Goal: Information Seeking & Learning: Learn about a topic

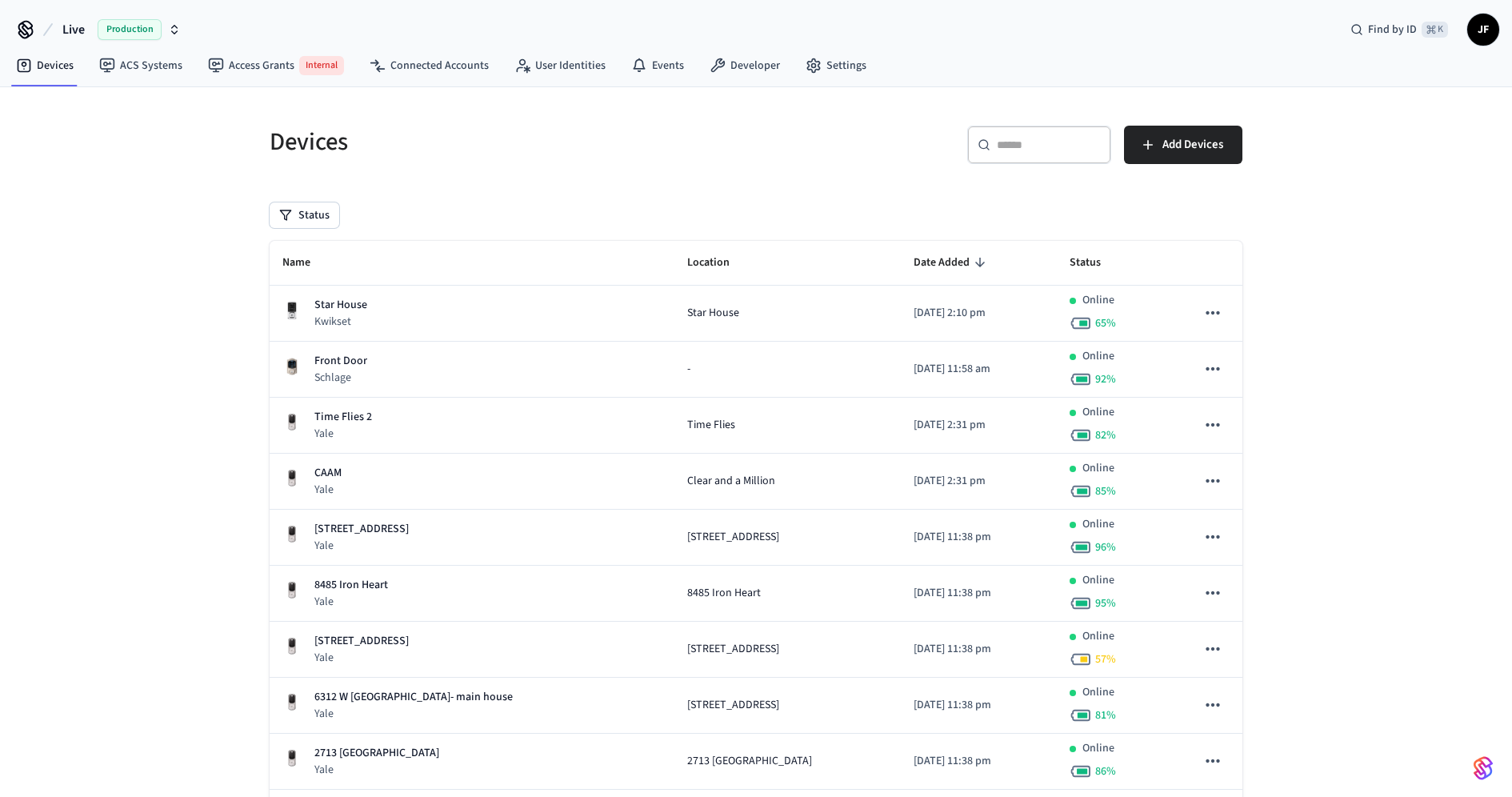
click at [72, 30] on span "Live" at bounding box center [74, 29] width 22 height 19
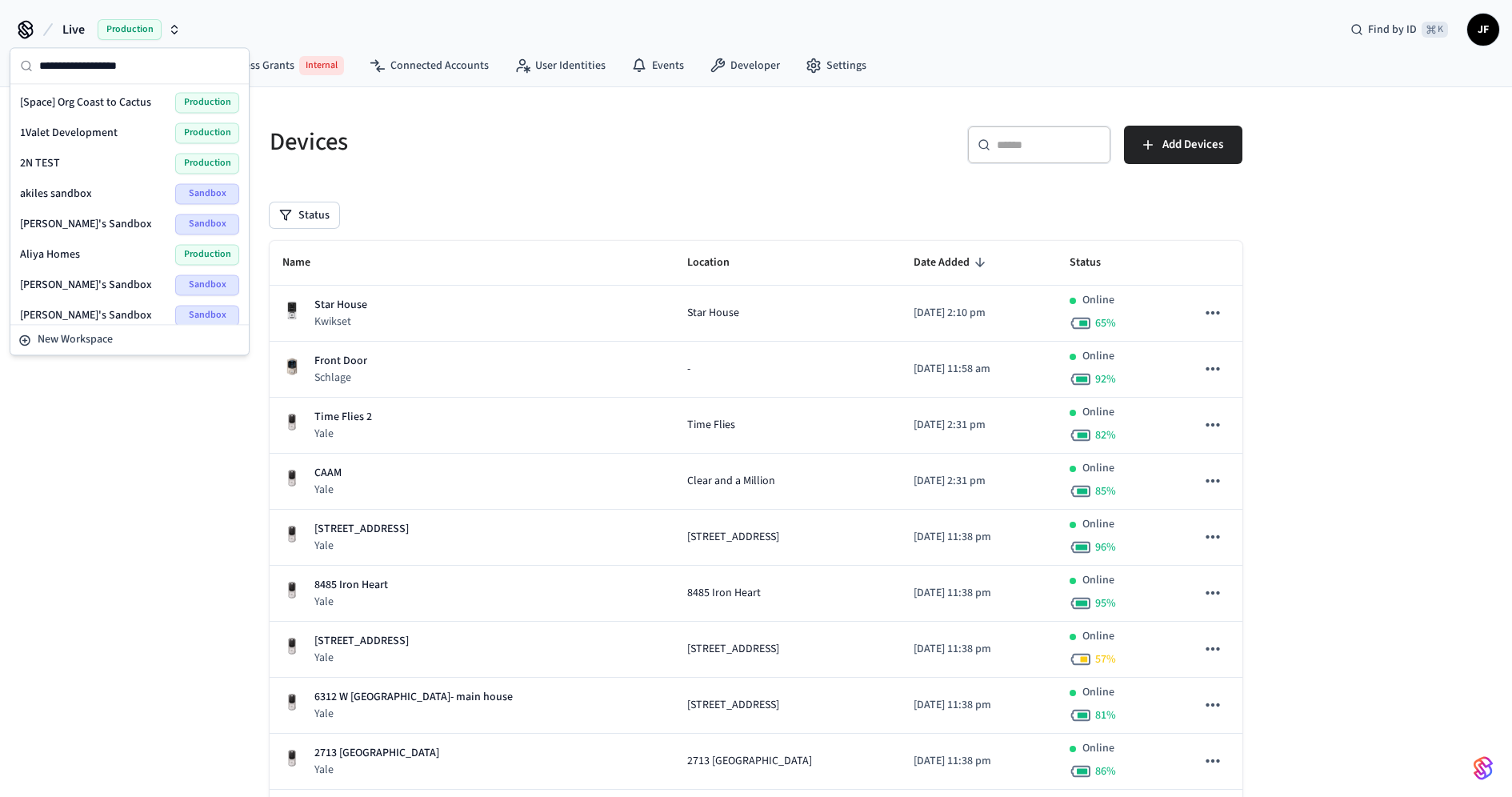
type input "*"
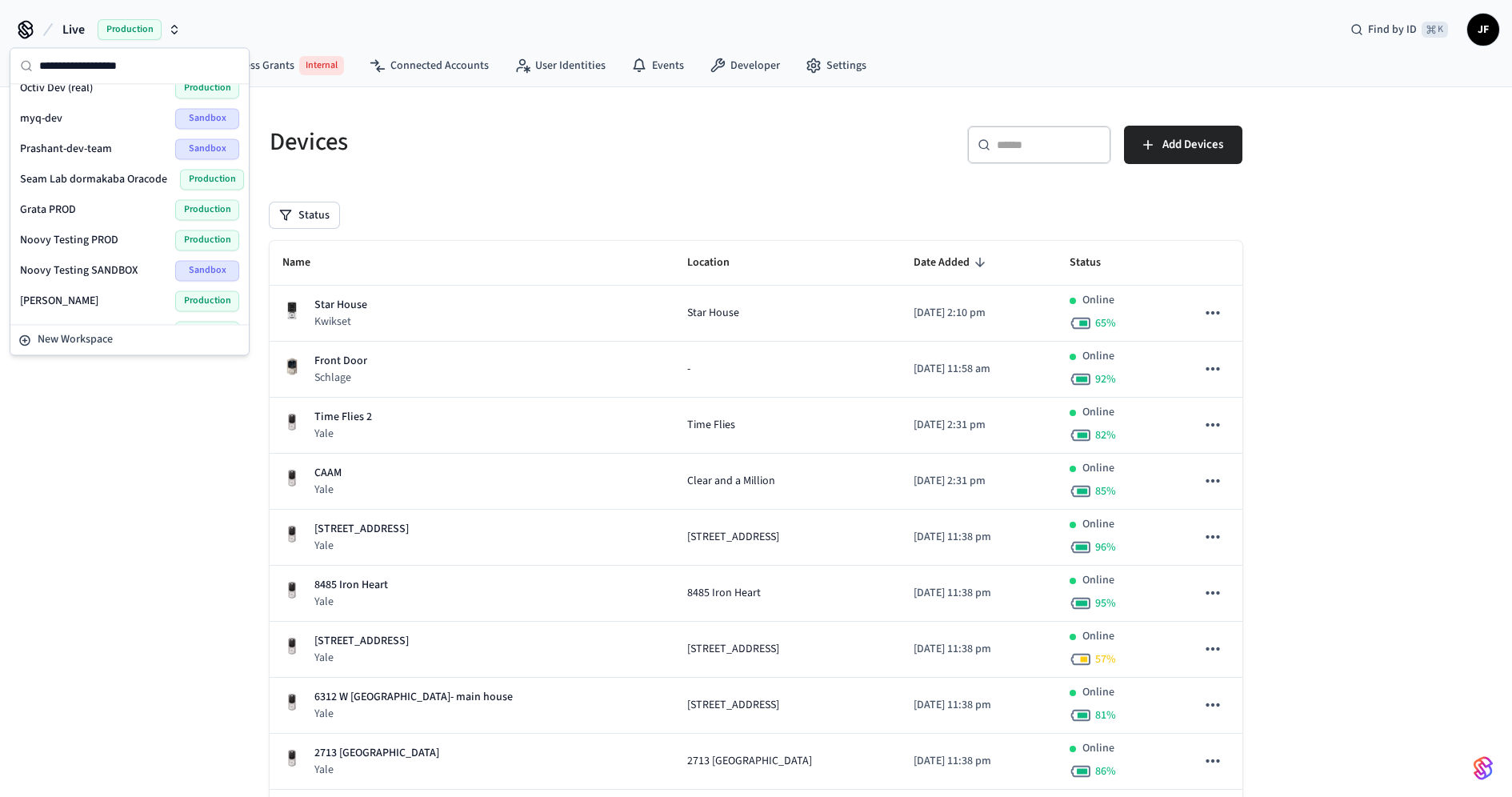
type input "*"
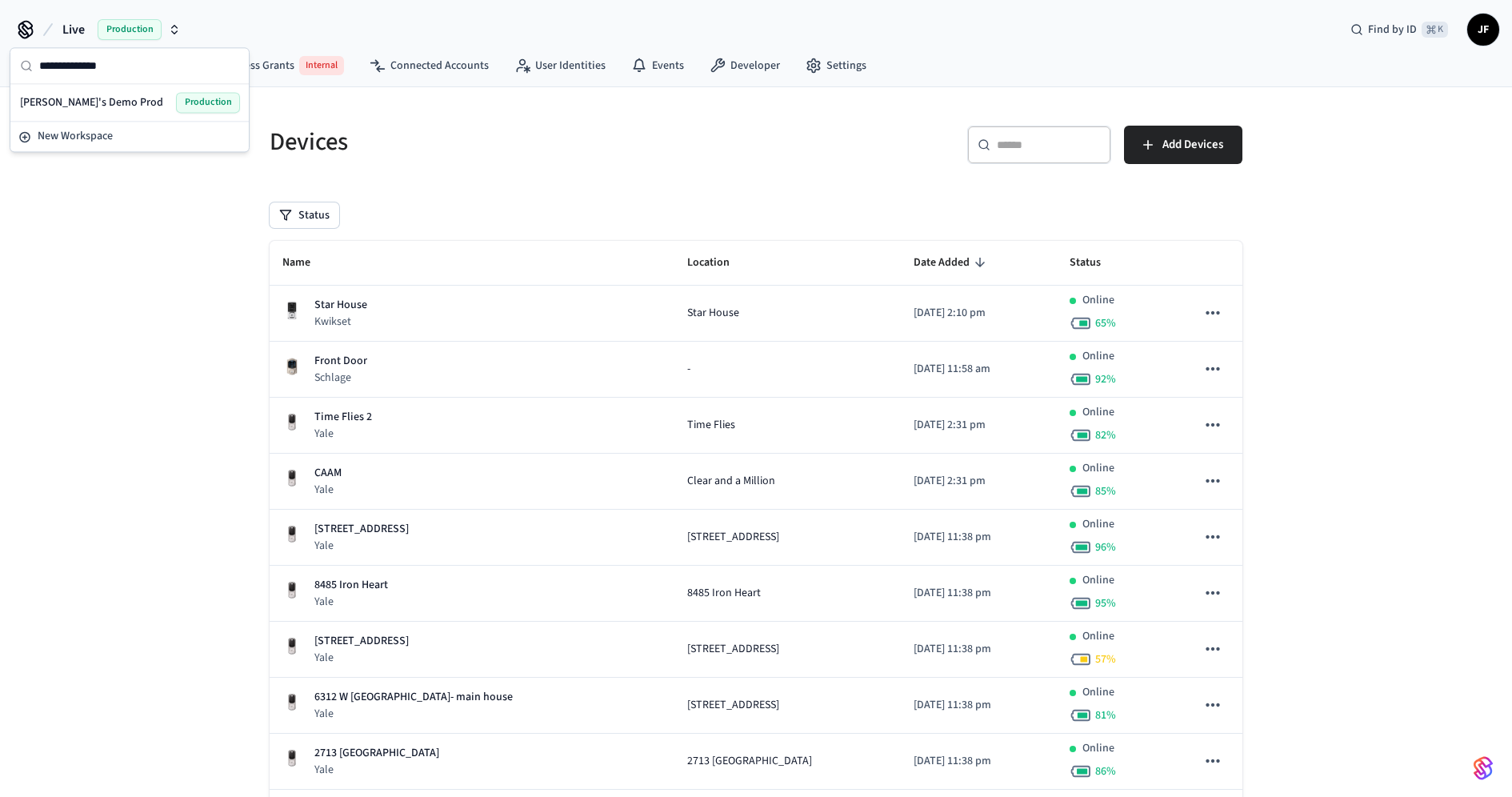
type input "**********"
click at [93, 94] on span "[PERSON_NAME]'s Demo Prod" at bounding box center [91, 102] width 143 height 16
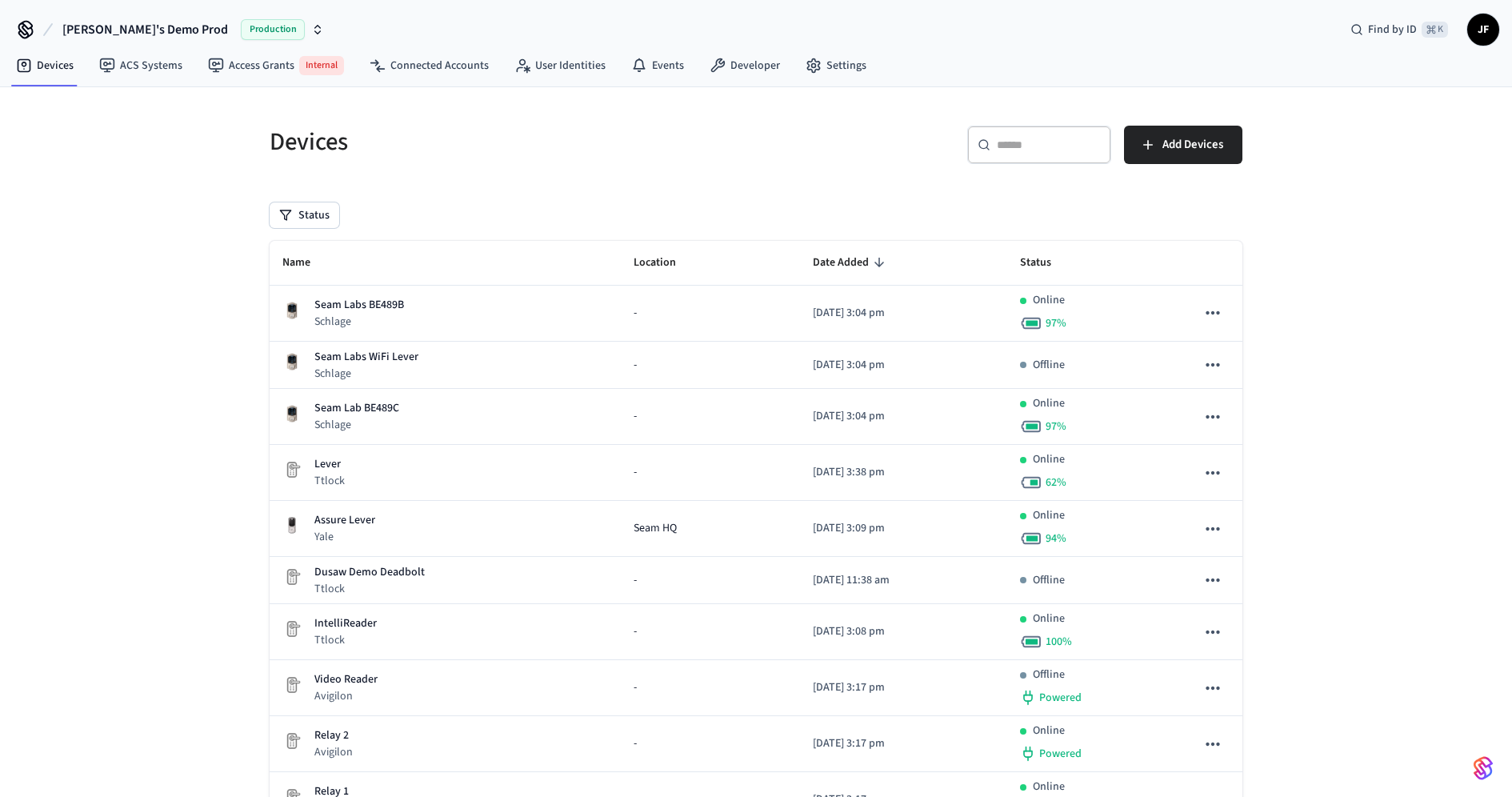
click at [544, 175] on div "Devices" at bounding box center [498, 141] width 496 height 70
click at [129, 33] on span "[PERSON_NAME]'s Demo Prod" at bounding box center [145, 29] width 165 height 19
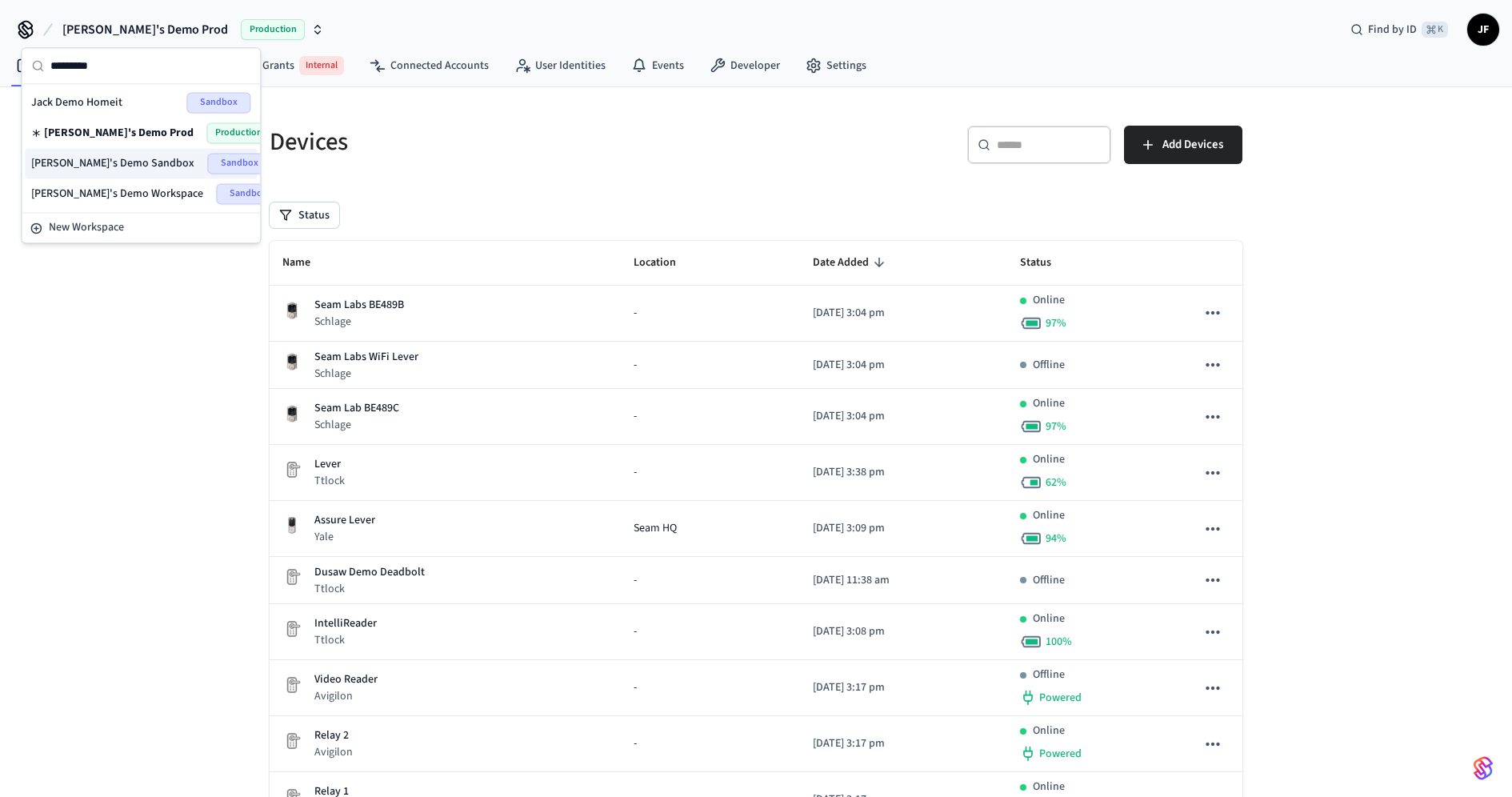
type input "*********"
click at [111, 155] on span "Jack's Demo Sandbox" at bounding box center [112, 163] width 164 height 16
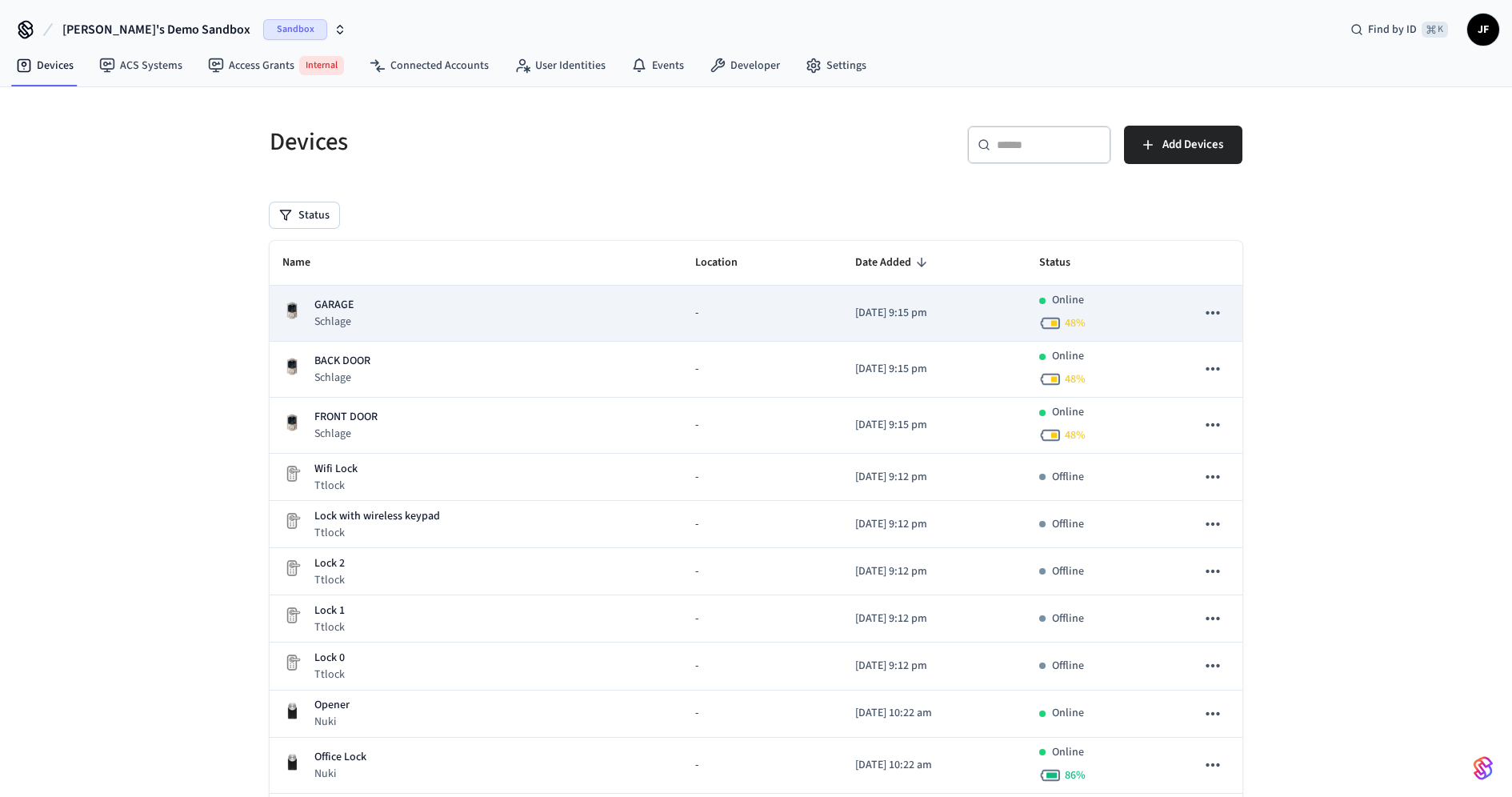
click at [506, 311] on div "GARAGE Schlage" at bounding box center [476, 314] width 387 height 33
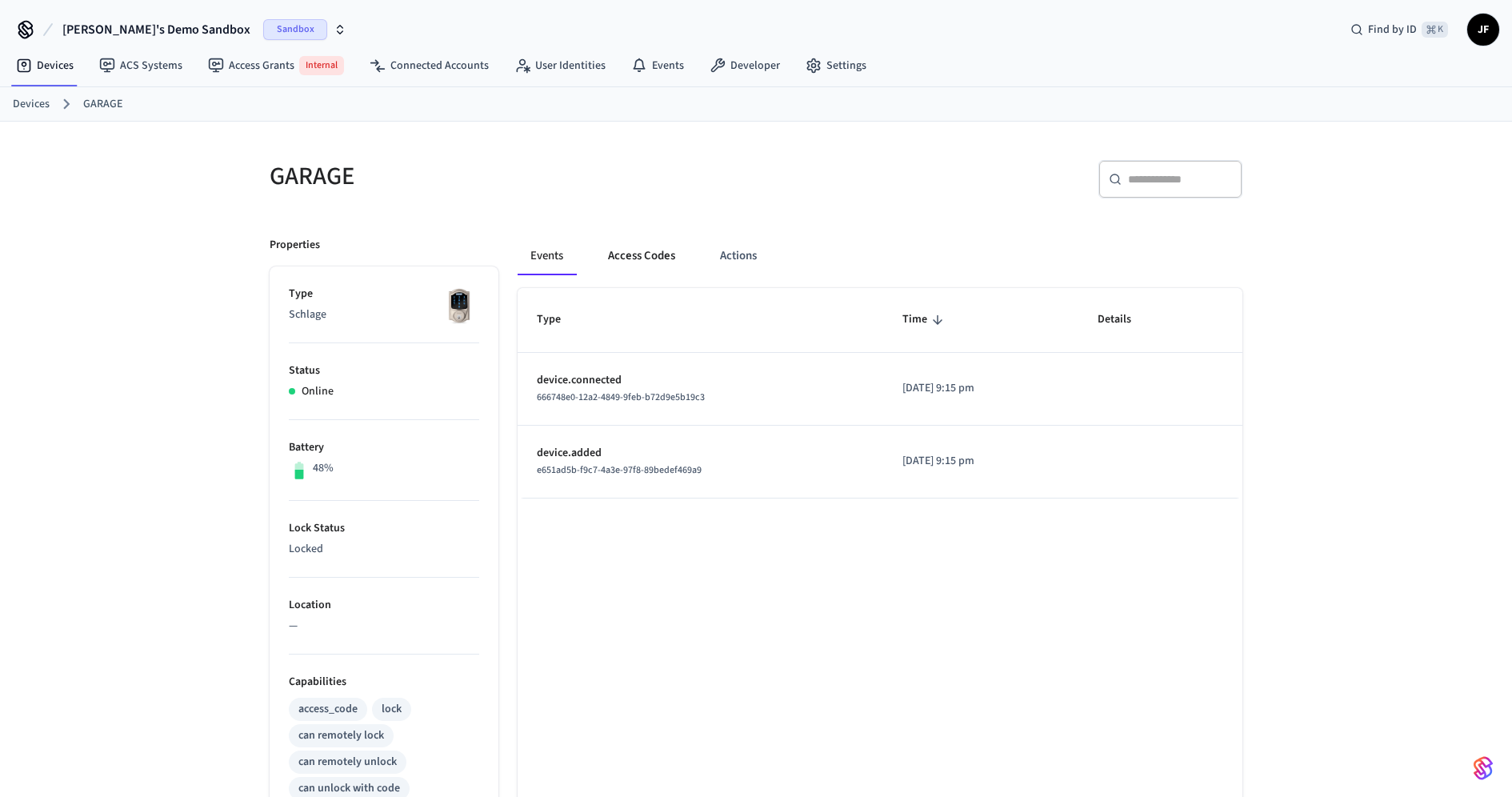
click at [636, 253] on button "Access Codes" at bounding box center [642, 255] width 93 height 39
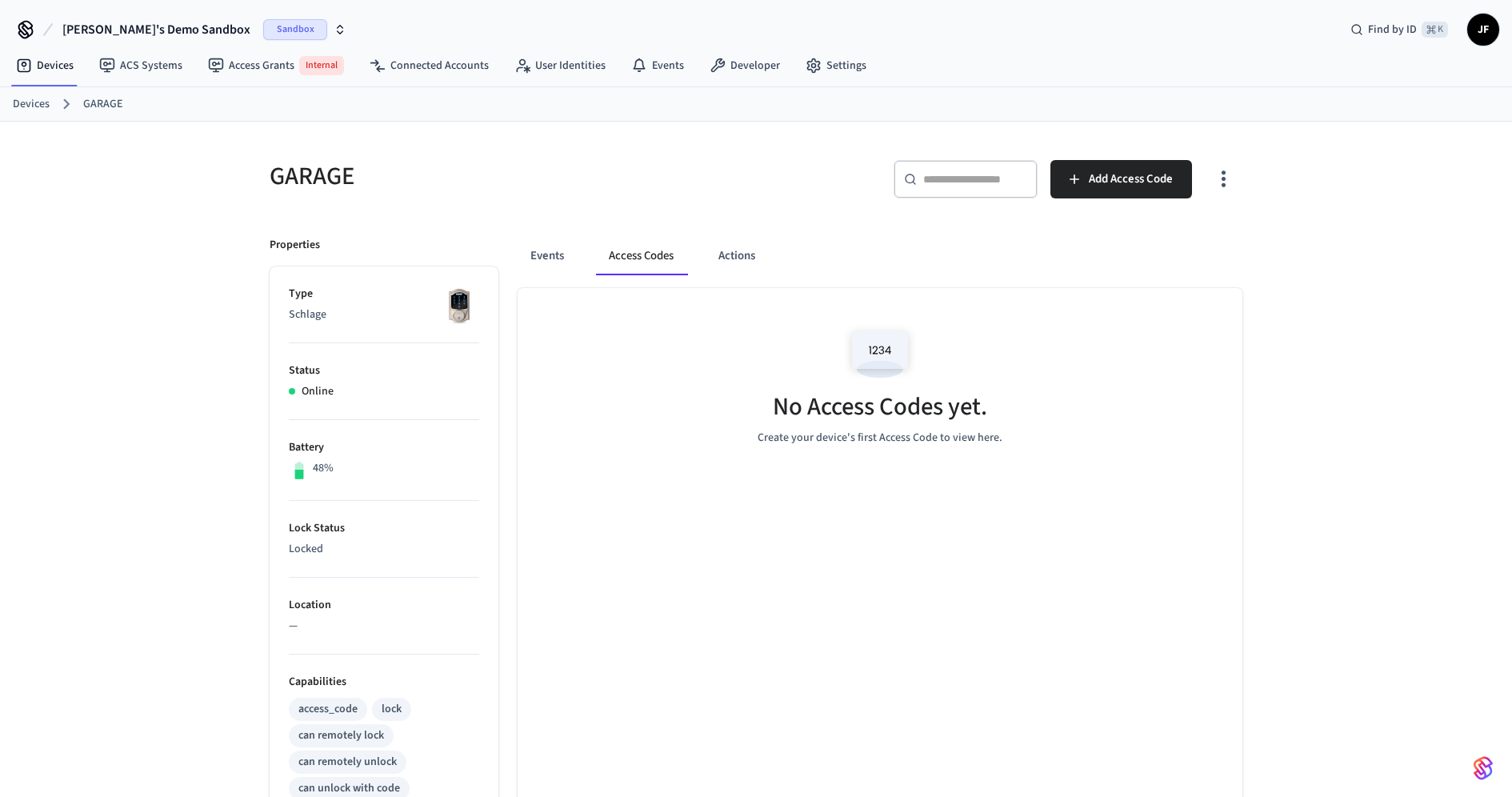
click at [702, 253] on div "Events Access Codes Actions" at bounding box center [880, 255] width 725 height 39
click at [724, 254] on button "Actions" at bounding box center [737, 255] width 63 height 39
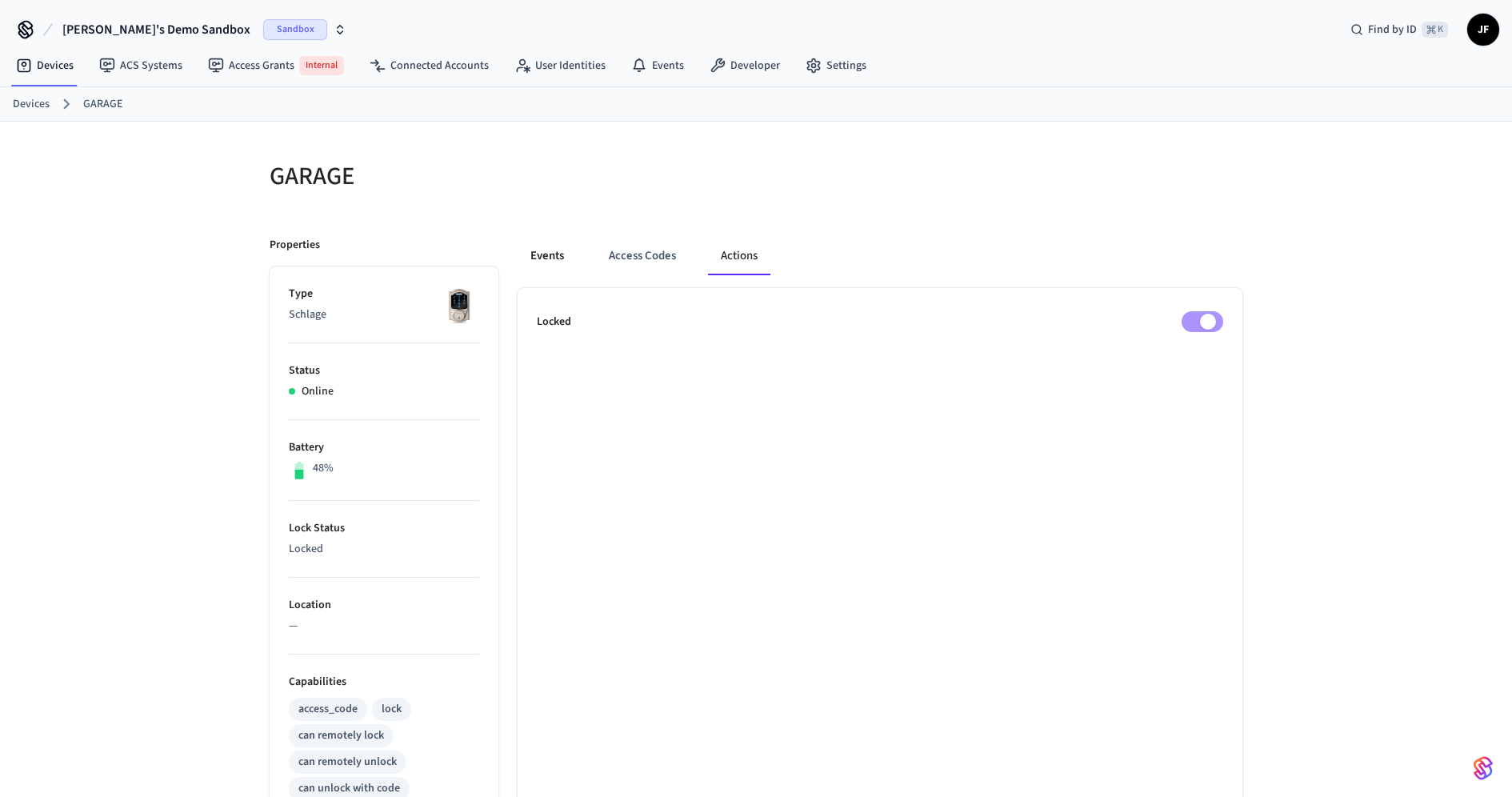
click at [557, 261] on button "Events" at bounding box center [547, 255] width 59 height 39
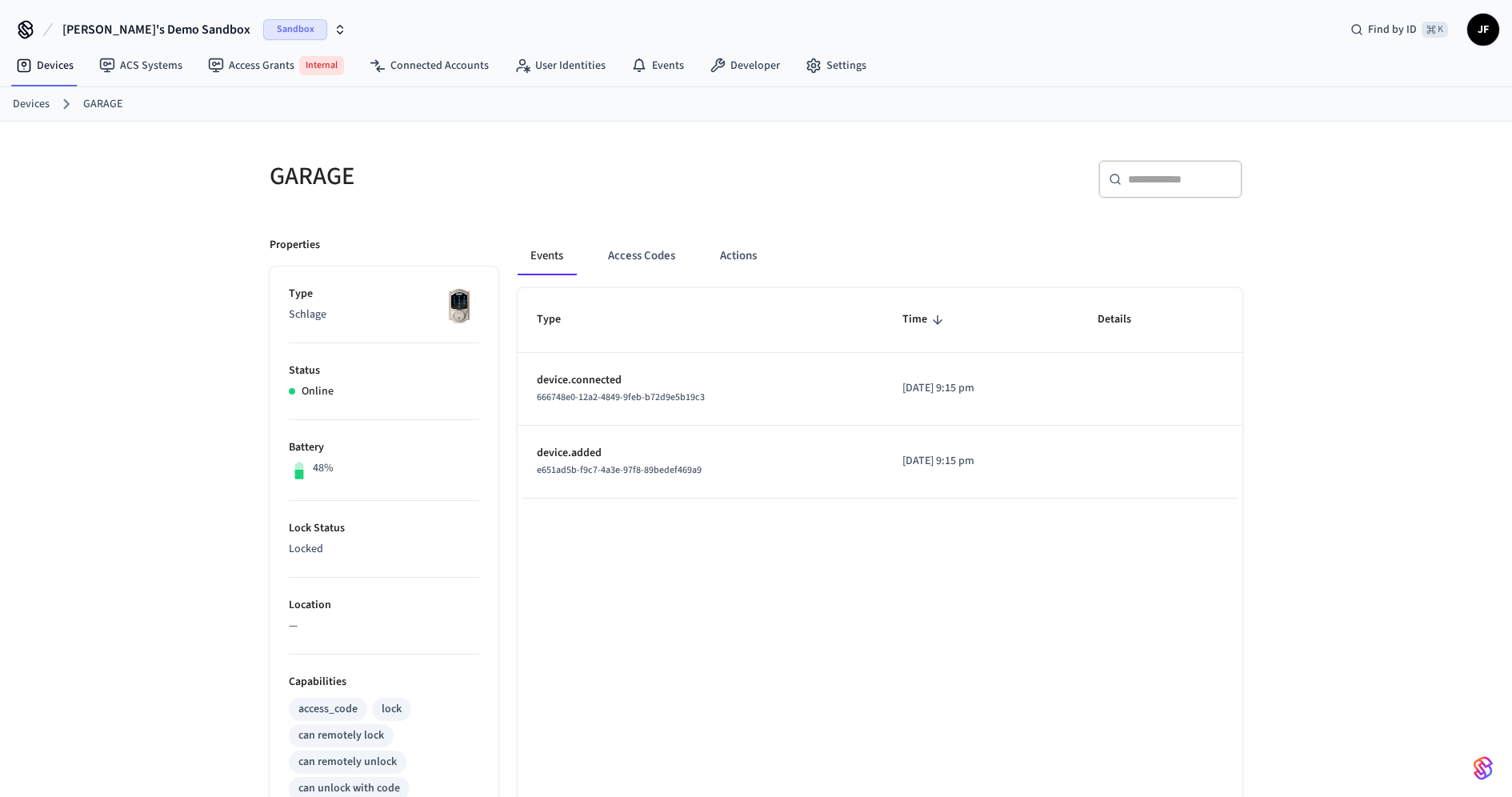
click at [288, 175] on h5 "GARAGE" at bounding box center [508, 177] width 477 height 33
click at [360, 205] on div "GARAGE" at bounding box center [498, 176] width 496 height 70
click at [246, 153] on div "GARAGE ​ ​ Properties Type Schlage Status Online Battery 48% Lock Status Locked…" at bounding box center [756, 647] width 1025 height 1052
click at [726, 69] on link "Developer" at bounding box center [745, 66] width 96 height 29
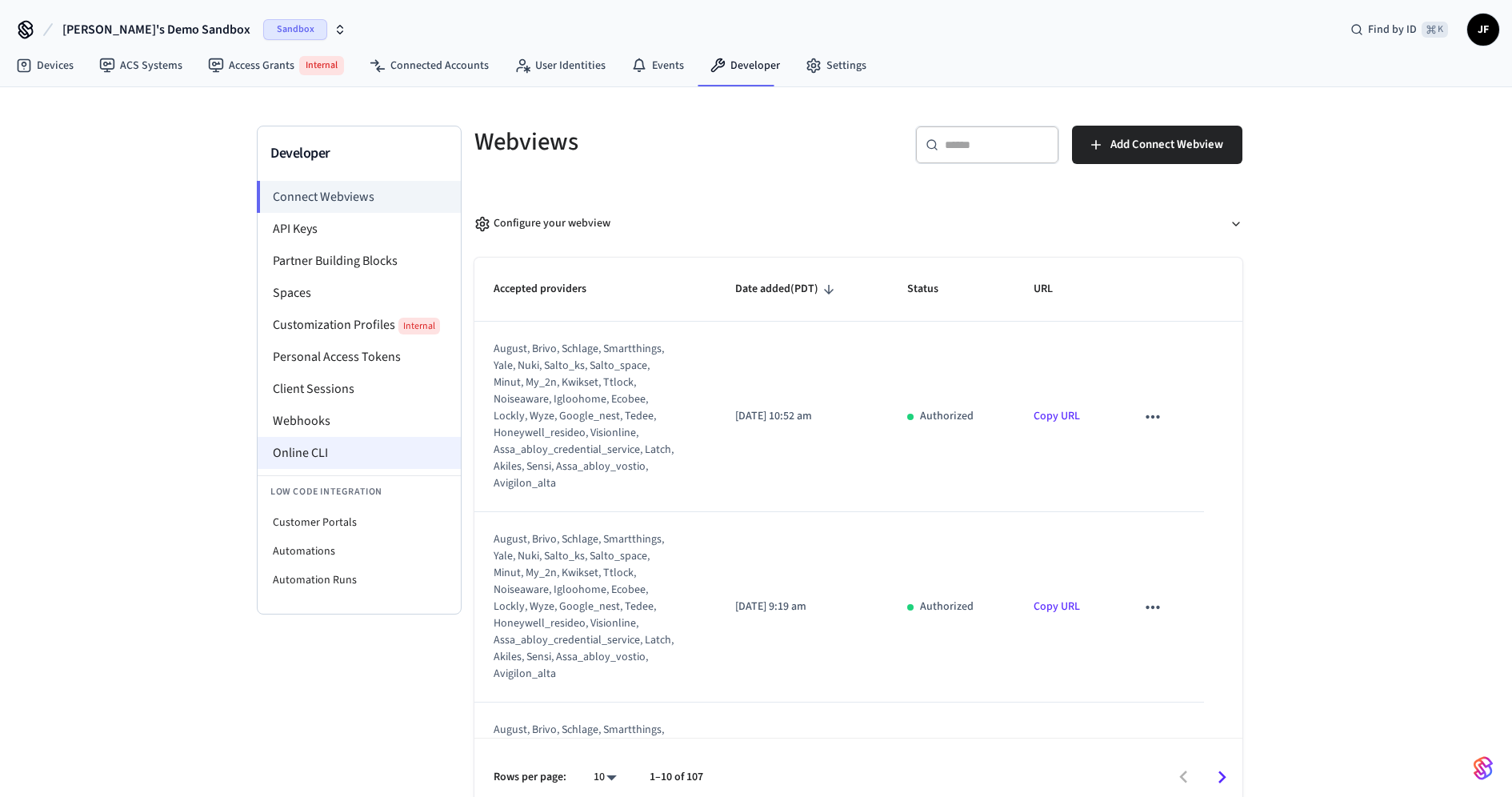
click at [293, 459] on li "Online CLI" at bounding box center [359, 452] width 203 height 32
click at [60, 75] on link "Devices" at bounding box center [45, 66] width 83 height 29
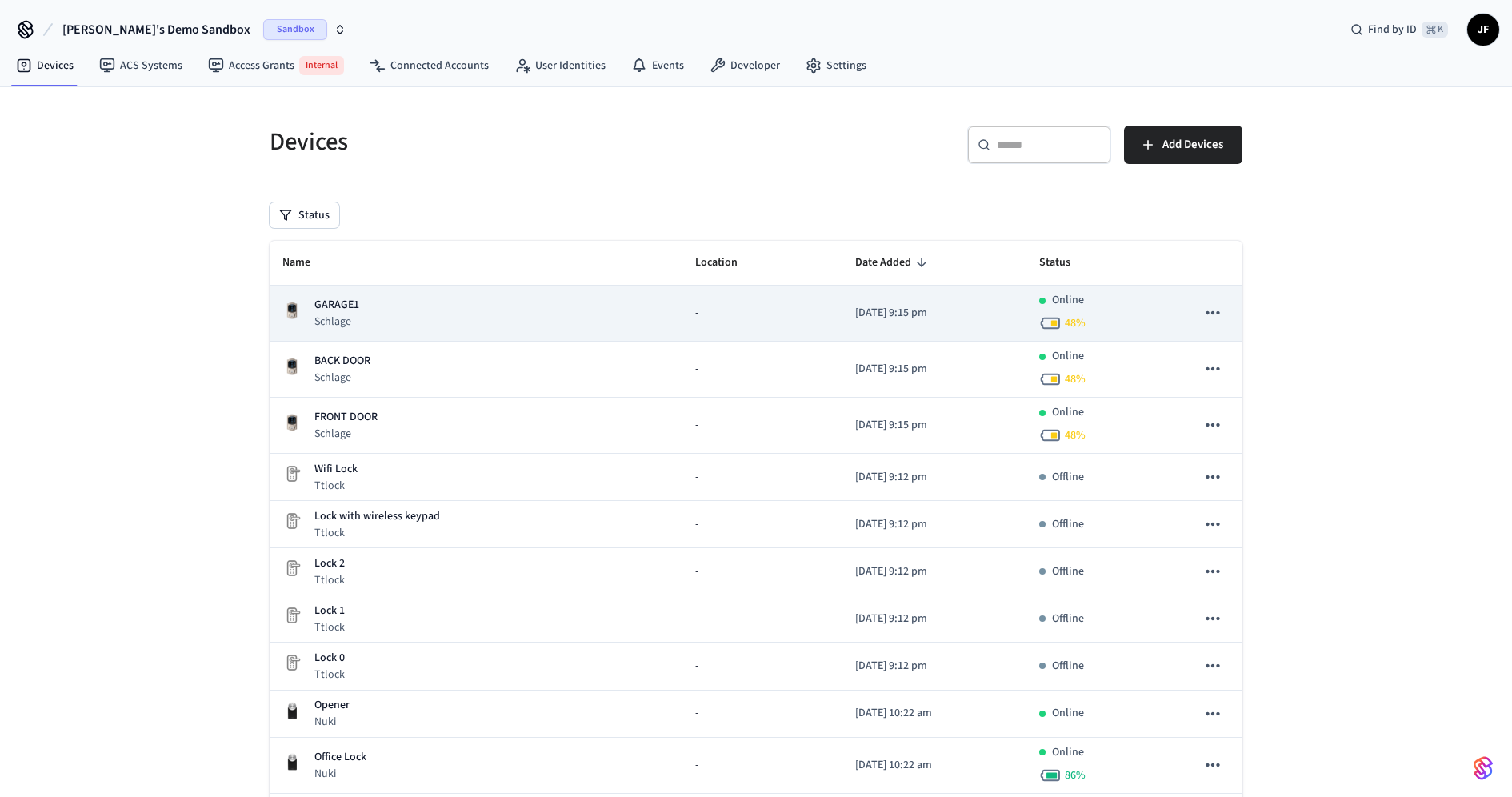
click at [696, 318] on div "-" at bounding box center [762, 314] width 134 height 17
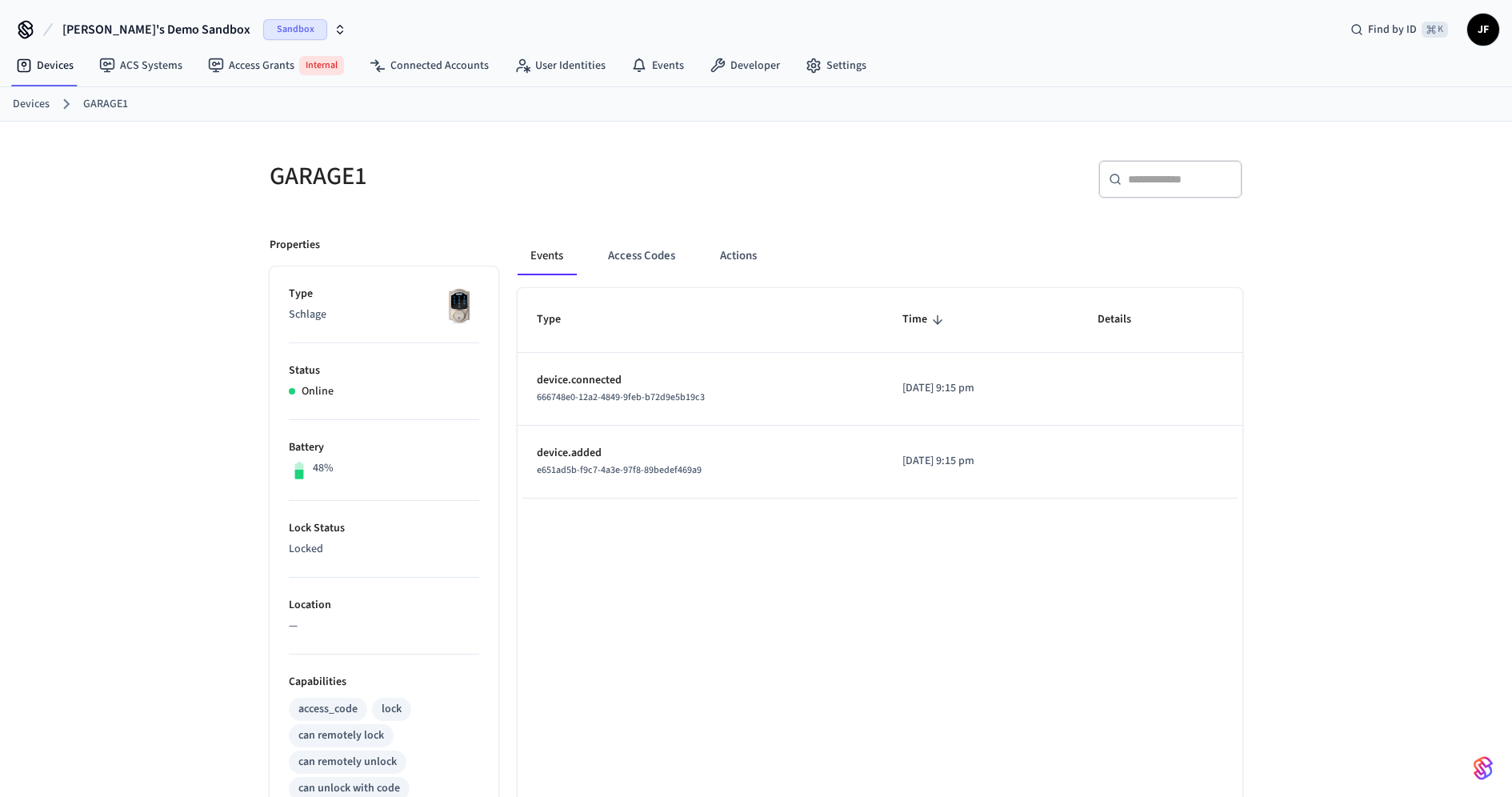
click at [697, 194] on div "GARAGE1" at bounding box center [498, 176] width 496 height 70
click at [599, 182] on h5 "GARAGE1" at bounding box center [508, 173] width 477 height 33
click at [123, 27] on span "Jack's Demo Sandbox" at bounding box center [156, 29] width 188 height 19
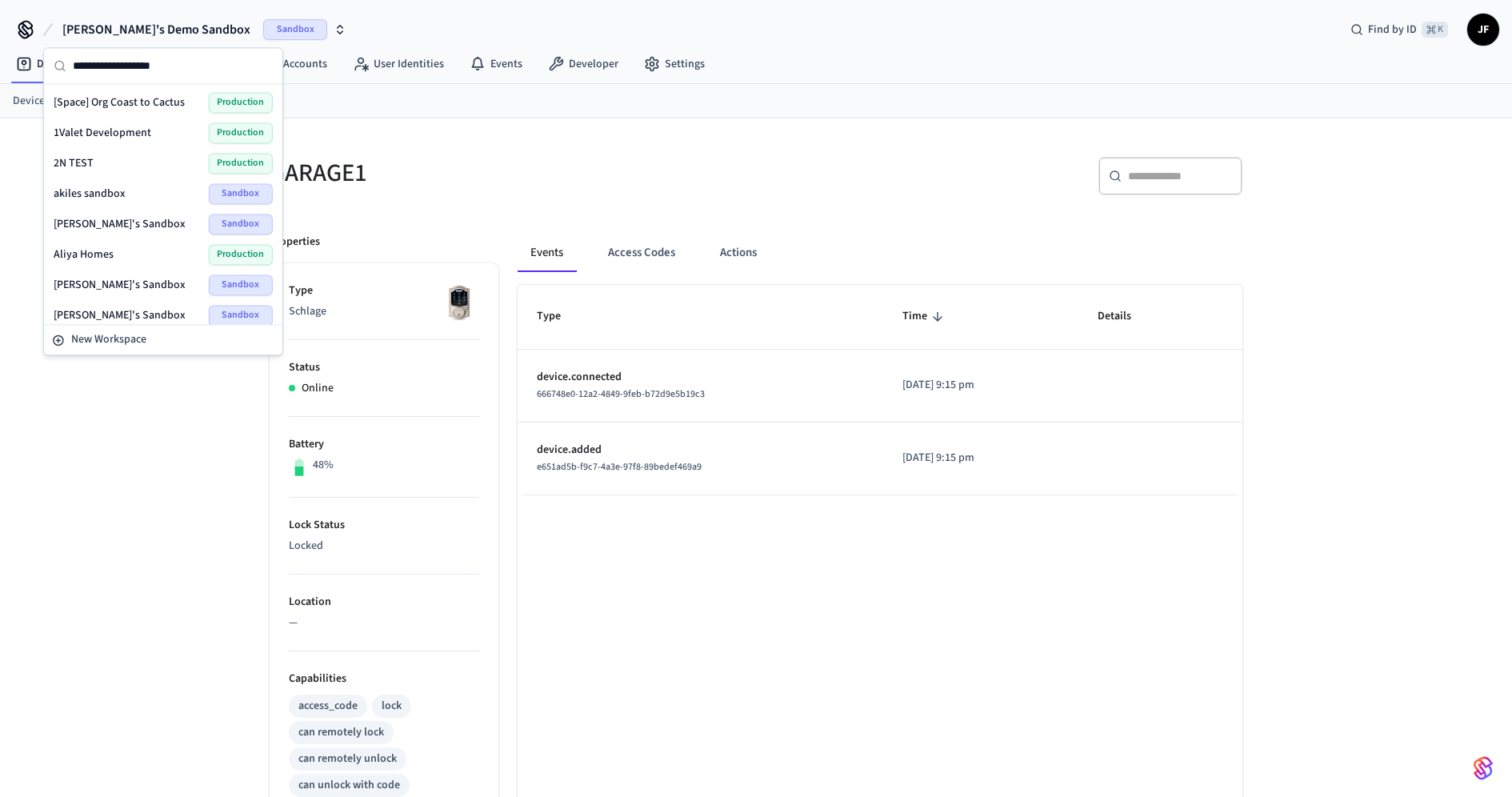
click at [431, 159] on h5 "GARAGE1" at bounding box center [508, 173] width 477 height 33
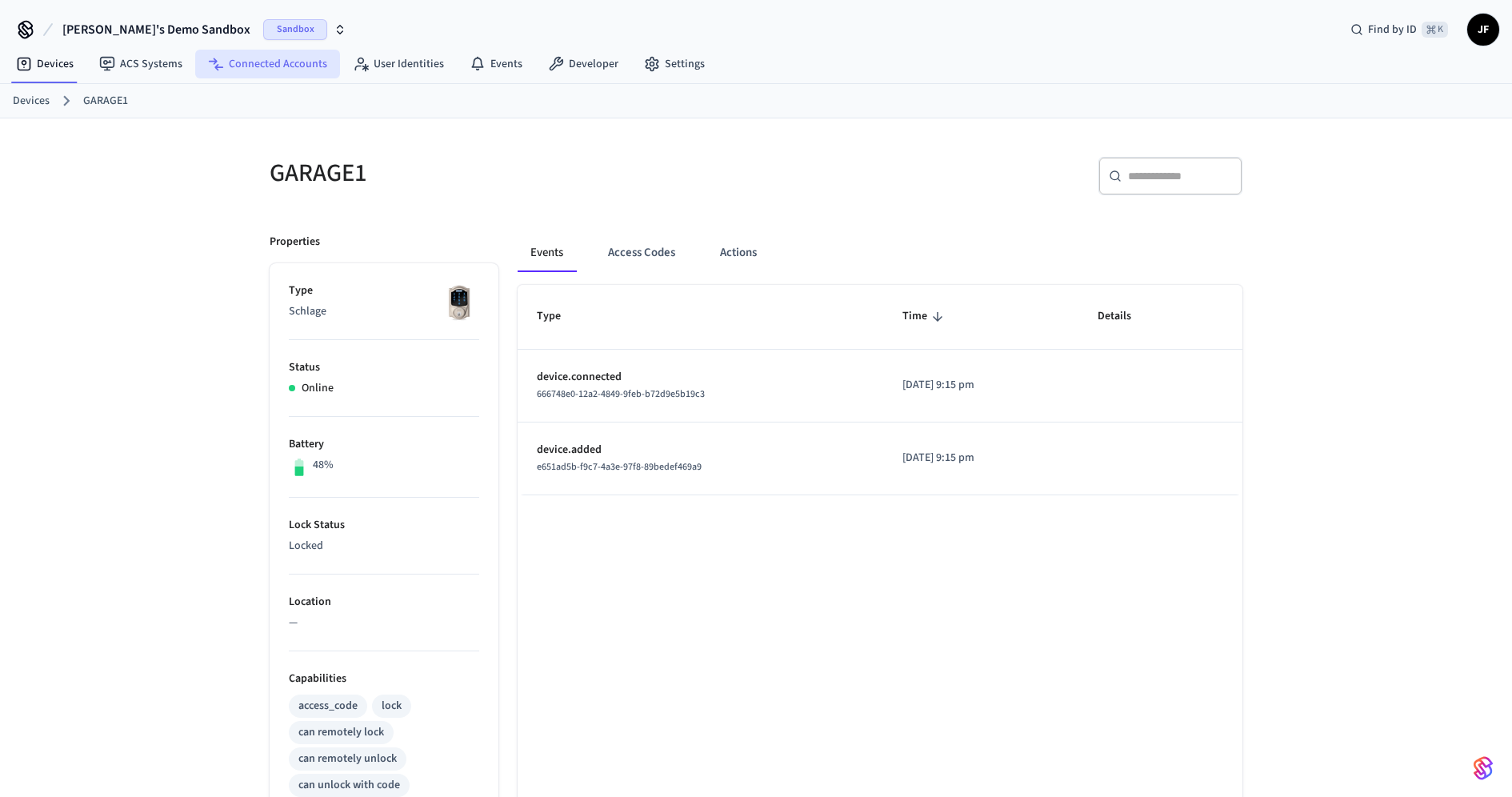
click at [251, 64] on link "Connected Accounts" at bounding box center [267, 64] width 145 height 29
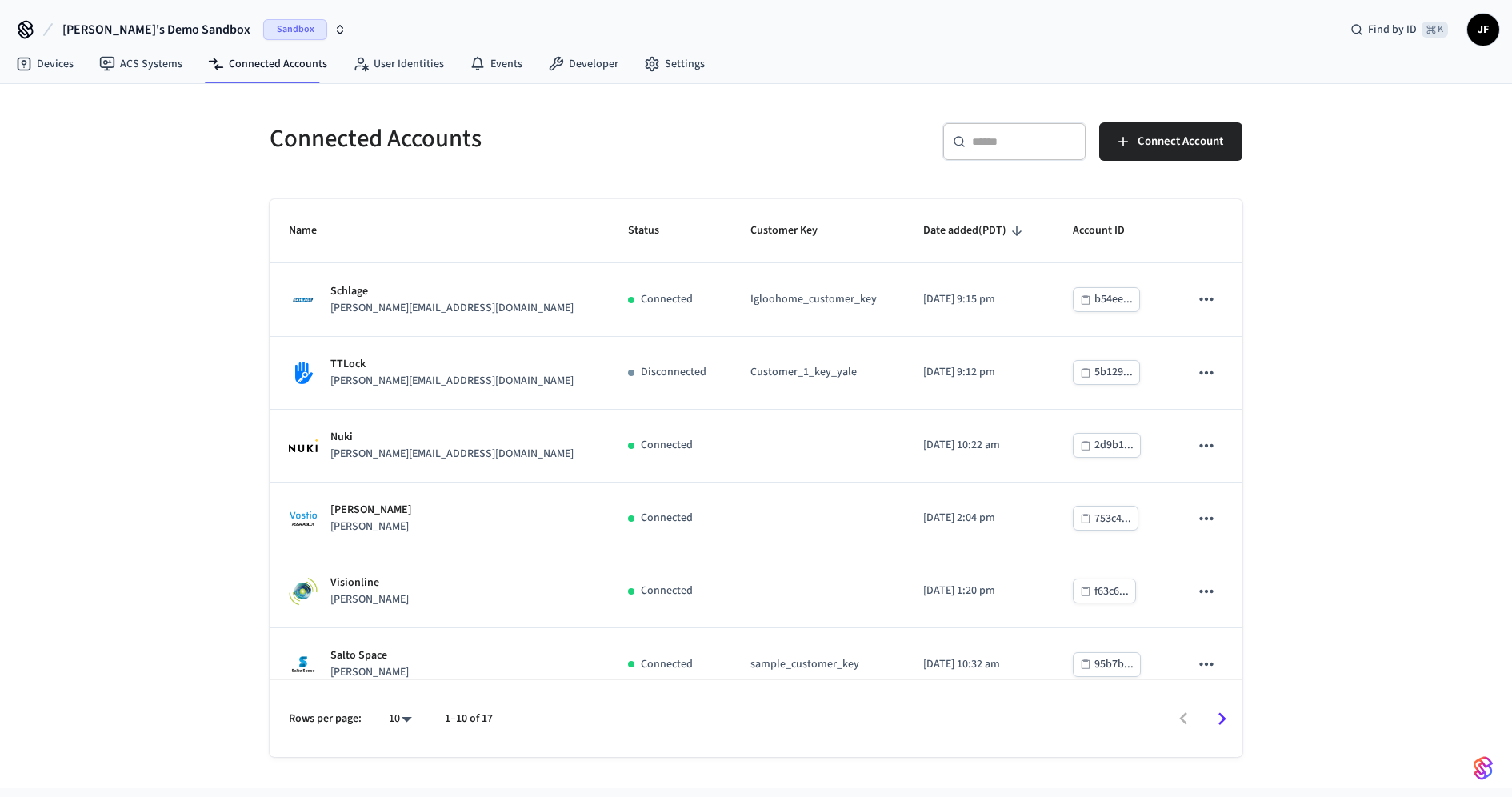
click at [583, 144] on h5 "Connected Accounts" at bounding box center [508, 139] width 477 height 33
click at [660, 181] on div "Connected Accounts ​ ​ Connect Account Name Status Customer Key Date added (PDT…" at bounding box center [756, 429] width 999 height 654
click at [600, 63] on link "Developer" at bounding box center [583, 64] width 96 height 29
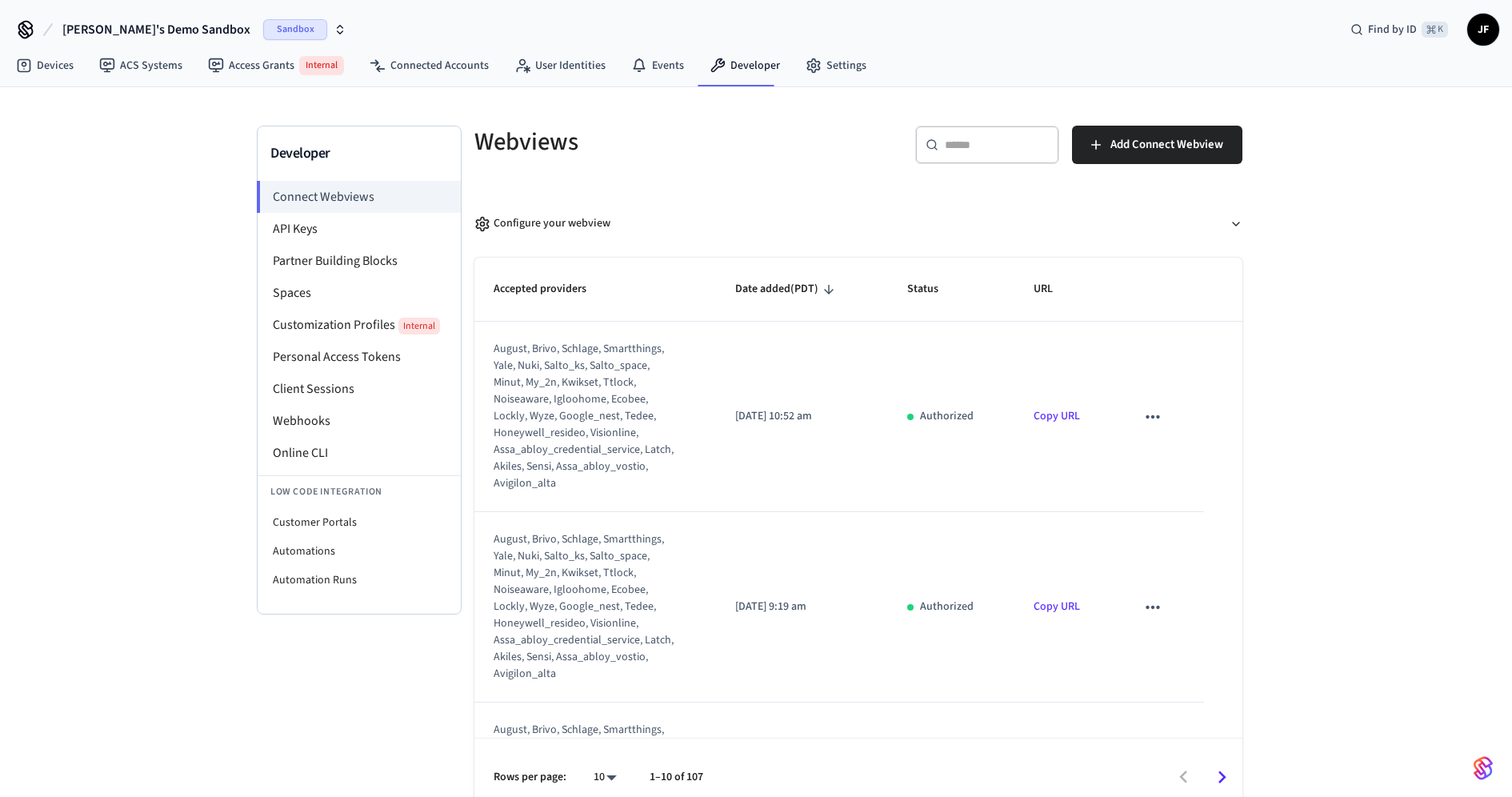
click at [158, 31] on span "[PERSON_NAME]'s Demo Sandbox" at bounding box center [156, 29] width 188 height 19
type input "**********"
click at [147, 112] on div "Jack's Demo Prod Production" at bounding box center [163, 102] width 232 height 30
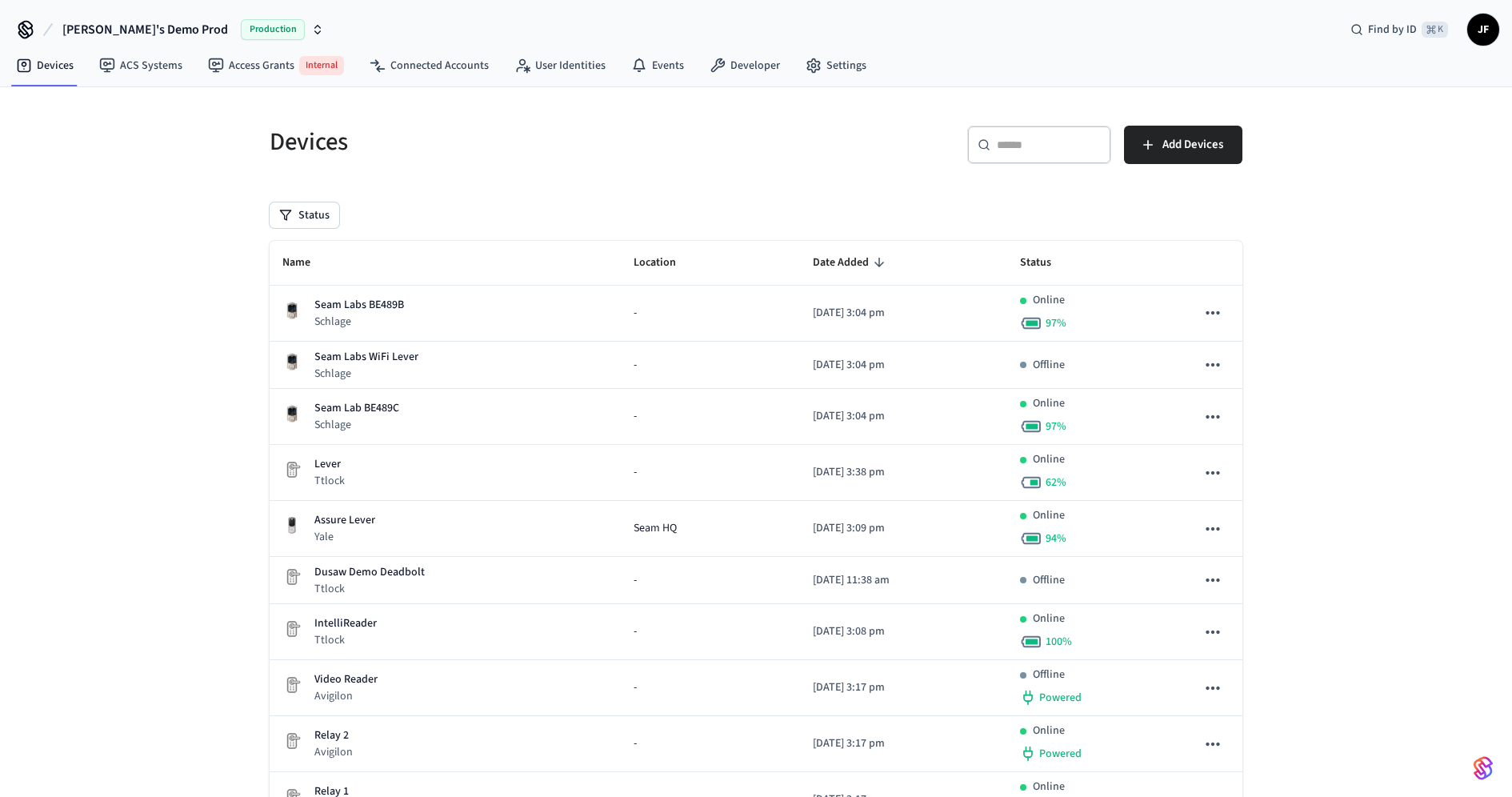
click at [1062, 133] on div "​ ​" at bounding box center [1039, 145] width 144 height 39
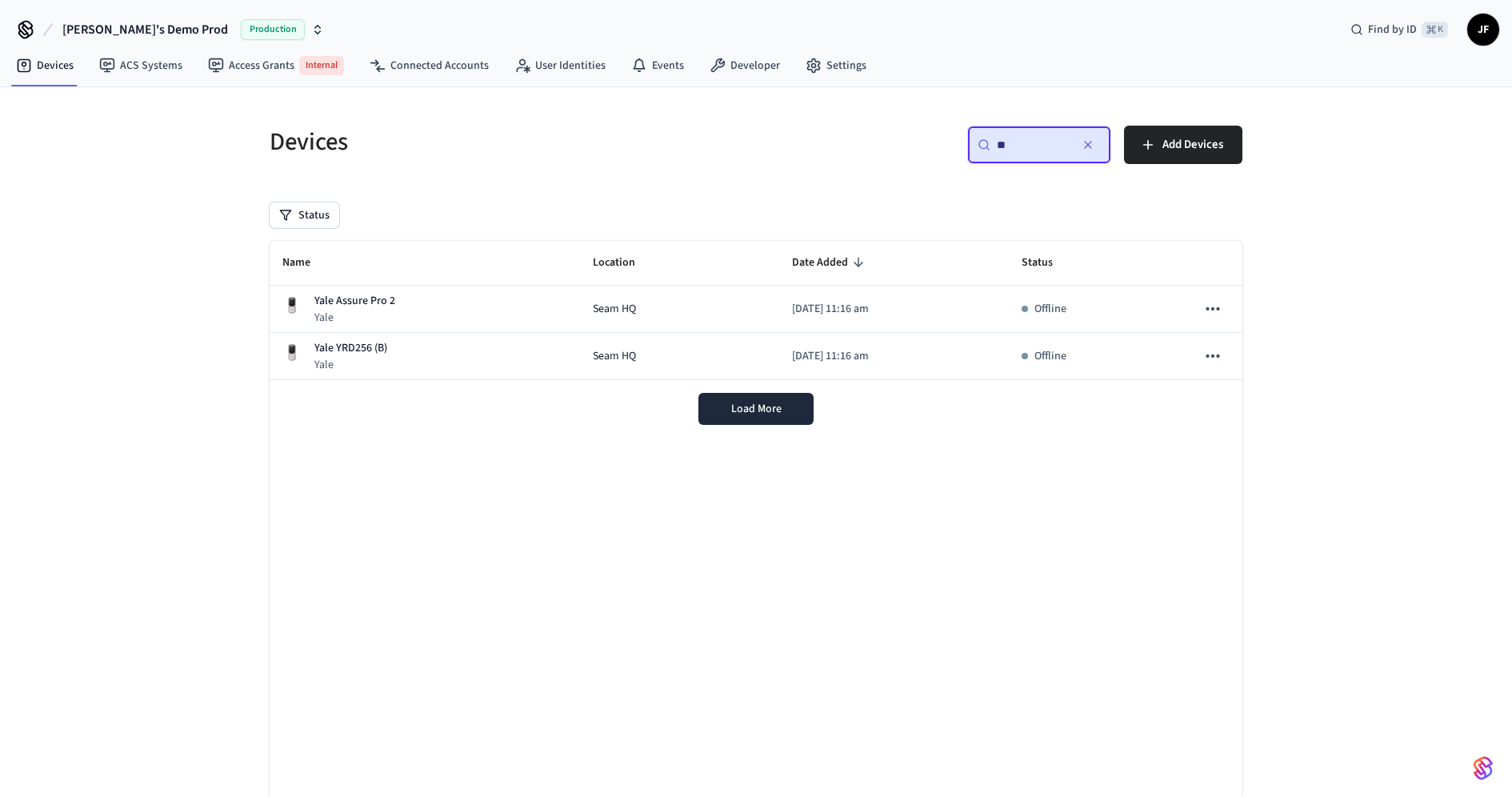
type input "*"
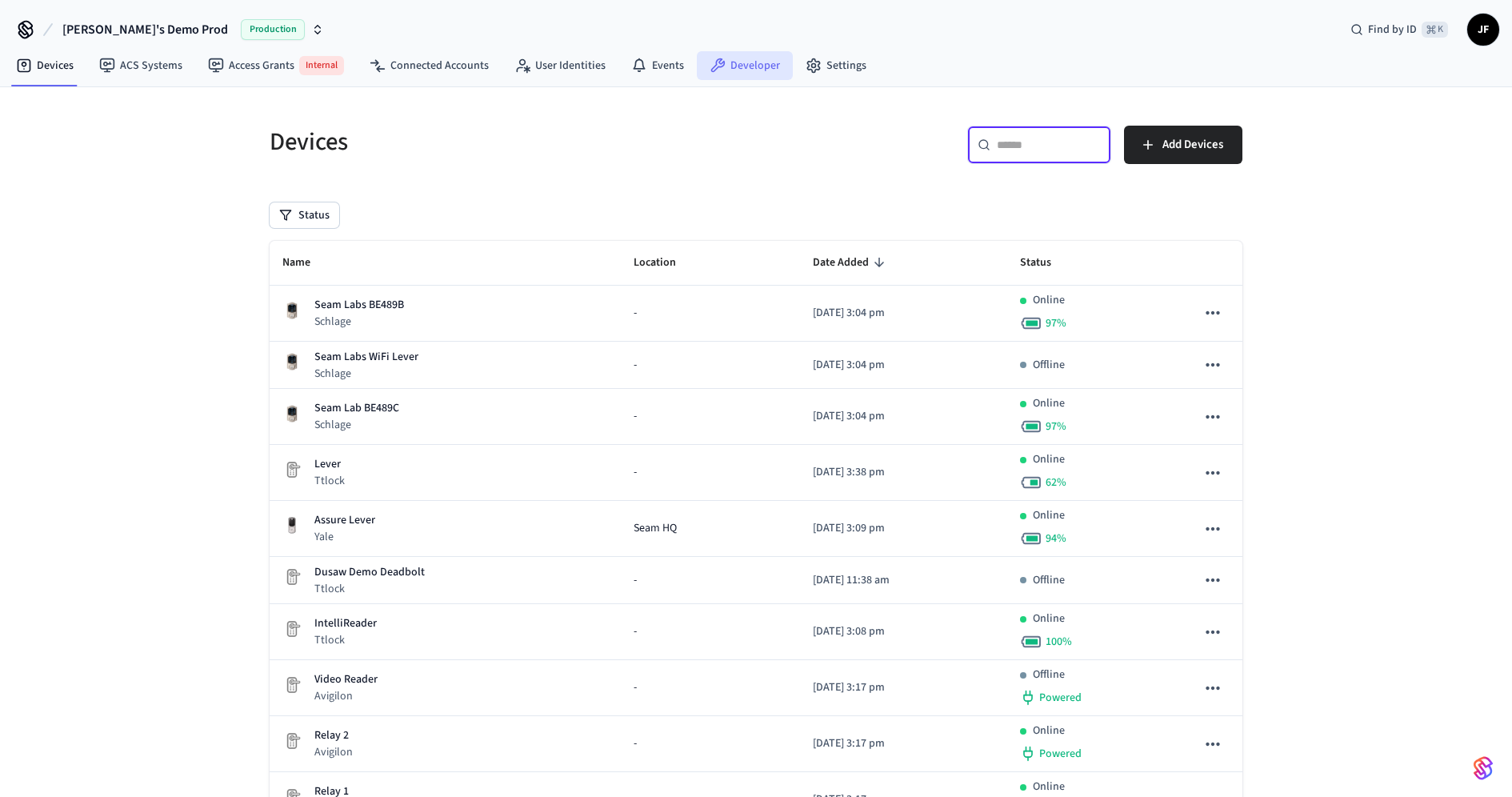
click at [743, 52] on link "Developer" at bounding box center [745, 66] width 96 height 29
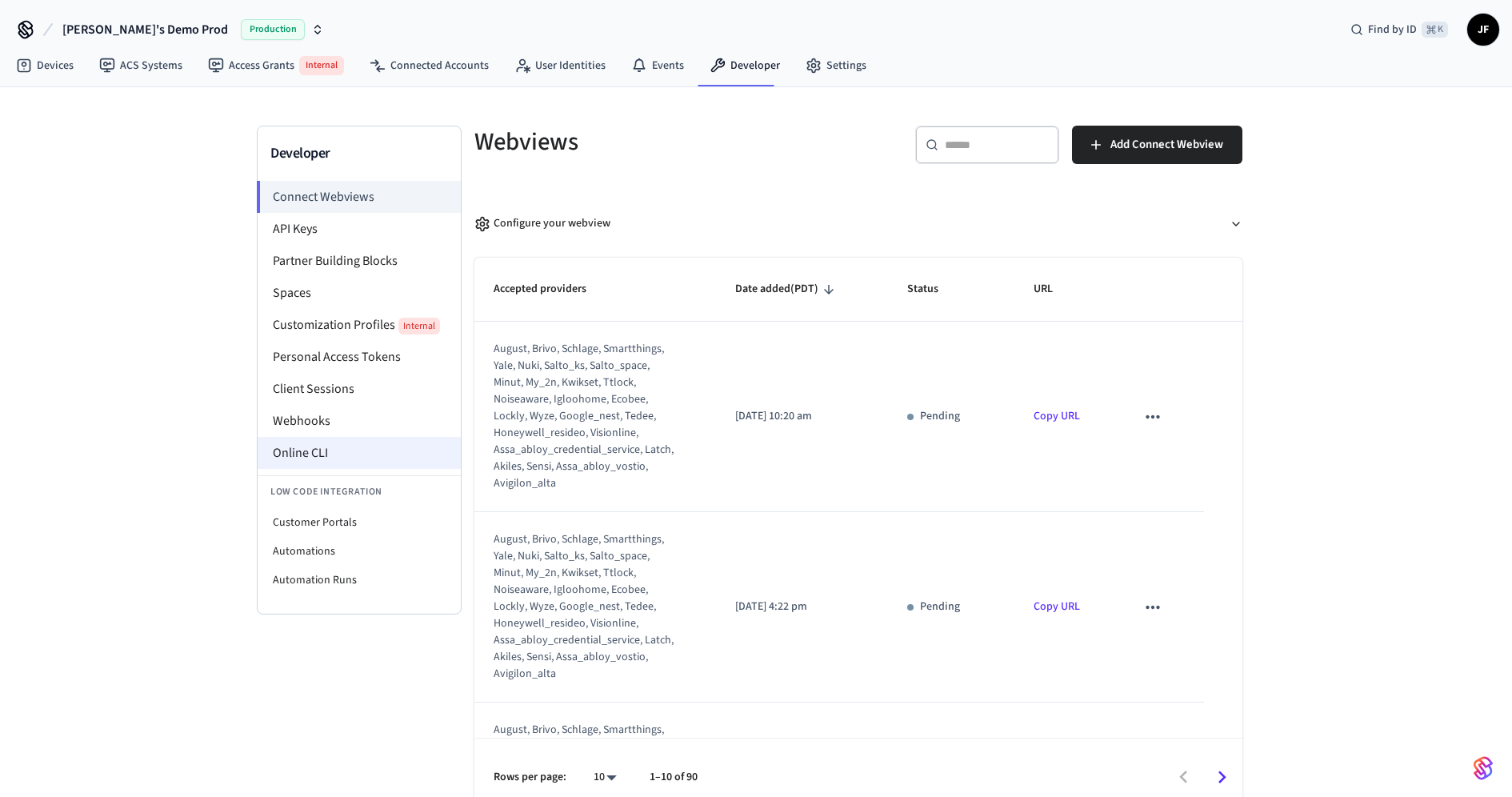
click at [356, 465] on li "Online CLI" at bounding box center [359, 452] width 203 height 32
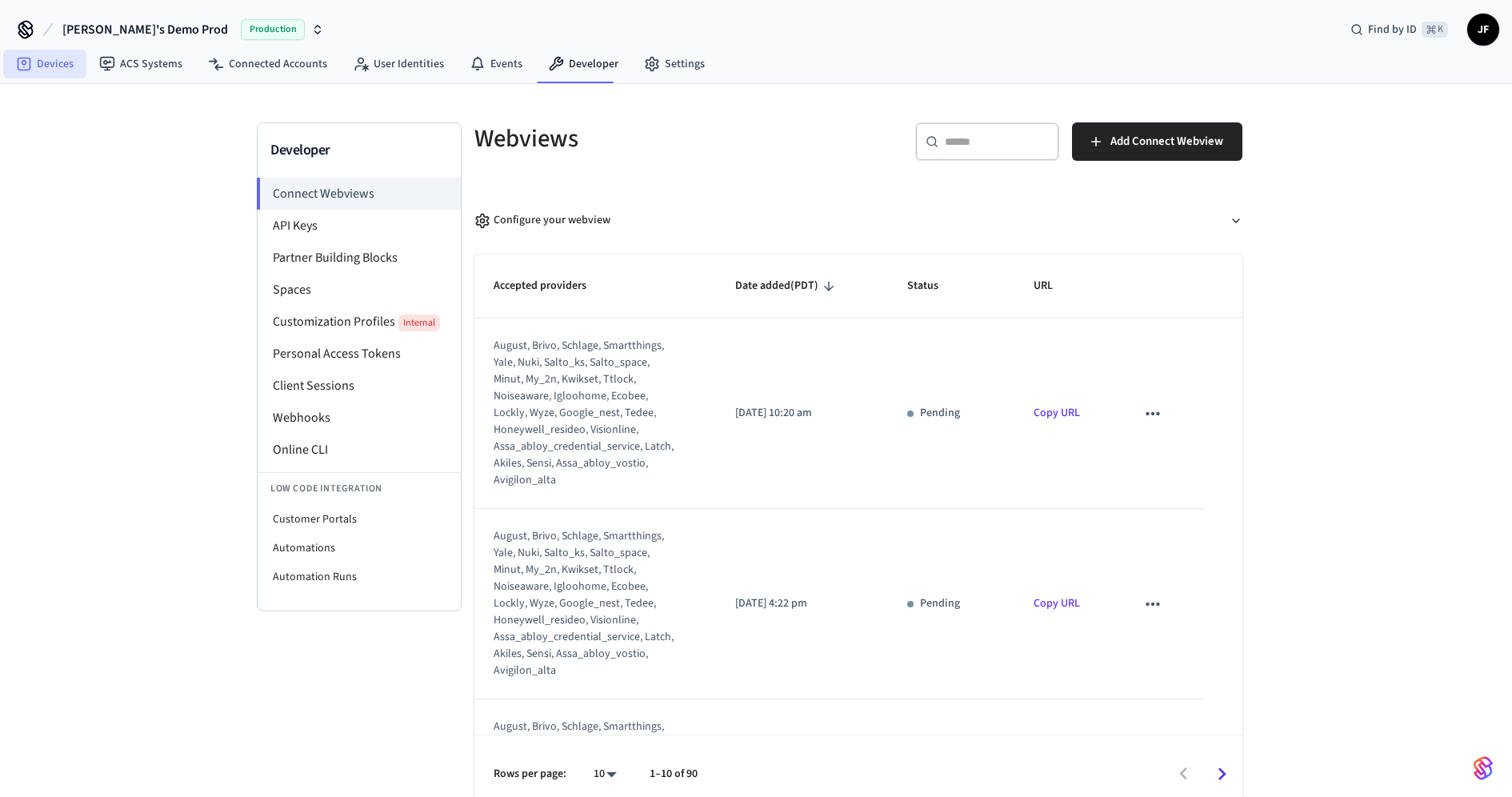
click at [36, 70] on link "Devices" at bounding box center [45, 64] width 83 height 29
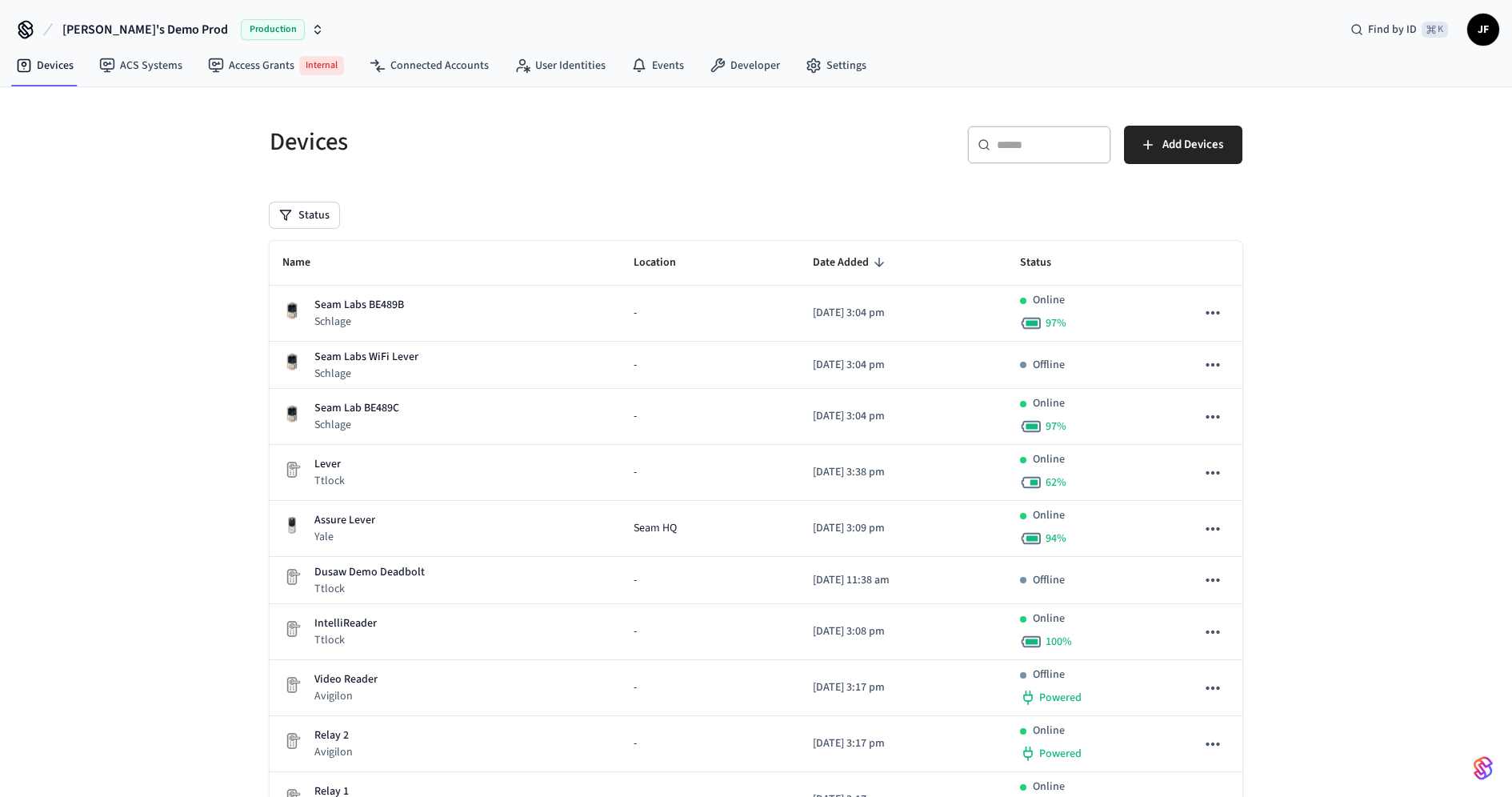
click at [1029, 137] on input "text" at bounding box center [1049, 145] width 104 height 16
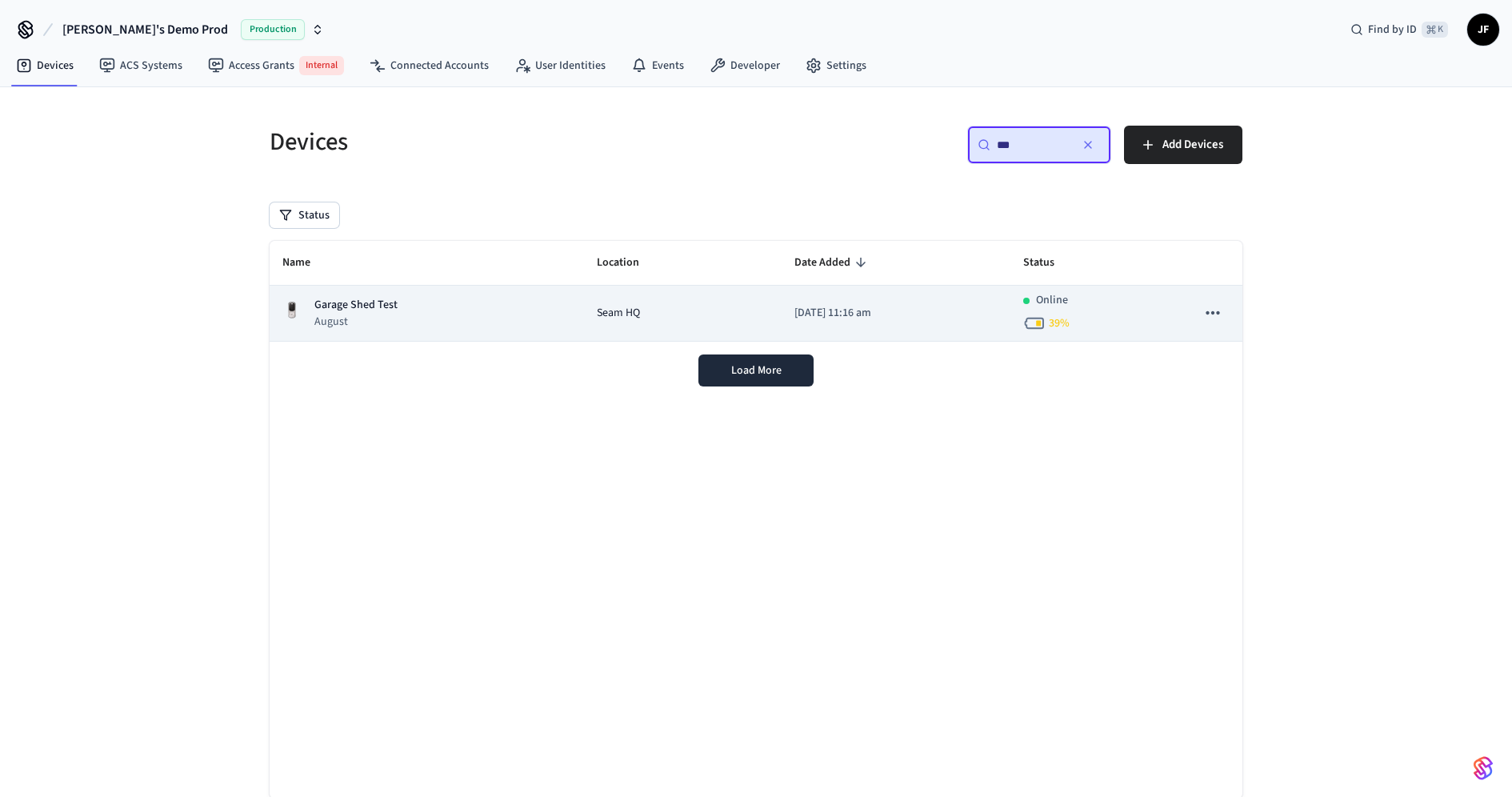
type input "***"
click at [597, 310] on span "Seam HQ" at bounding box center [619, 314] width 43 height 17
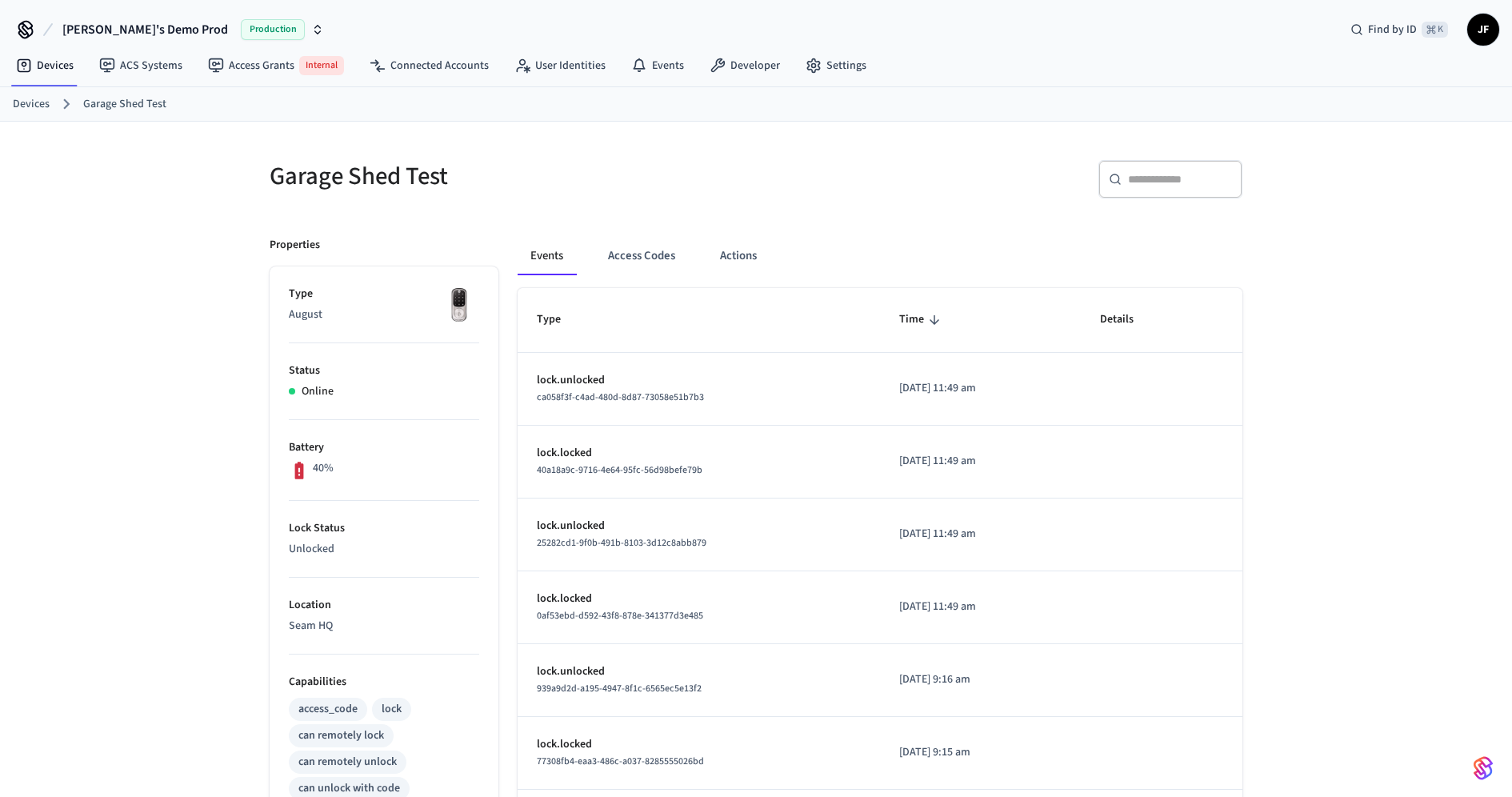
click at [613, 147] on div "Garage Shed Test" at bounding box center [498, 176] width 496 height 70
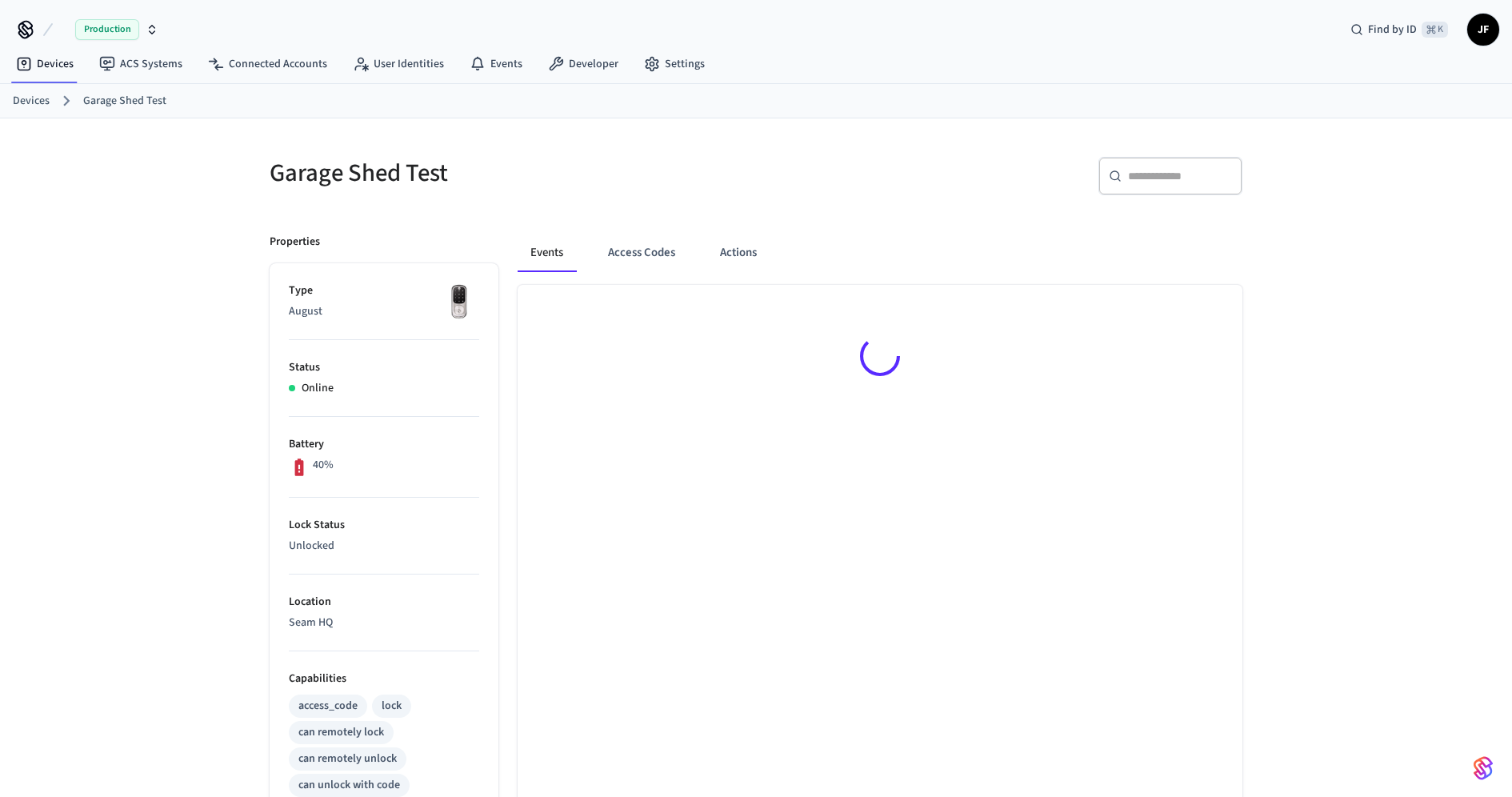
click at [806, 184] on div "​ ​" at bounding box center [1004, 183] width 477 height 51
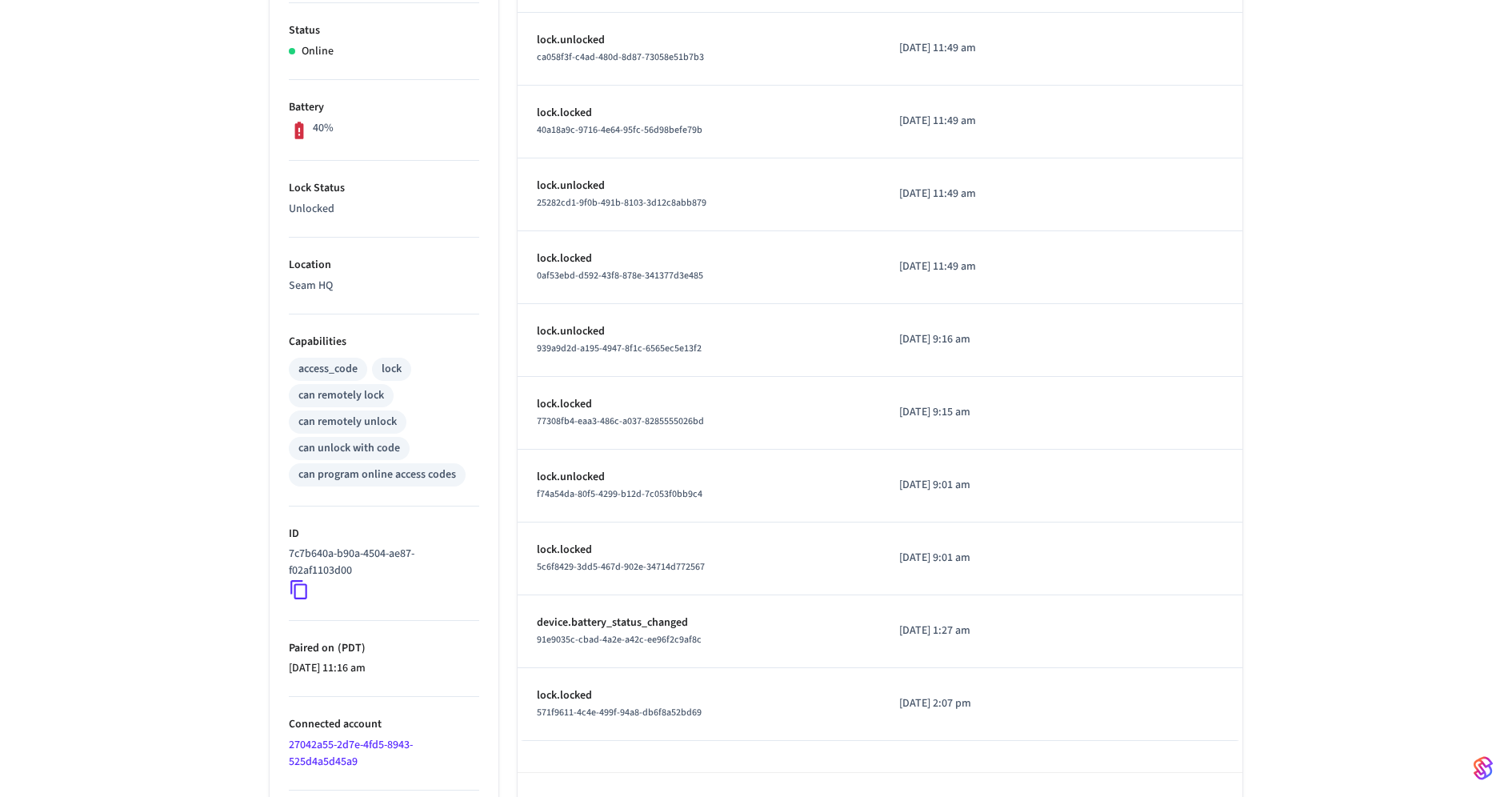
click at [1290, 329] on div "Garage Shed Test ​ ​ Properties Type August Status Online Battery 40% Lock Stat…" at bounding box center [756, 315] width 1512 height 1069
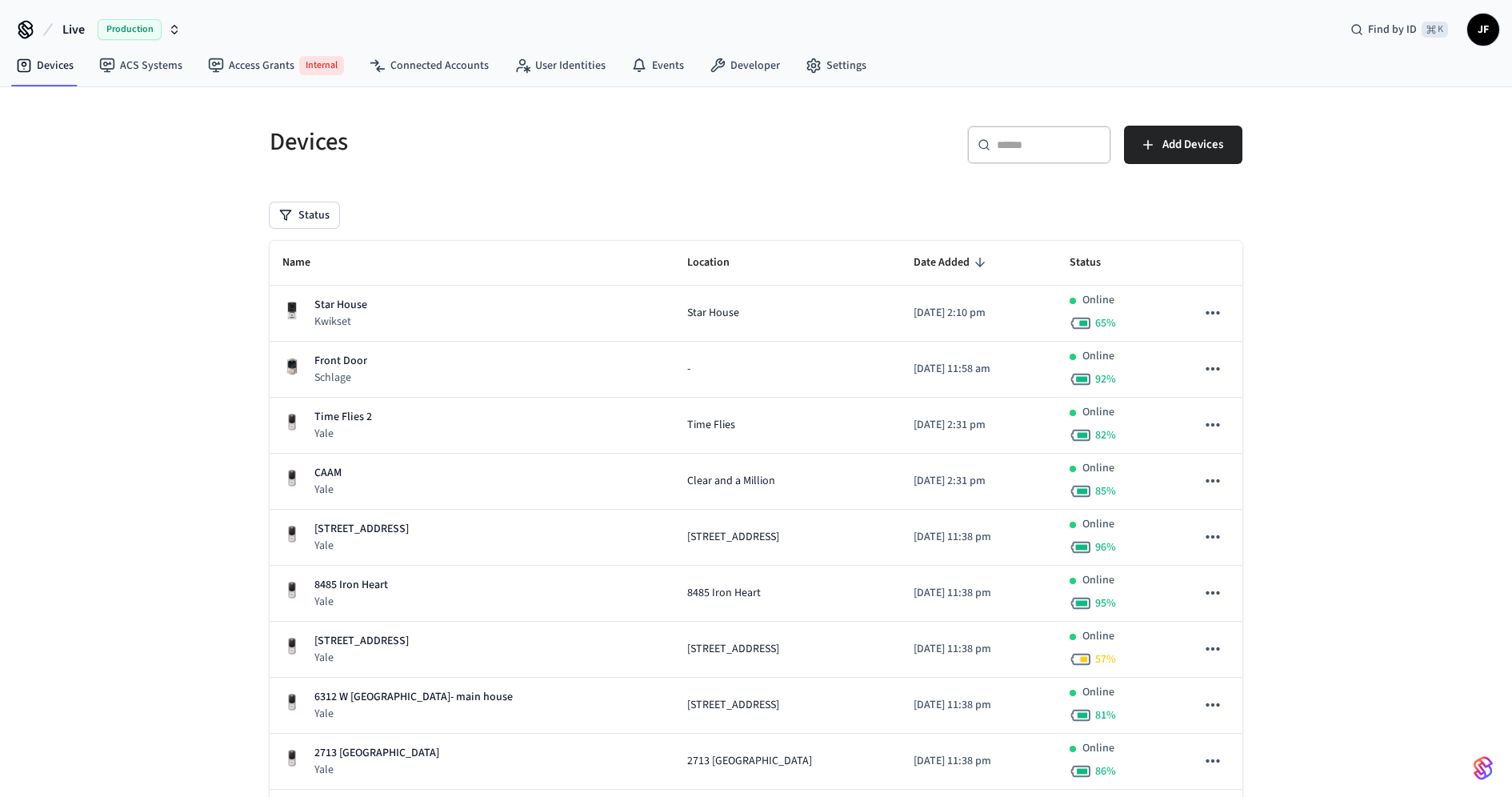
click at [85, 24] on span "Live" at bounding box center [74, 29] width 22 height 19
type input "******"
click at [70, 99] on div "Hostify Production" at bounding box center [129, 102] width 219 height 21
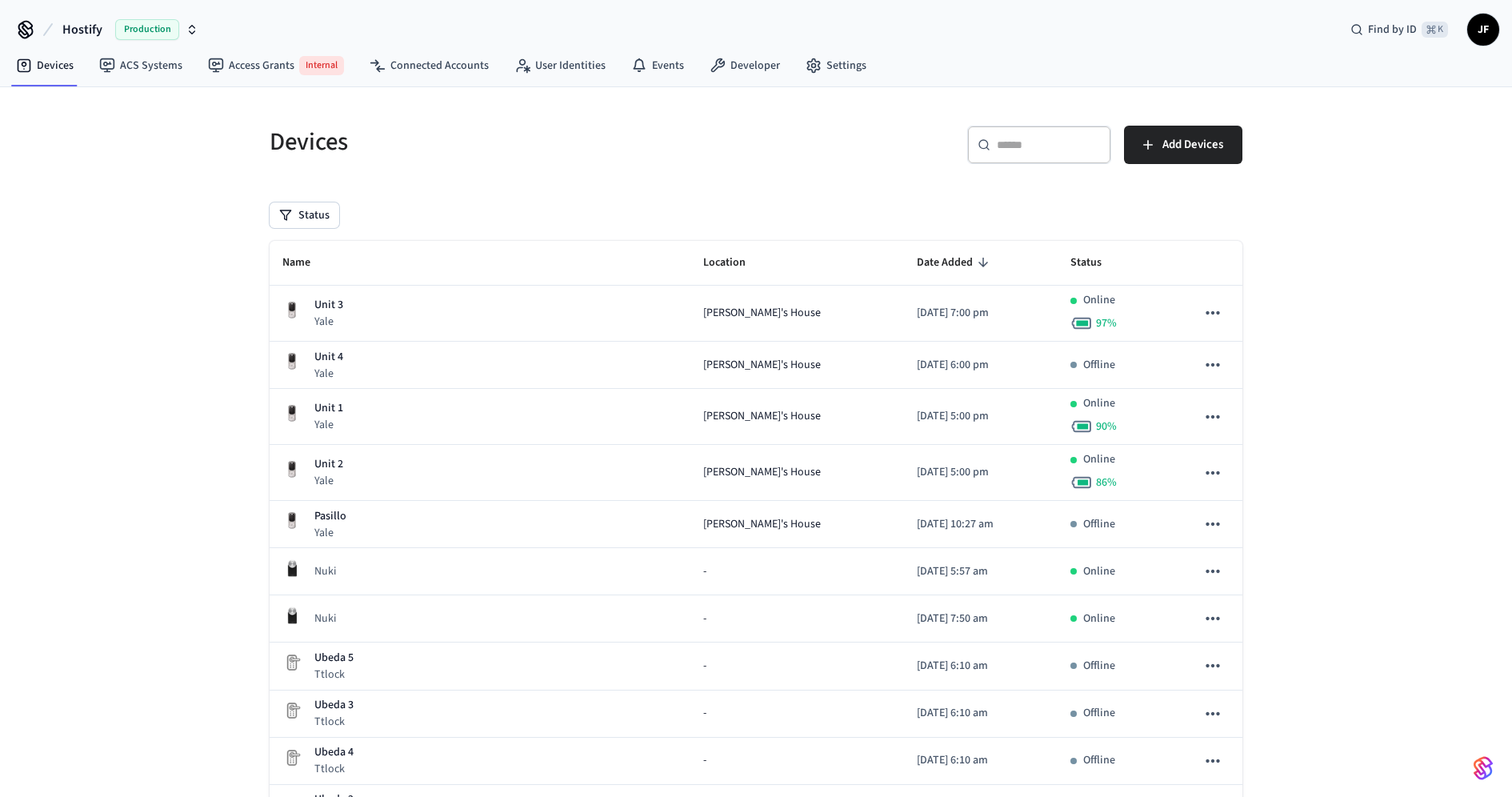
click at [649, 147] on h5 "Devices" at bounding box center [508, 142] width 477 height 33
click at [1030, 132] on div "​ ​" at bounding box center [1039, 145] width 144 height 39
paste input "**********"
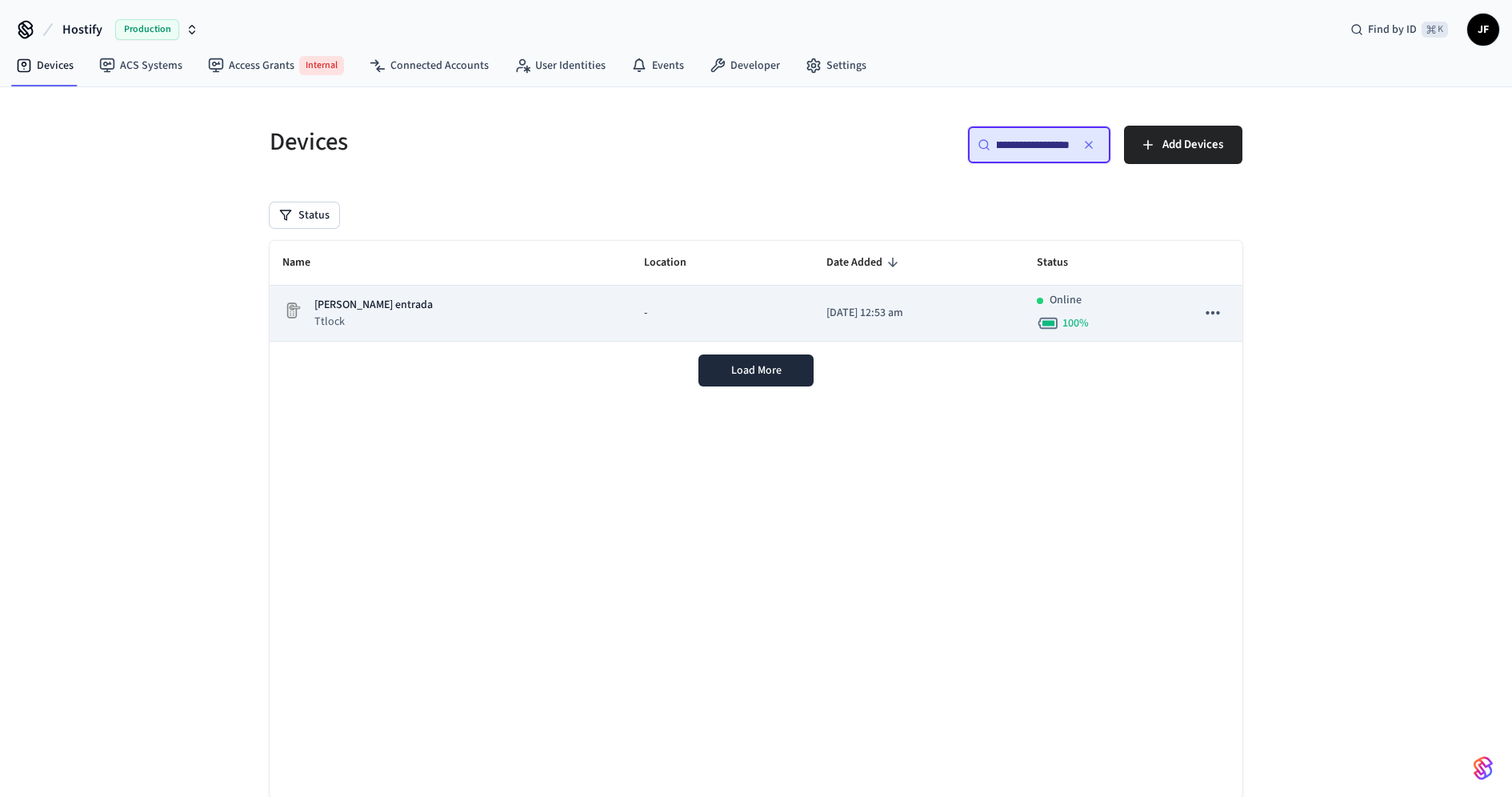
type input "**********"
click at [608, 297] on div "Lorenzo de Sepúlveda entrada Ttlock" at bounding box center [451, 314] width 336 height 33
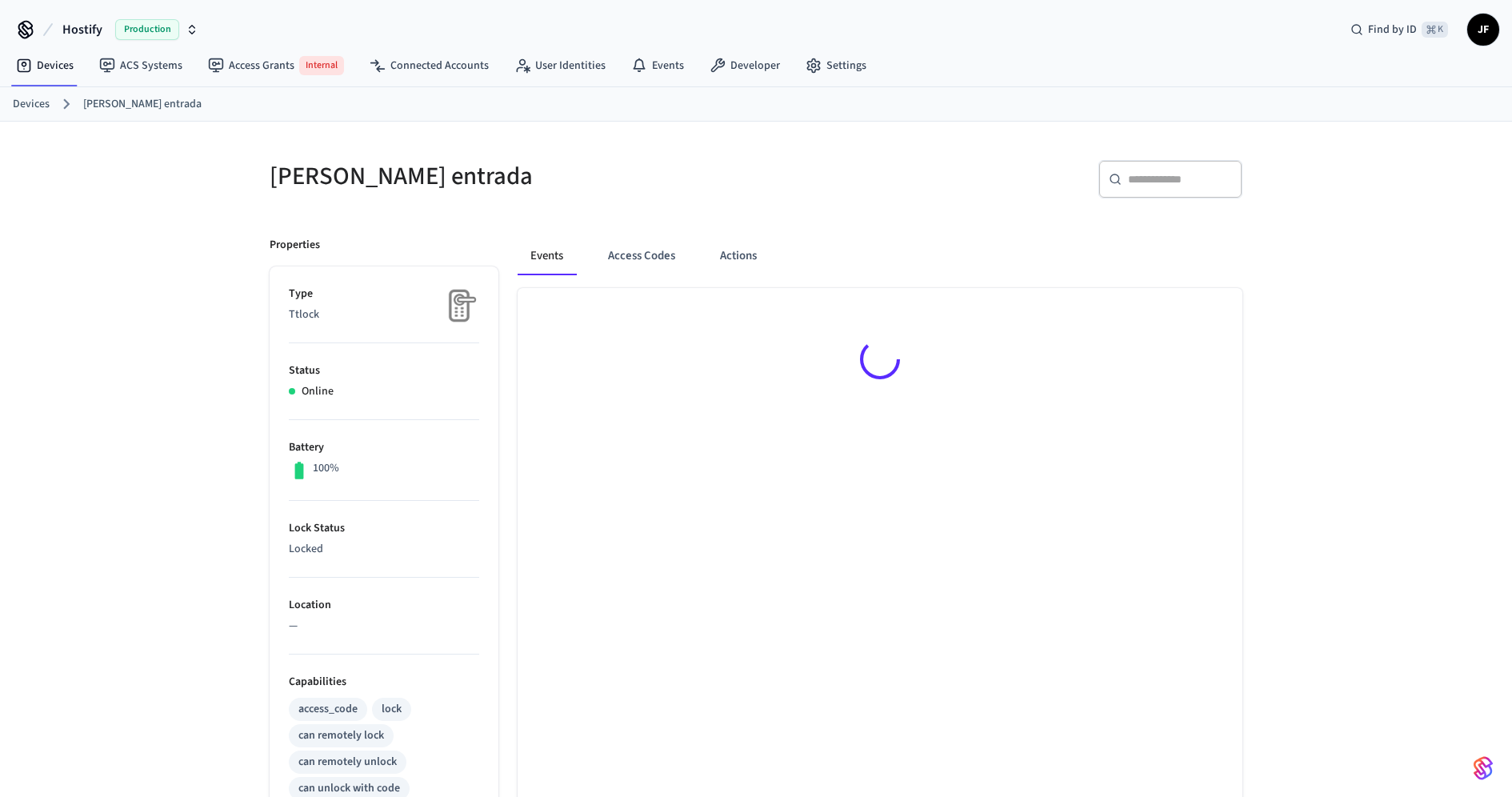
scroll to position [41, 0]
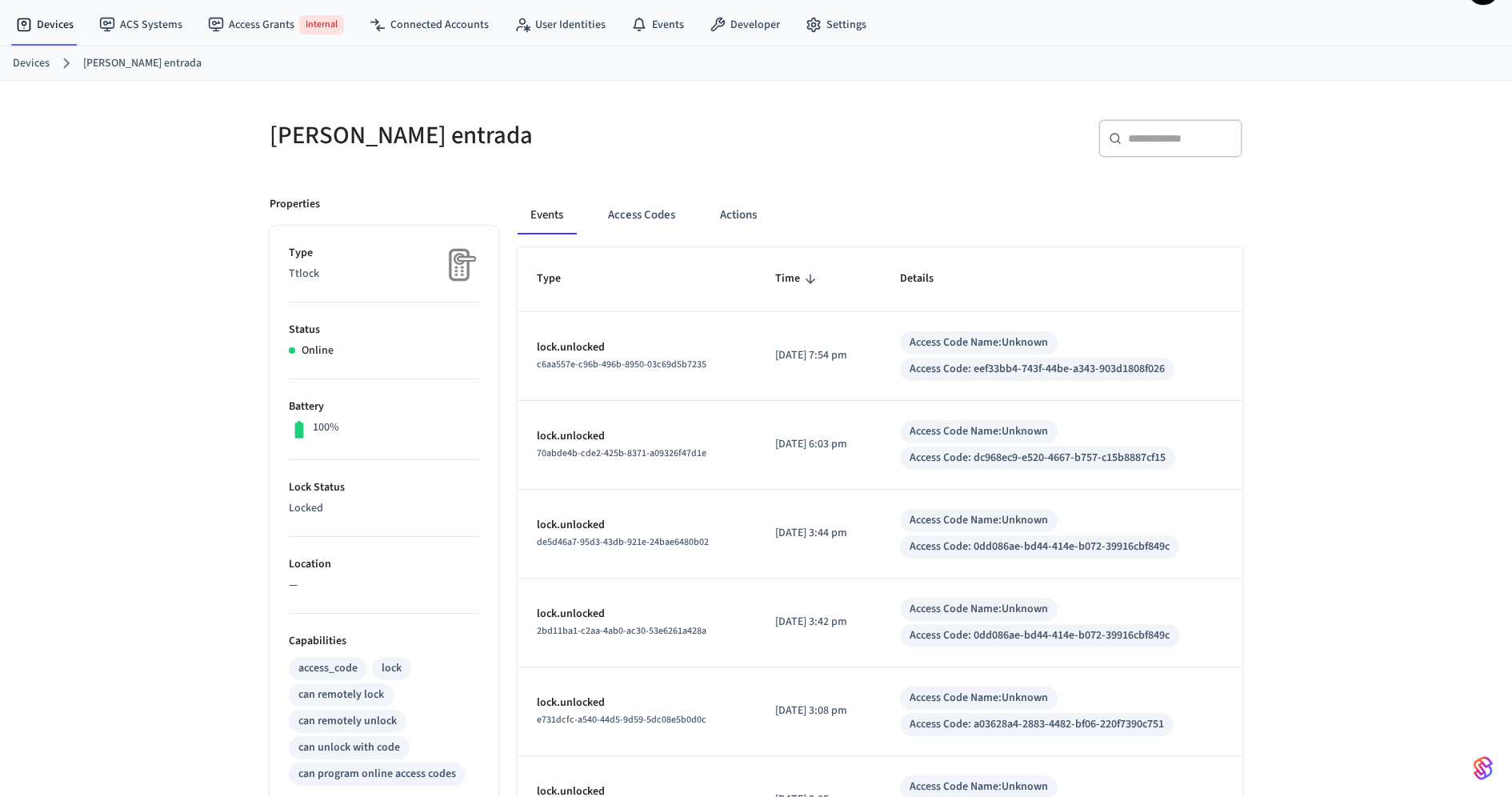
click at [1177, 122] on div "​ ​" at bounding box center [1170, 138] width 144 height 39
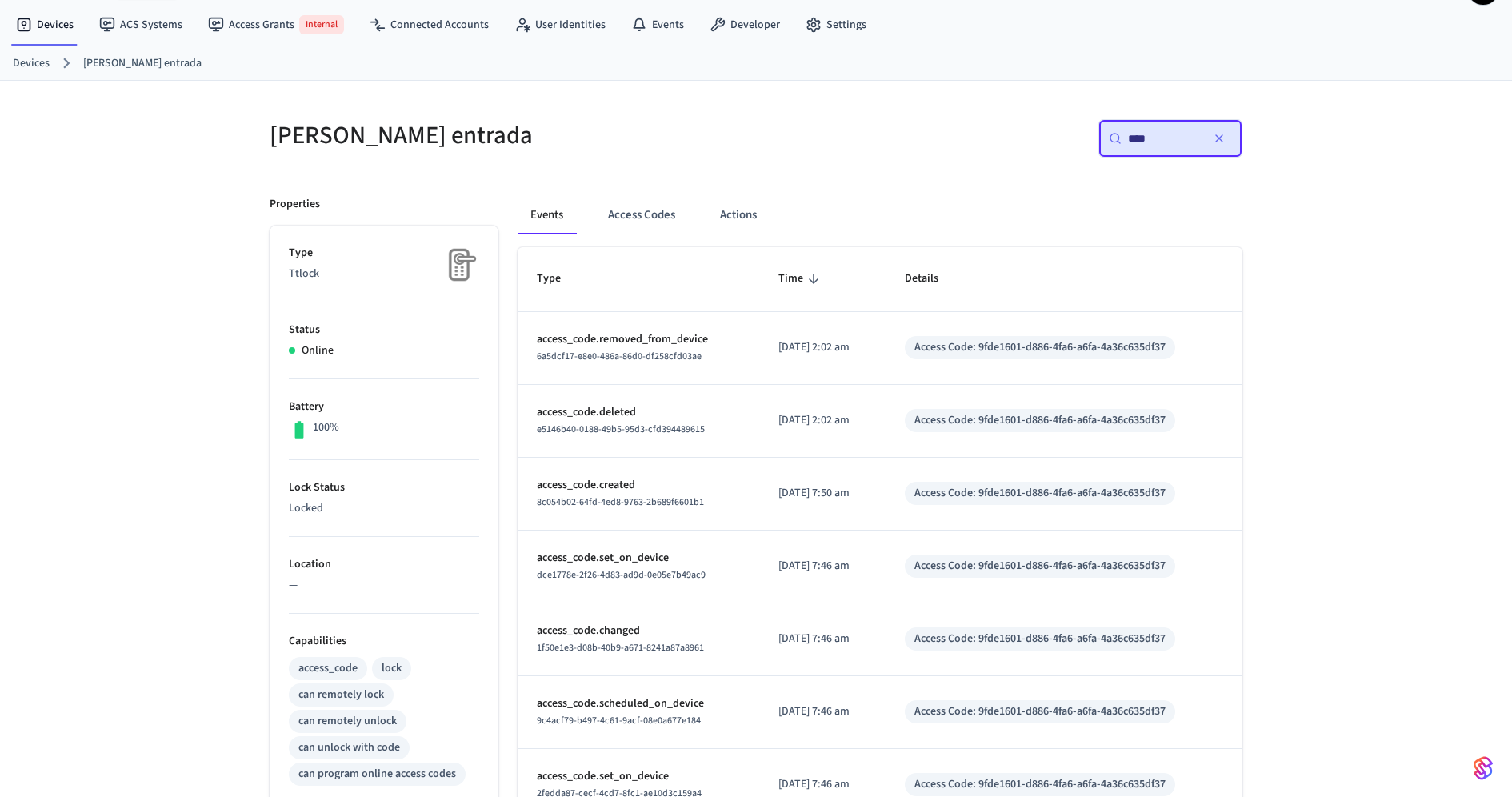
click at [1329, 351] on div "Lorenzo de Sepúlveda entrada ​ **** ​ Properties Type Ttlock Status Online Batt…" at bounding box center [756, 678] width 1512 height 1196
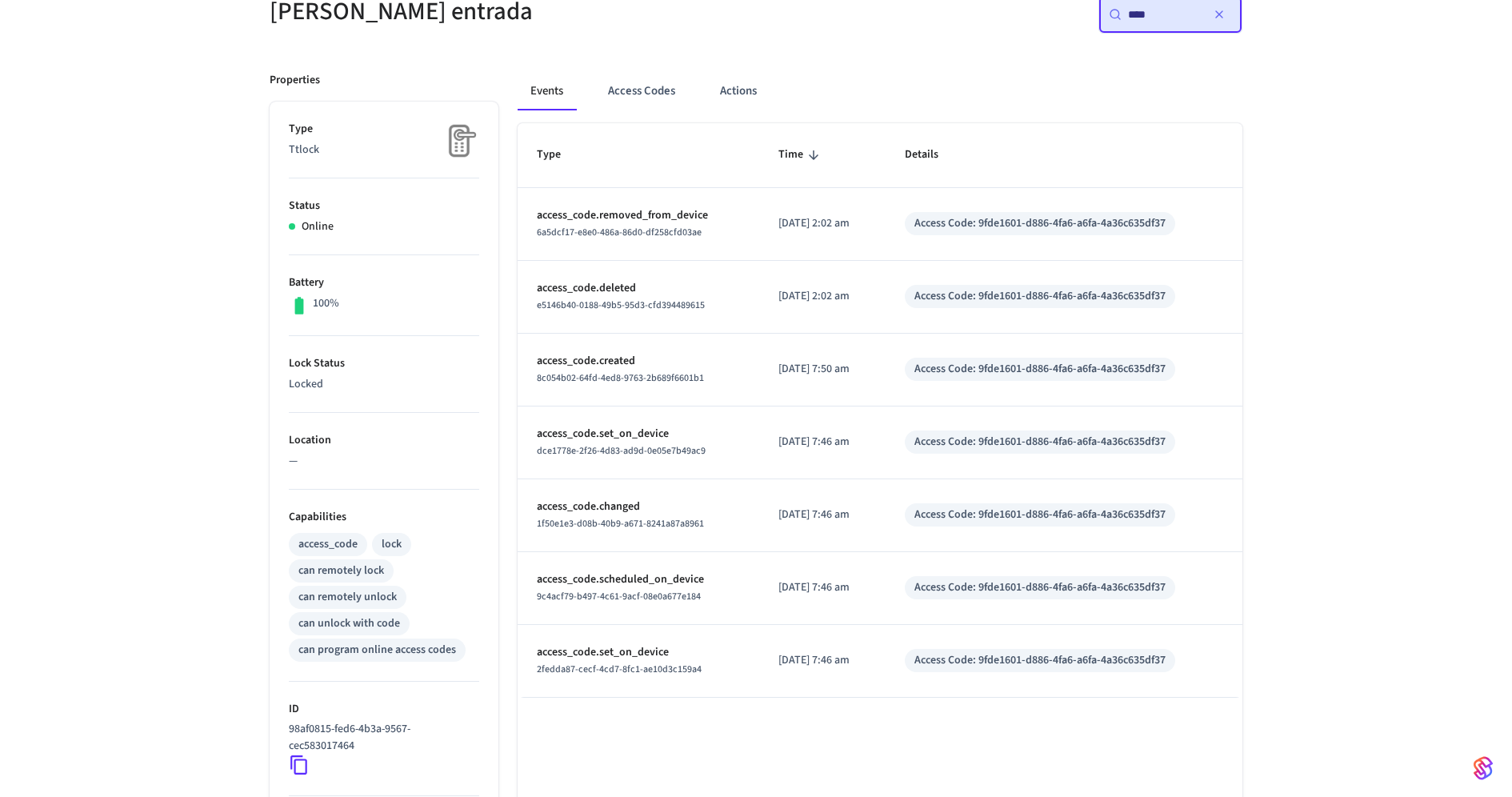
scroll to position [161, 0]
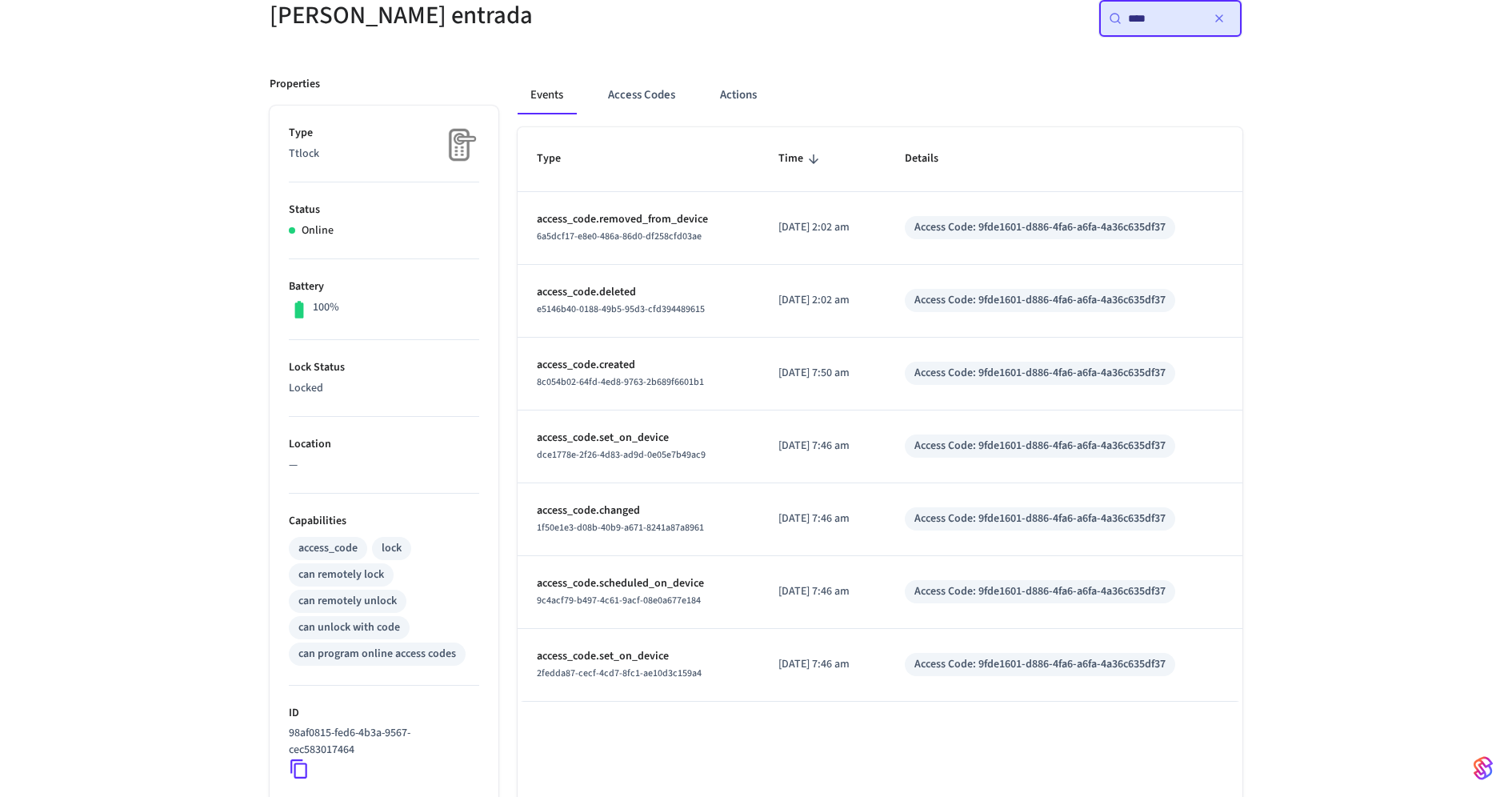
click at [1150, 23] on input "****" at bounding box center [1164, 18] width 72 height 16
paste input "**********"
type input "**********"
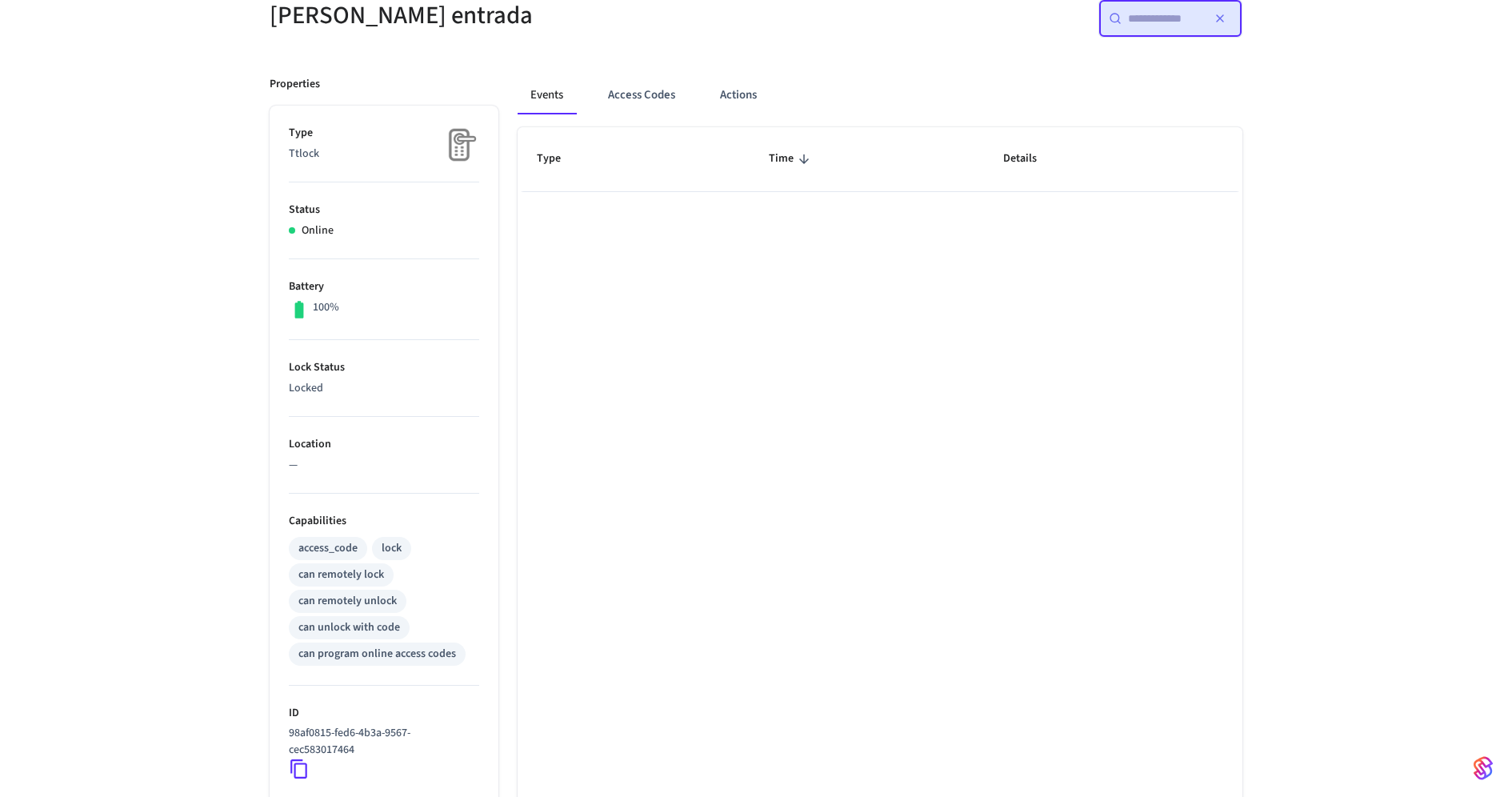
scroll to position [0, 0]
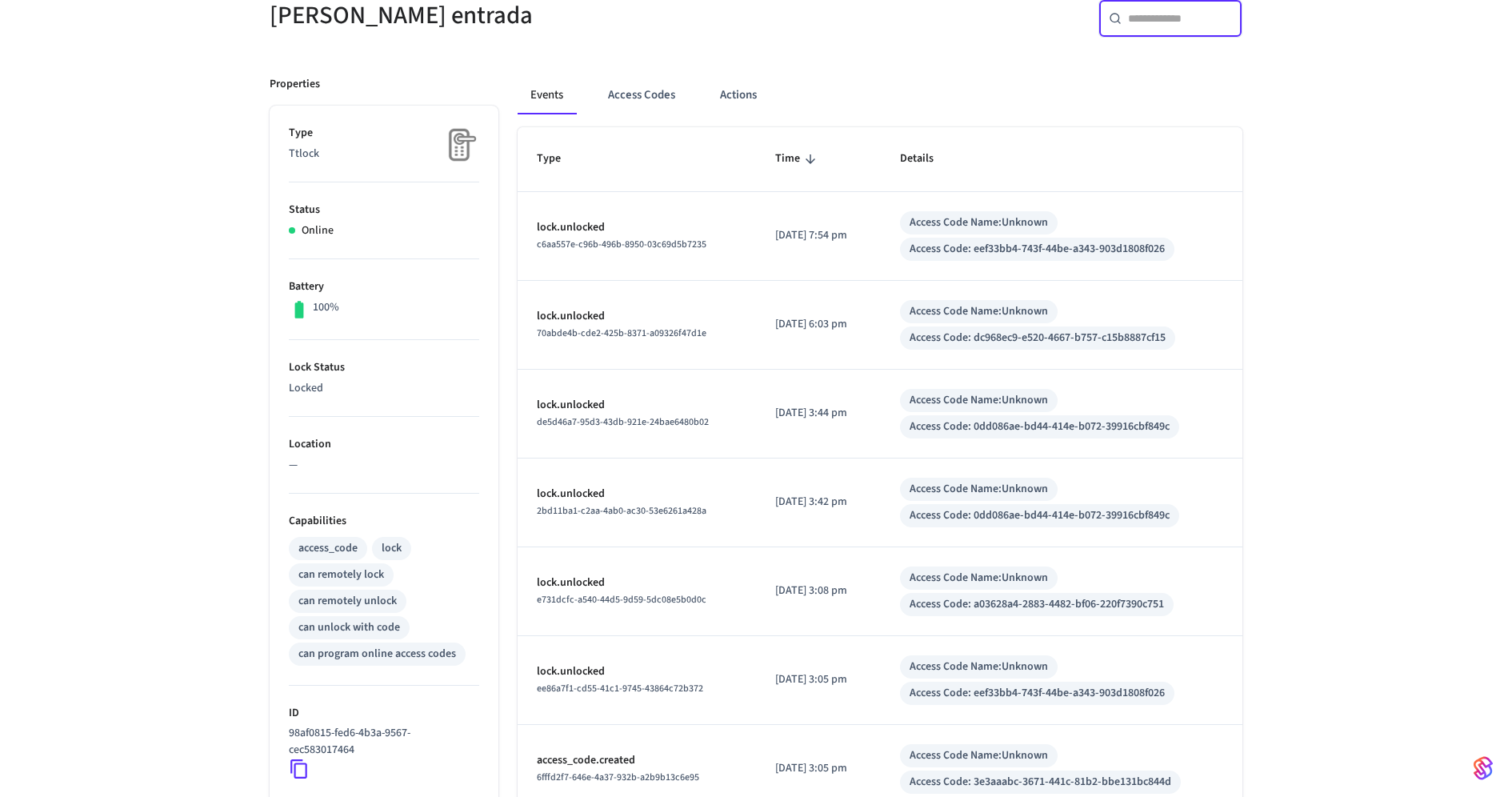
click at [1303, 109] on div "Lorenzo de Sepúlveda entrada ​ ​ Properties Type Ttlock Status Online Battery 1…" at bounding box center [756, 559] width 1512 height 1196
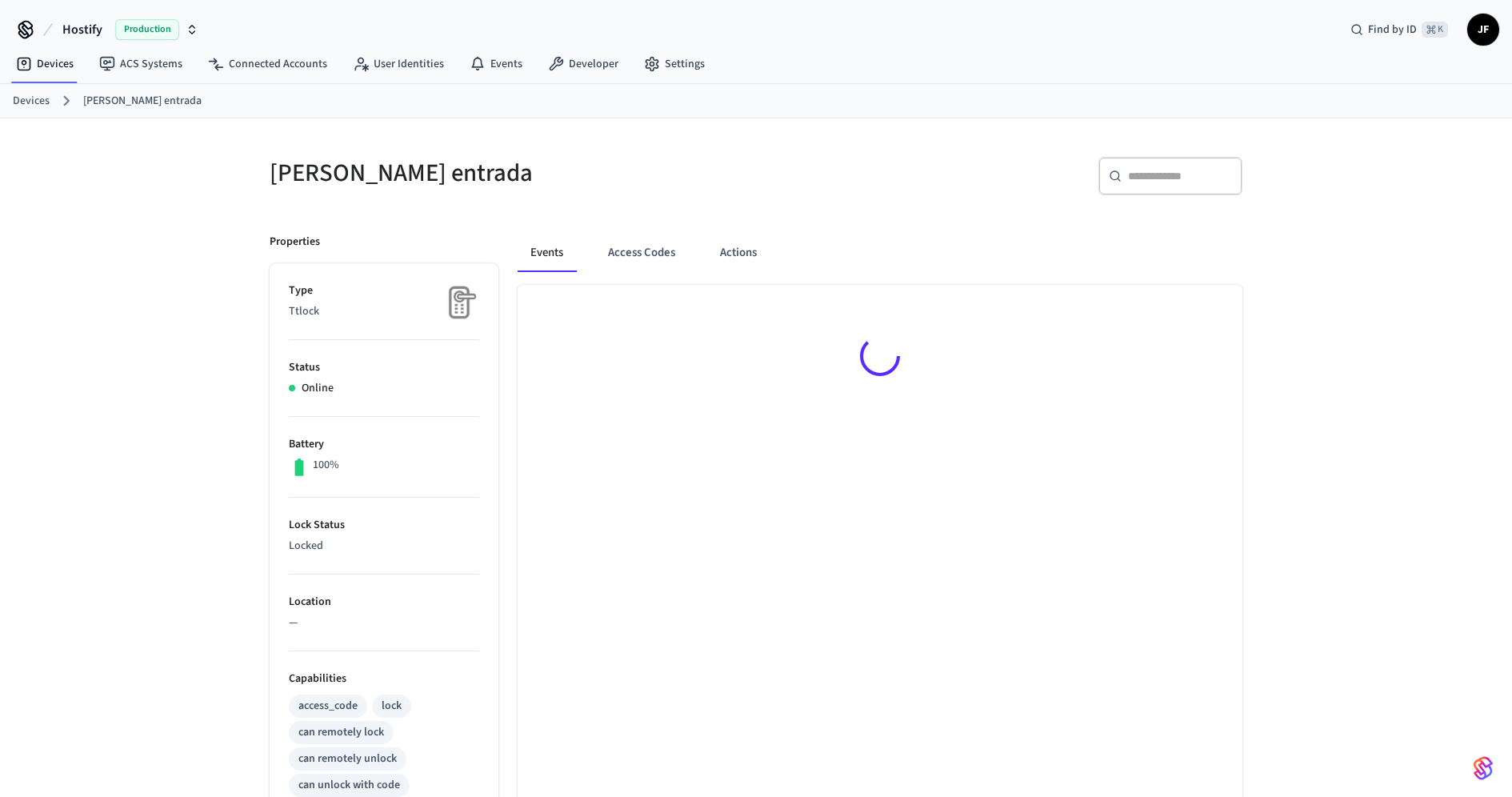
click at [1340, 111] on div "Devices [PERSON_NAME] entrada" at bounding box center [756, 101] width 1512 height 34
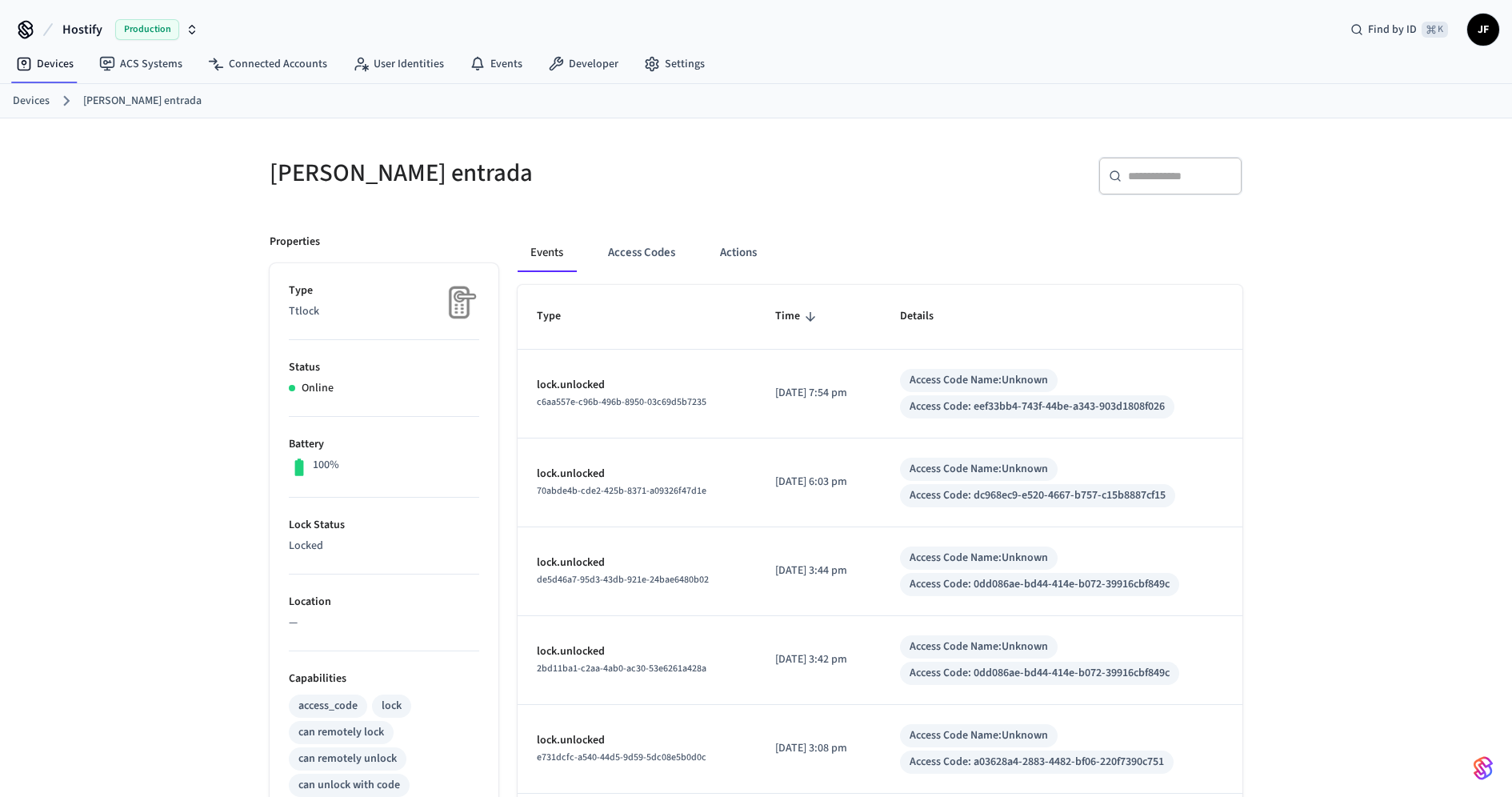
click at [27, 108] on ol "Devices [PERSON_NAME] entrada" at bounding box center [762, 101] width 1499 height 21
click at [27, 98] on link "Devices" at bounding box center [31, 101] width 37 height 17
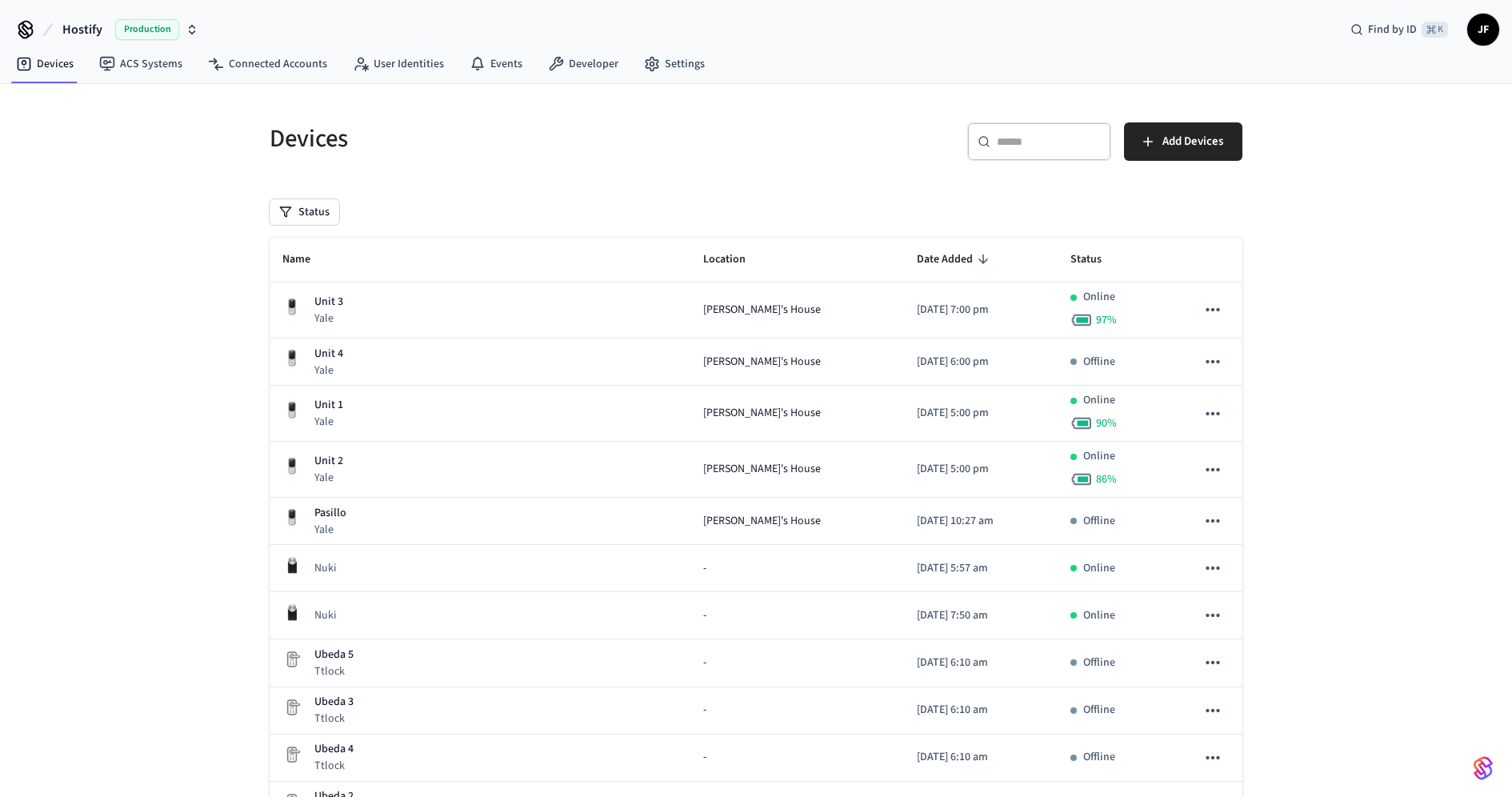
click at [1065, 140] on input "text" at bounding box center [1049, 141] width 104 height 16
paste input "**********"
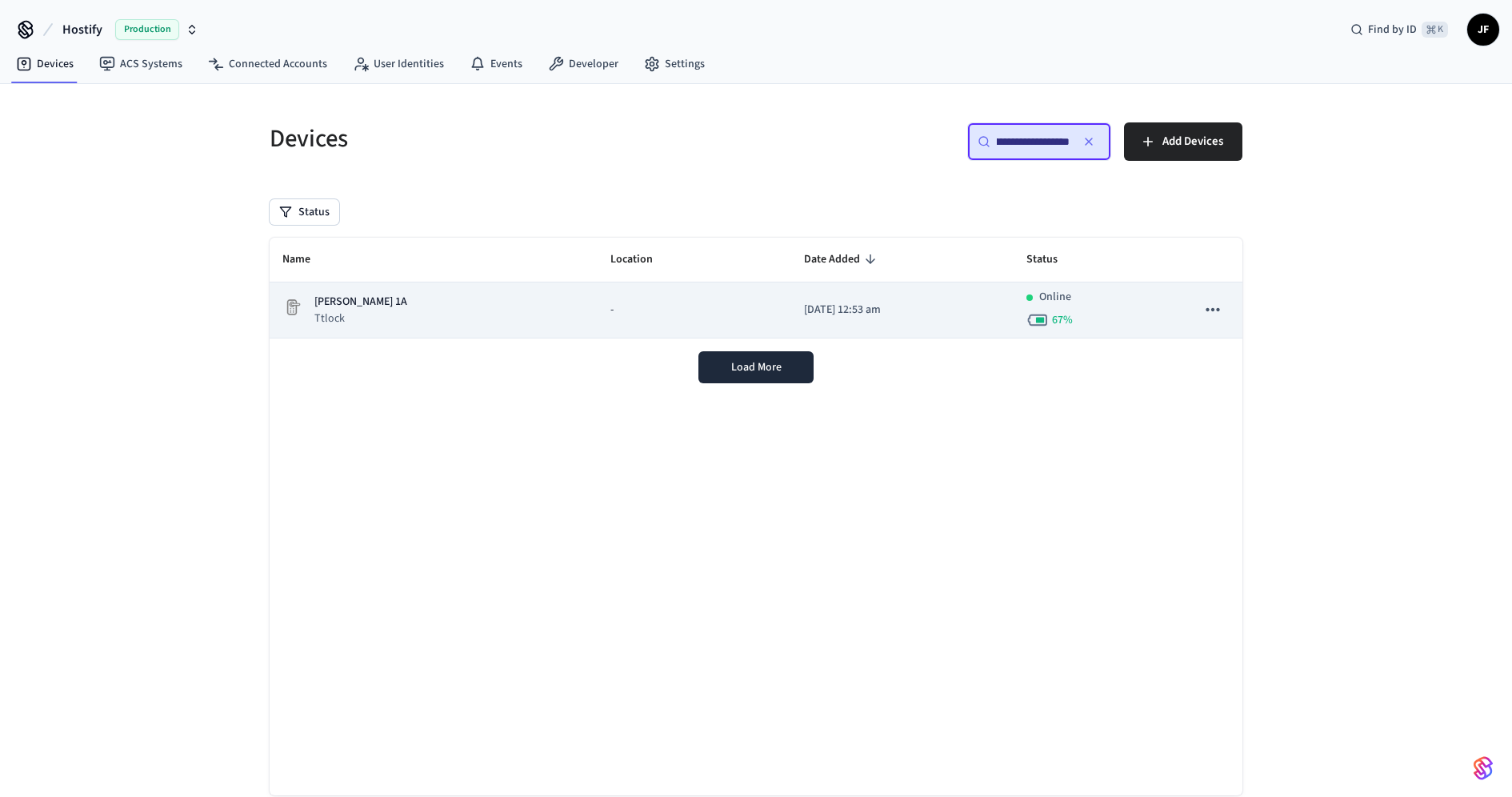
type input "**********"
click at [515, 310] on div "[PERSON_NAME] 1A Ttlock" at bounding box center [433, 310] width 302 height 33
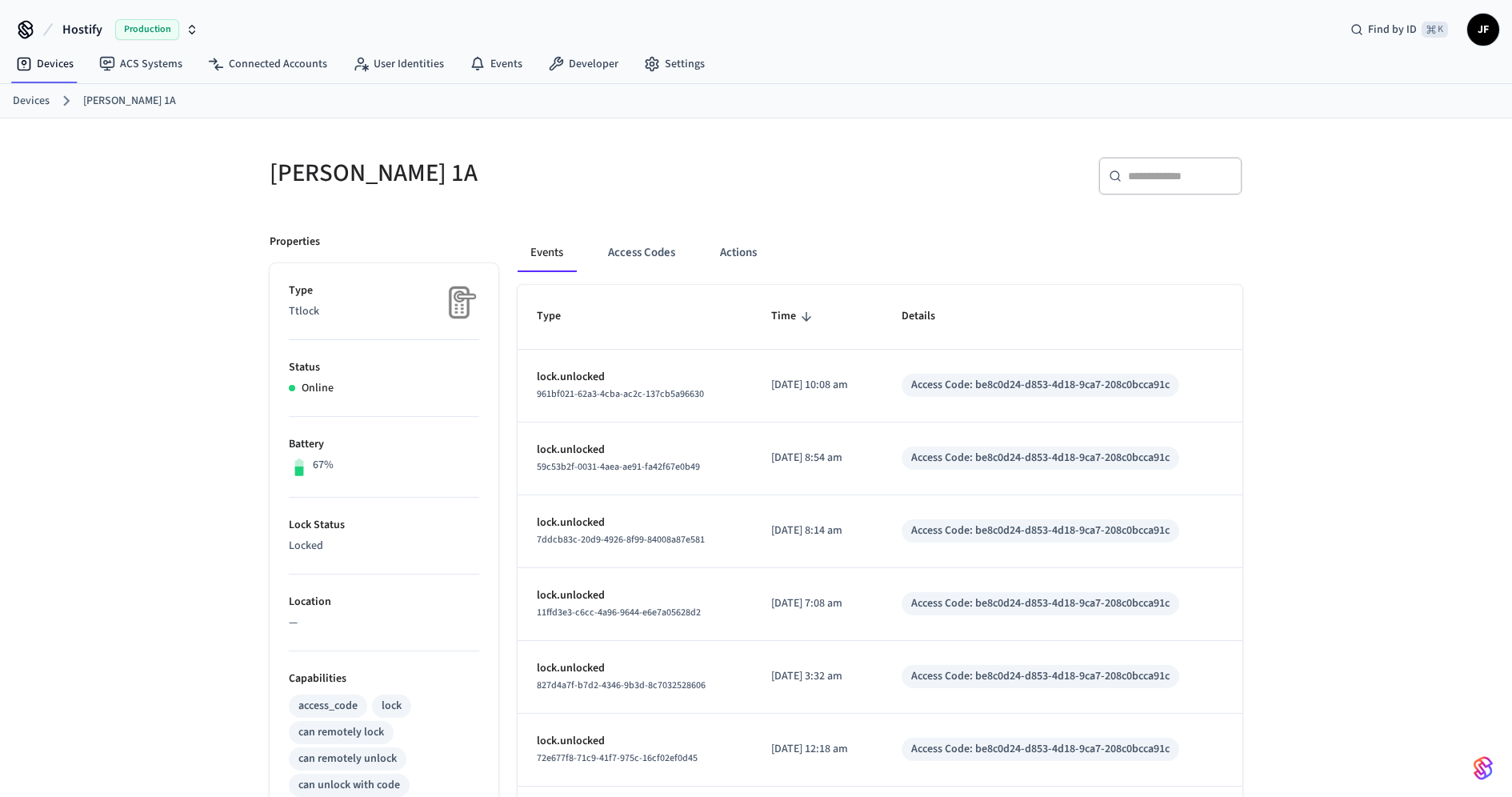
click at [777, 194] on div "​ ​" at bounding box center [1004, 183] width 477 height 51
click at [1352, 291] on div "[PERSON_NAME] 1A ​ ​ Properties Type Ttlock Status Online Battery 67% Lock Stat…" at bounding box center [756, 652] width 1512 height 1069
click at [1191, 187] on div "​ ​" at bounding box center [1170, 176] width 144 height 39
paste input "**********"
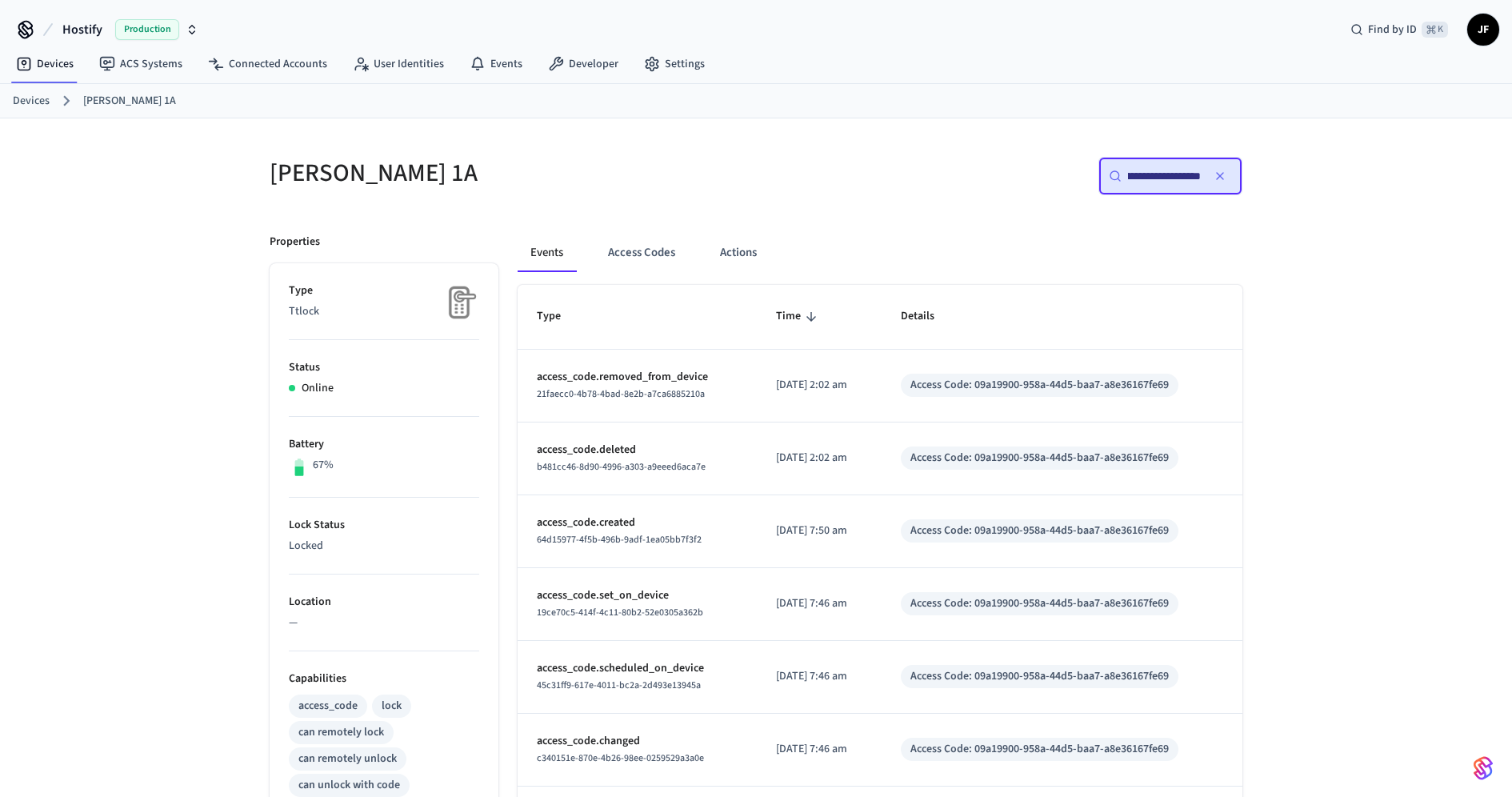
type input "**********"
click at [929, 185] on div "**********" at bounding box center [1004, 183] width 477 height 51
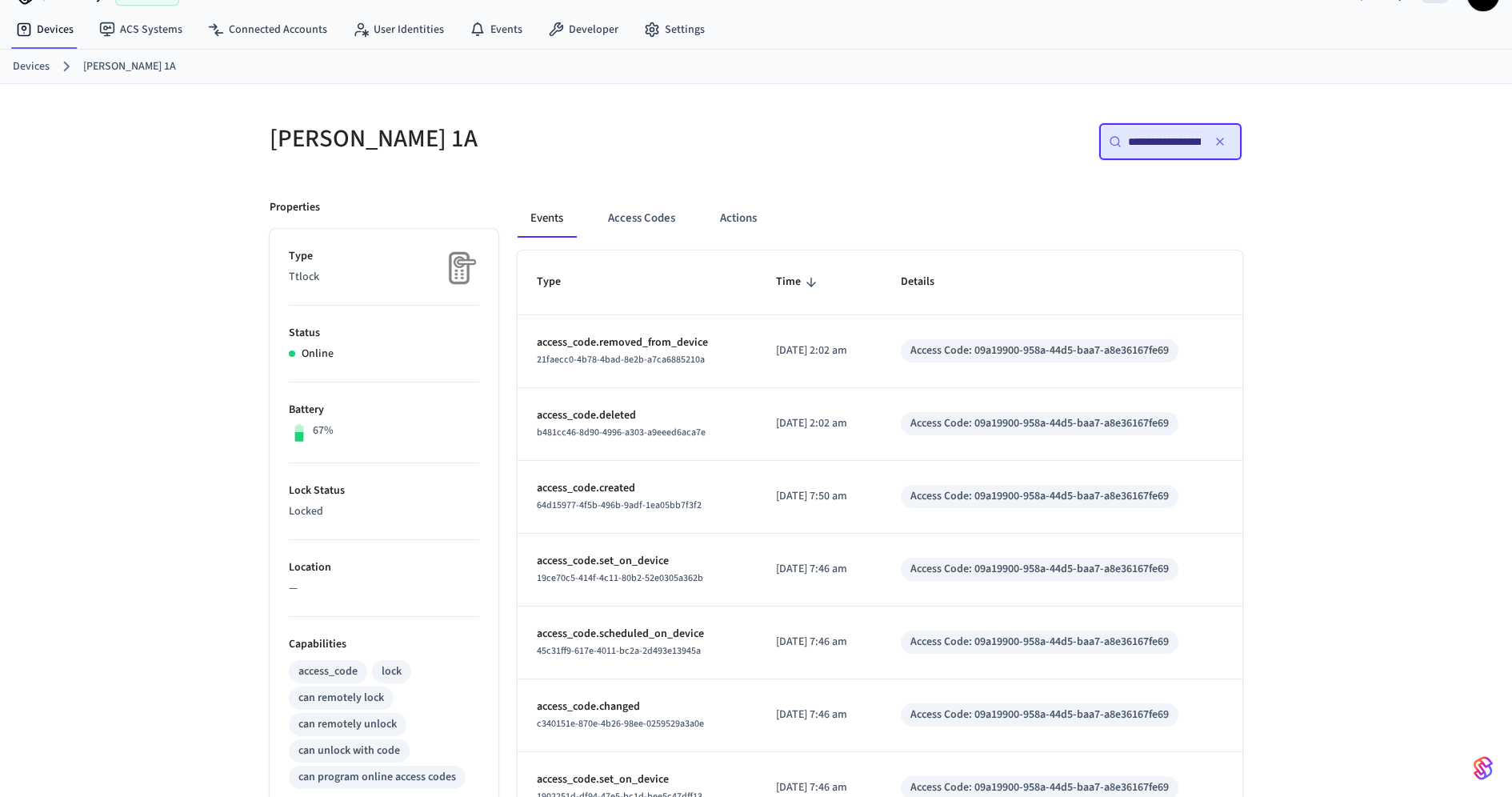
scroll to position [33, 0]
click at [642, 219] on button "Access Codes" at bounding box center [642, 219] width 93 height 39
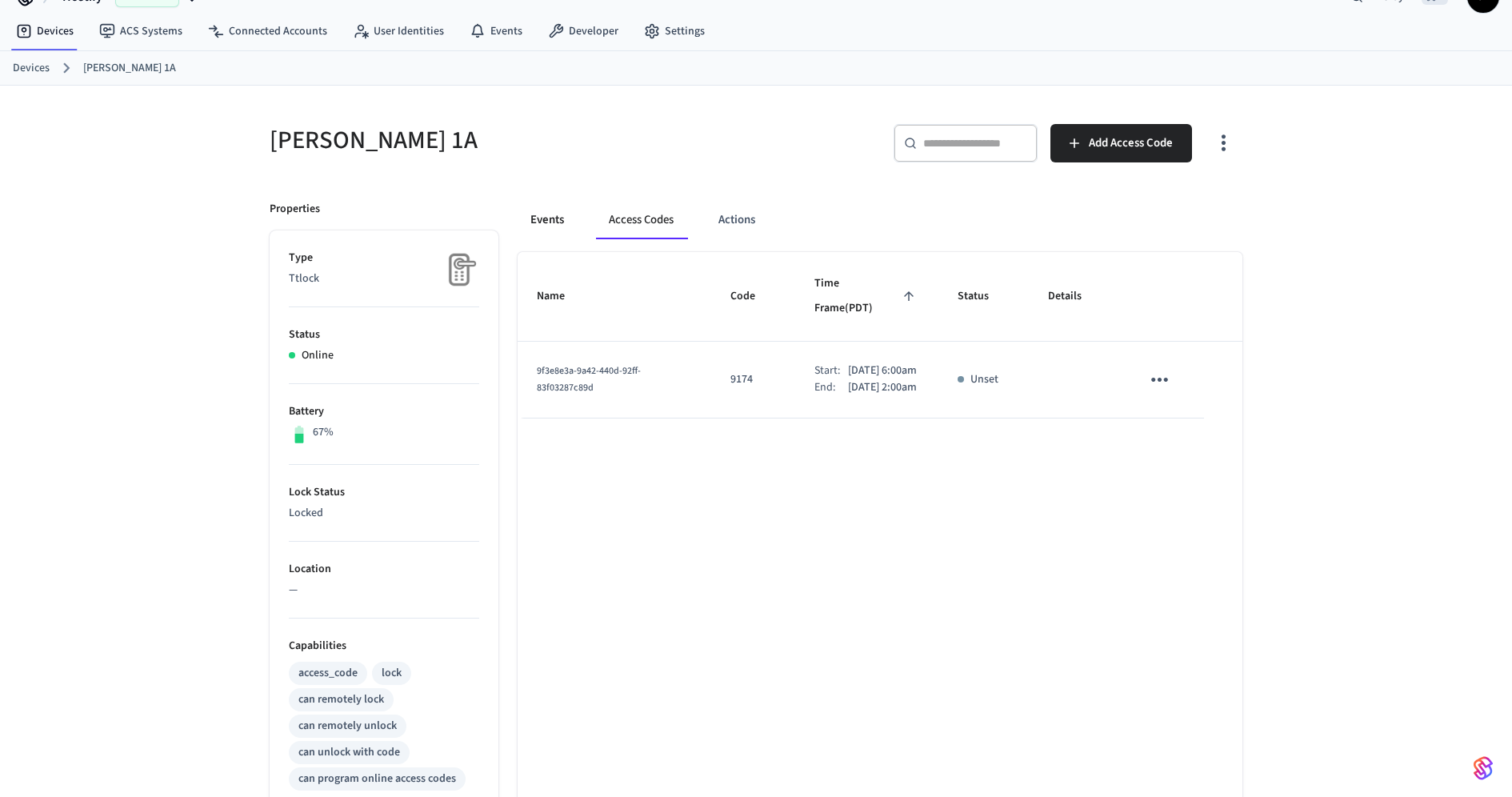
click at [521, 219] on button "Events" at bounding box center [547, 219] width 59 height 39
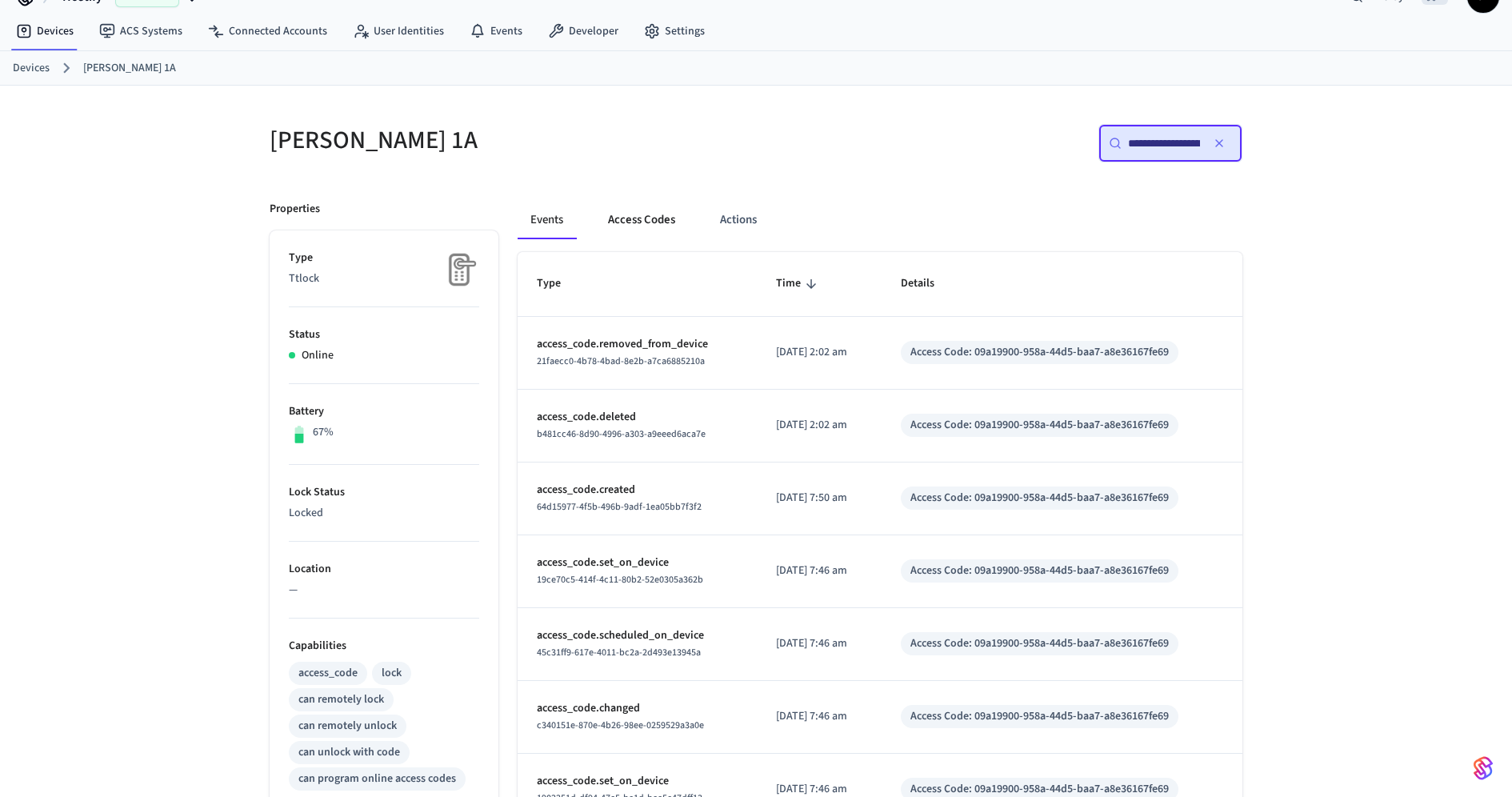
click at [672, 232] on button "Access Codes" at bounding box center [642, 219] width 93 height 39
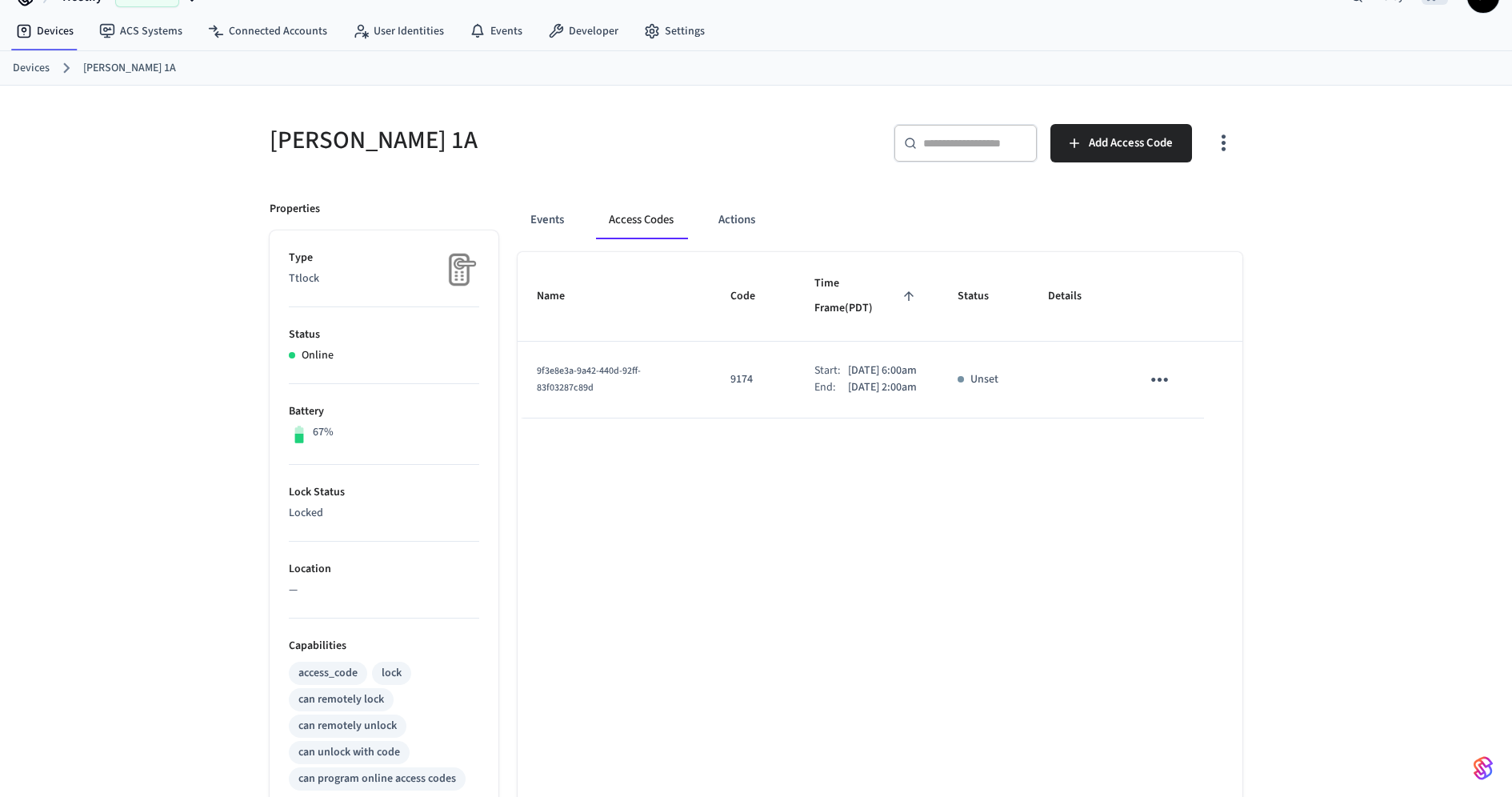
click at [1211, 143] on icon "button" at bounding box center [1223, 142] width 25 height 25
click at [1150, 197] on li "Show unmanaged access codes on device" at bounding box center [1121, 208] width 224 height 43
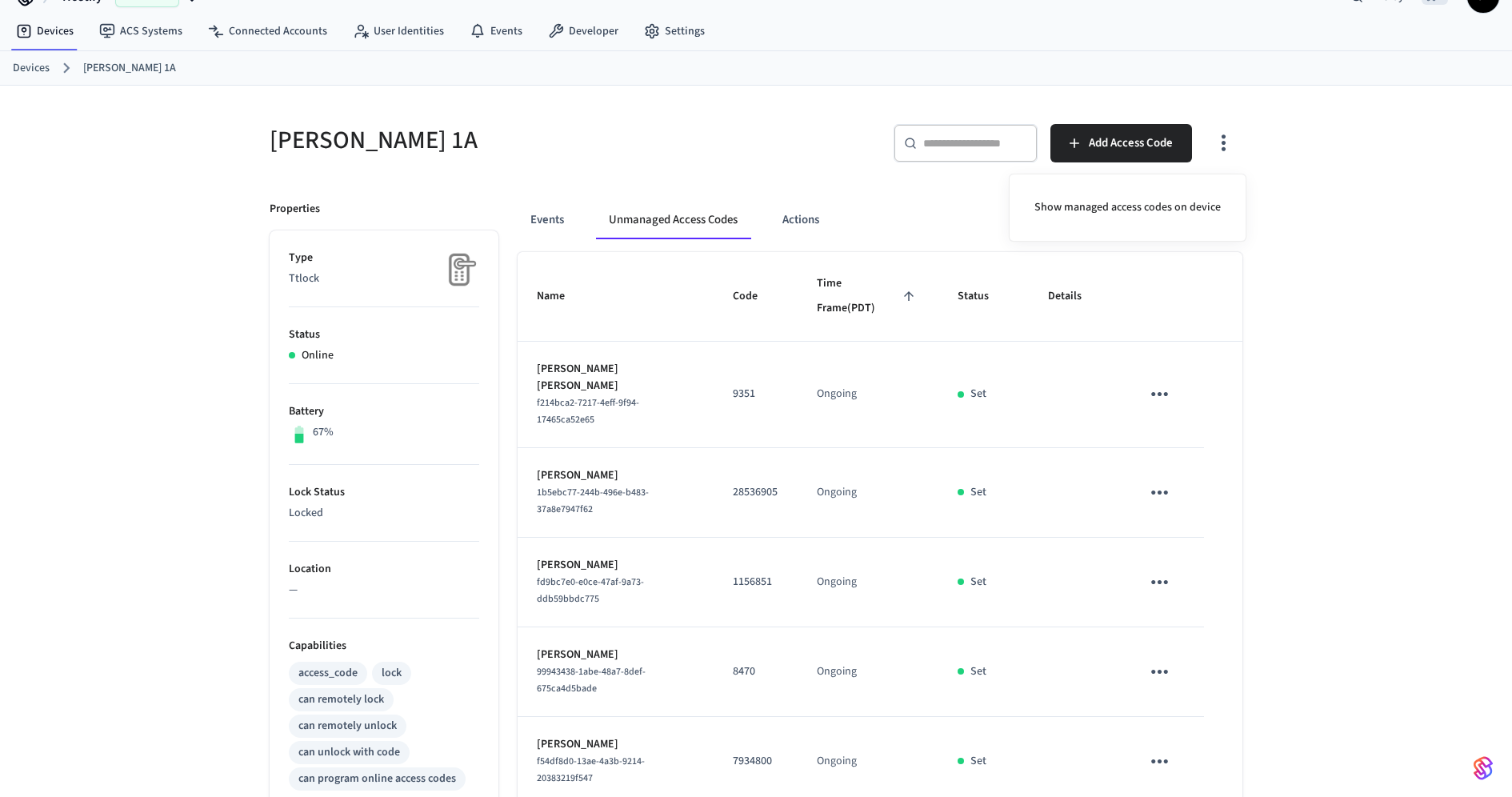
click at [1318, 263] on div at bounding box center [756, 398] width 1512 height 797
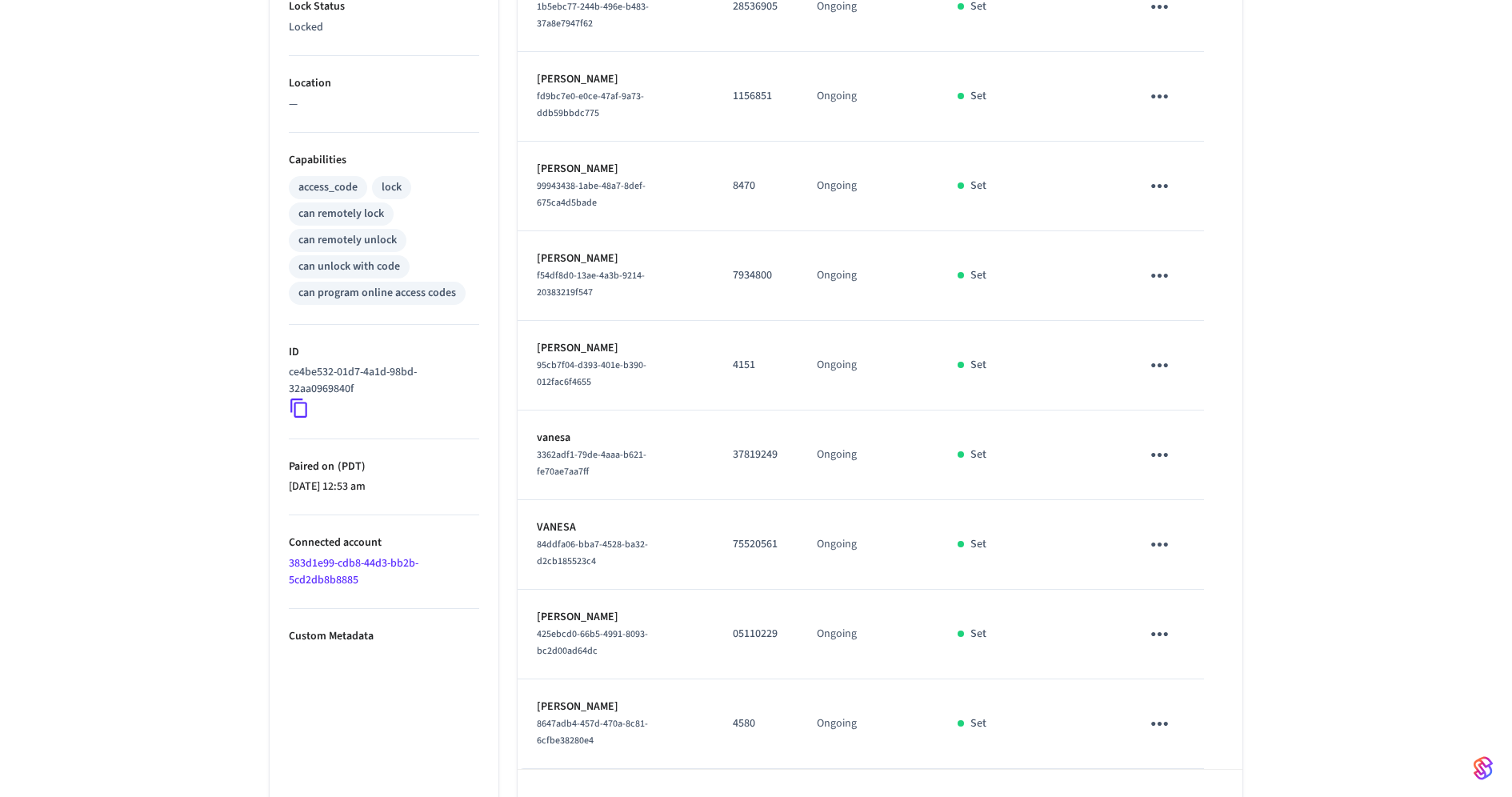
scroll to position [533, 0]
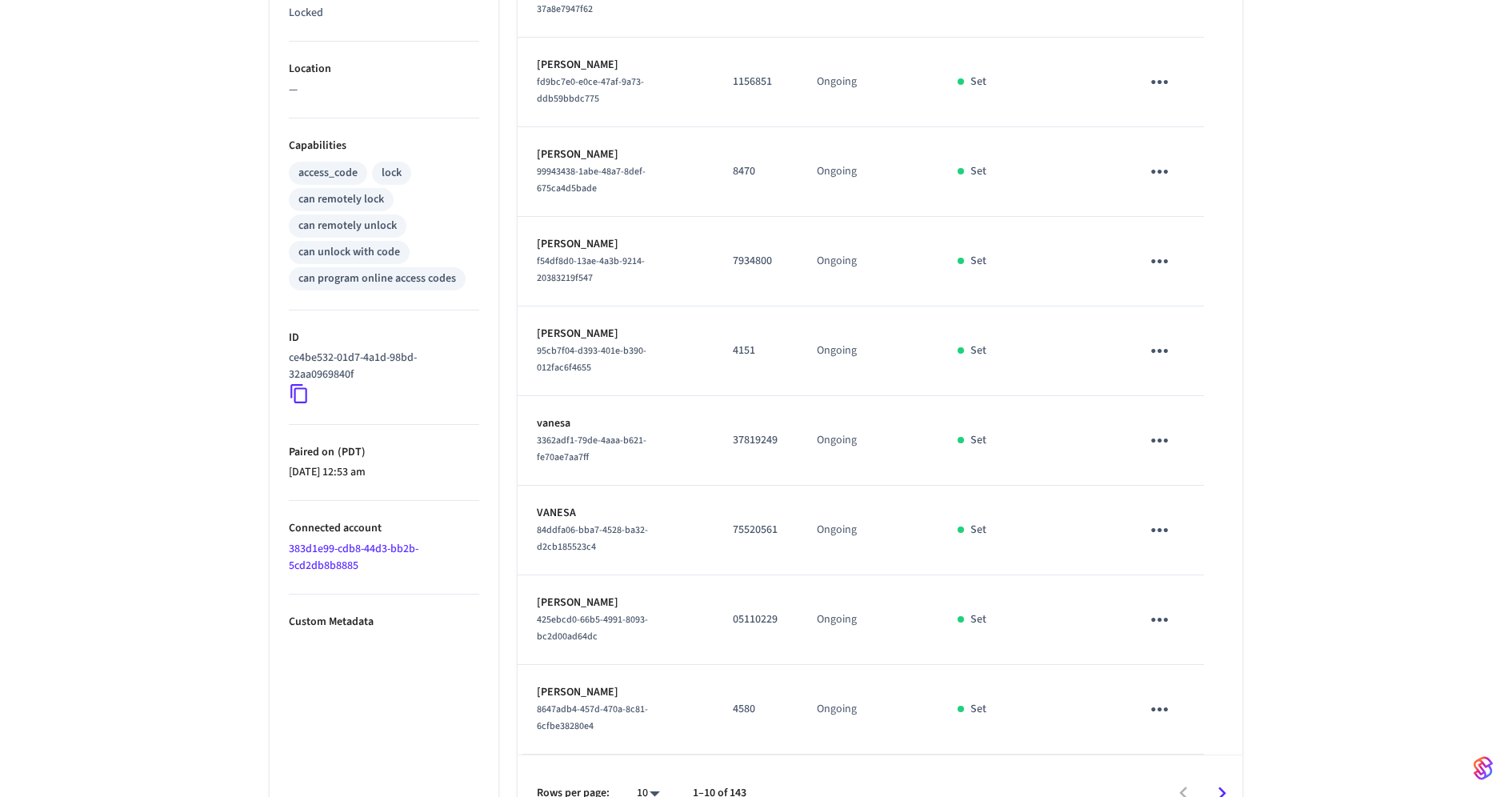
click at [1282, 283] on div "Lorenzo de Sepúlveda 1A ​ ​ Add Access Code Properties Type Ttlock Status Onlin…" at bounding box center [756, 208] width 1512 height 1247
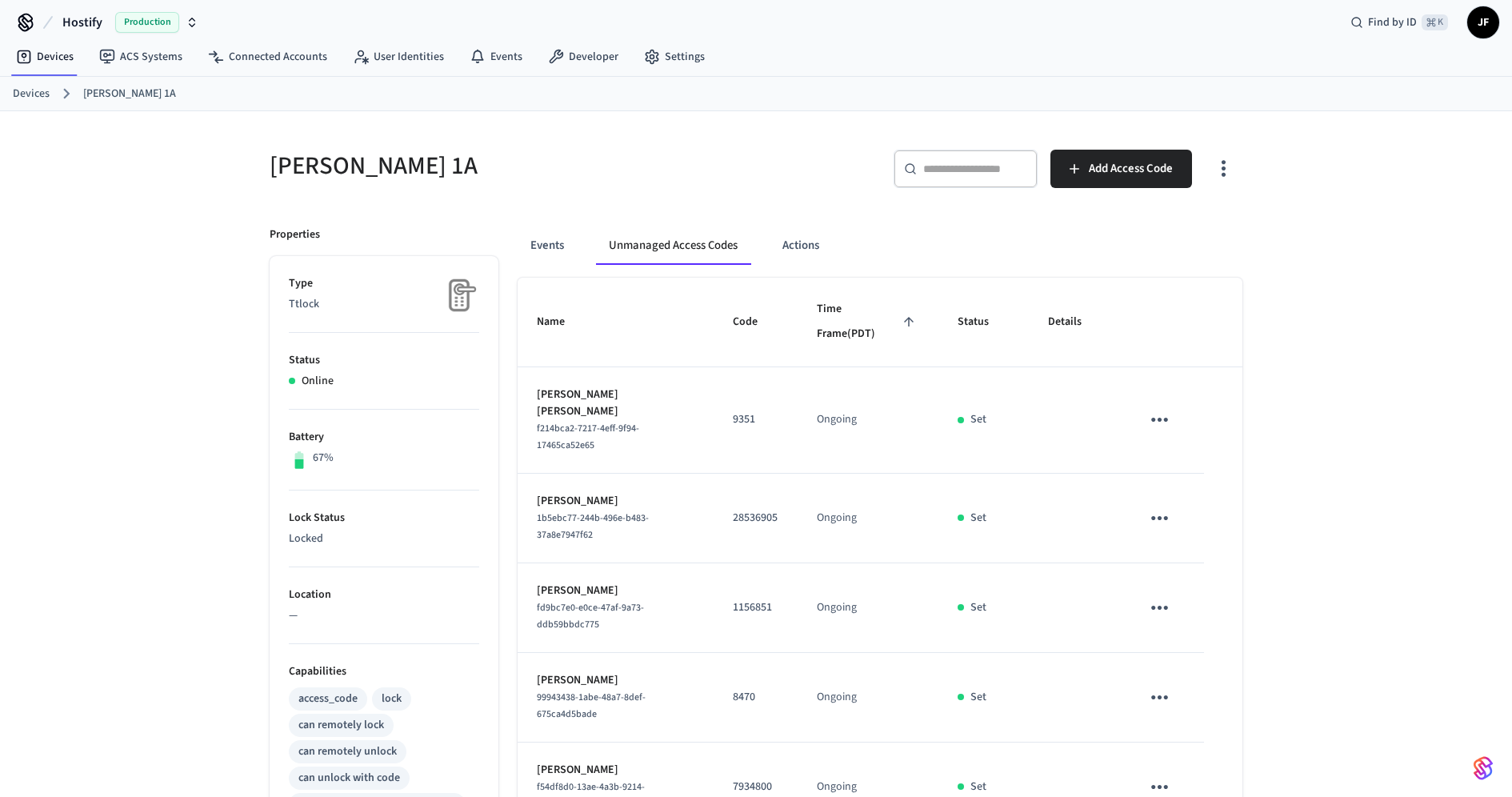
scroll to position [0, 0]
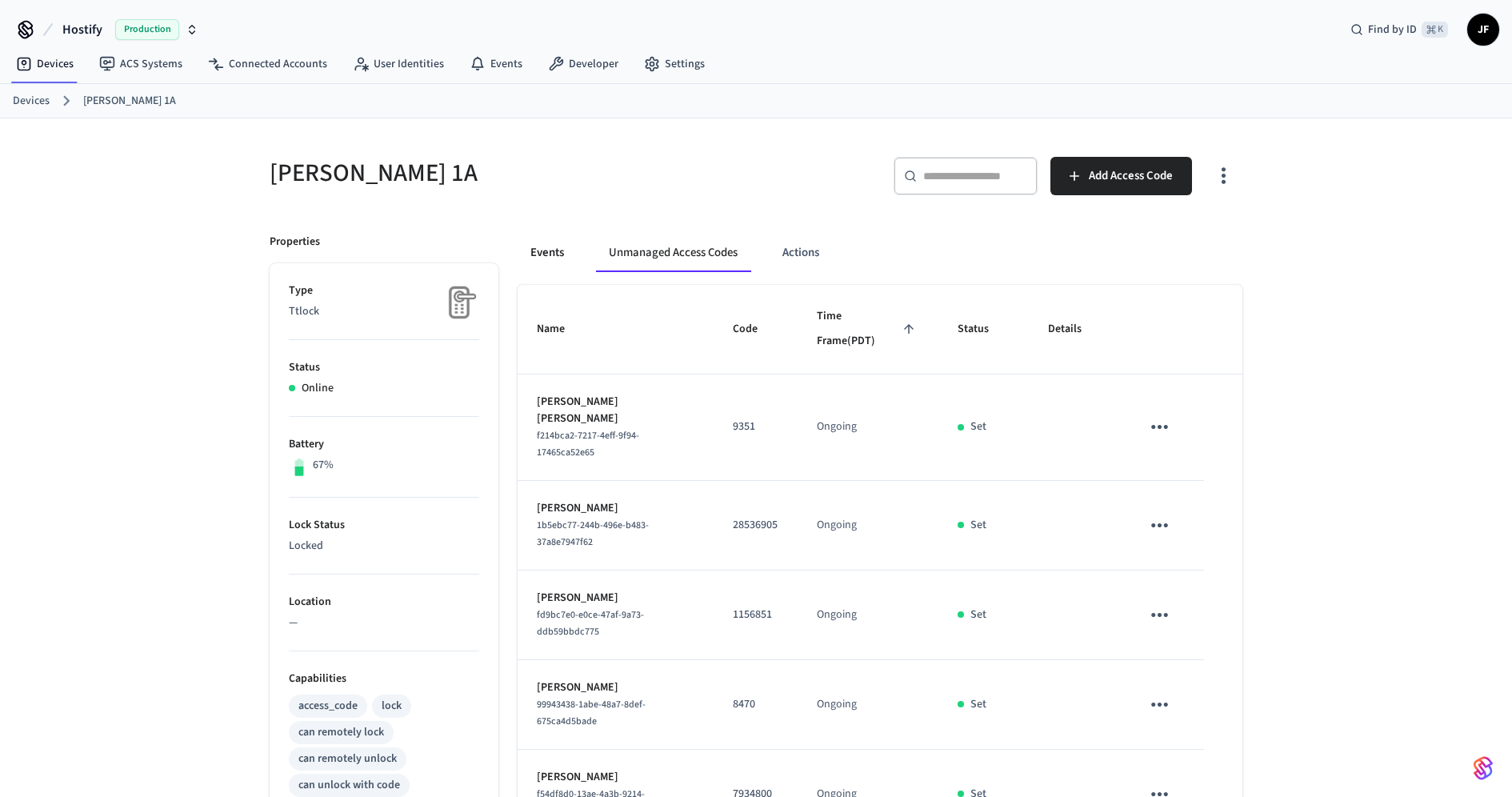
click at [564, 261] on button "Events" at bounding box center [547, 253] width 59 height 39
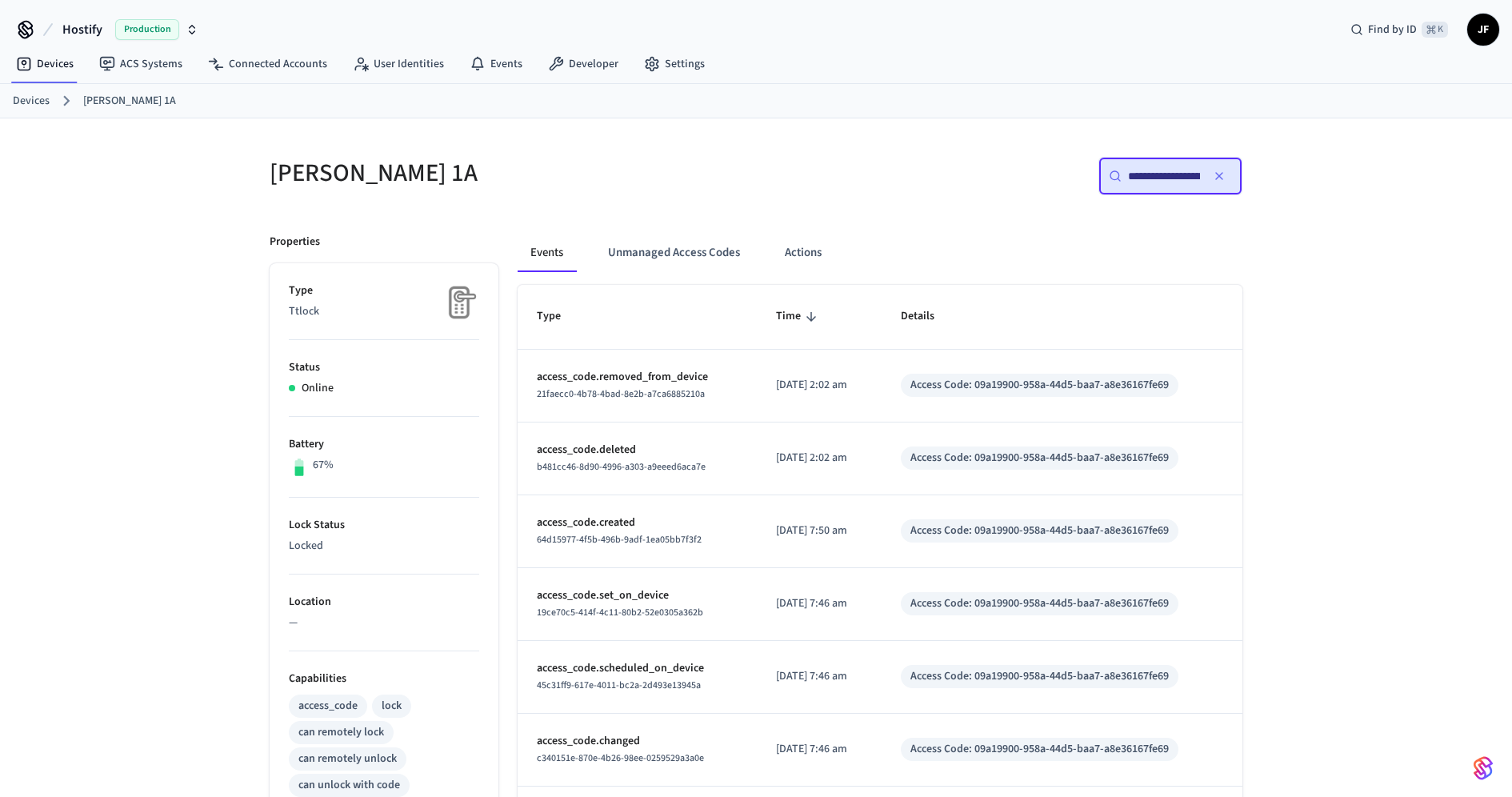
drag, startPoint x: 758, startPoint y: 455, endPoint x: 871, endPoint y: 455, distance: 113.0
click at [871, 455] on td "2025/09/28 at 2:02 am" at bounding box center [820, 458] width 125 height 73
copy p "2025/09/28 at 2:02 am"
click at [98, 34] on span "Hostify" at bounding box center [82, 29] width 40 height 19
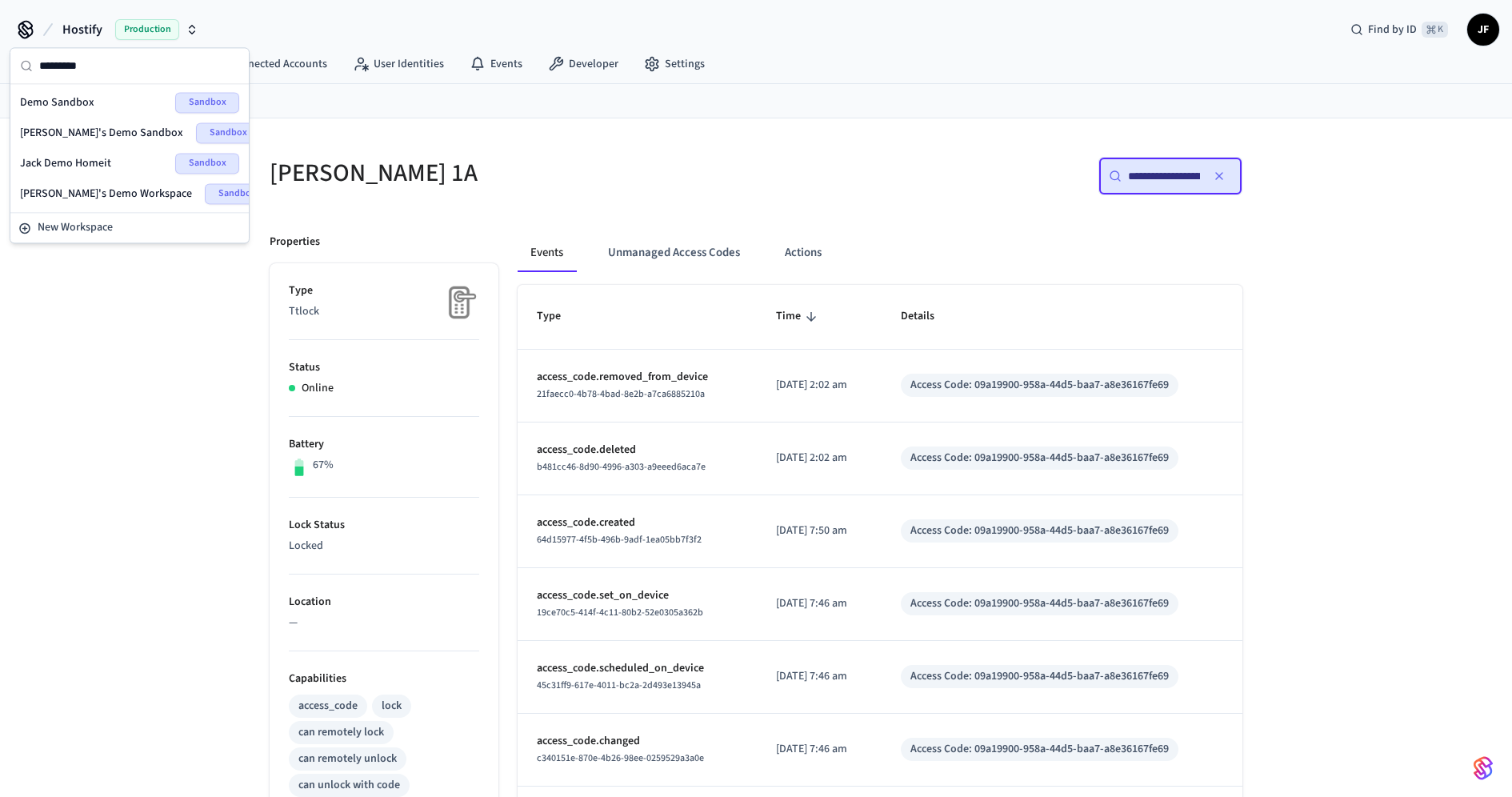
type input "*********"
click at [82, 105] on span "Demo Sandbox" at bounding box center [57, 102] width 75 height 16
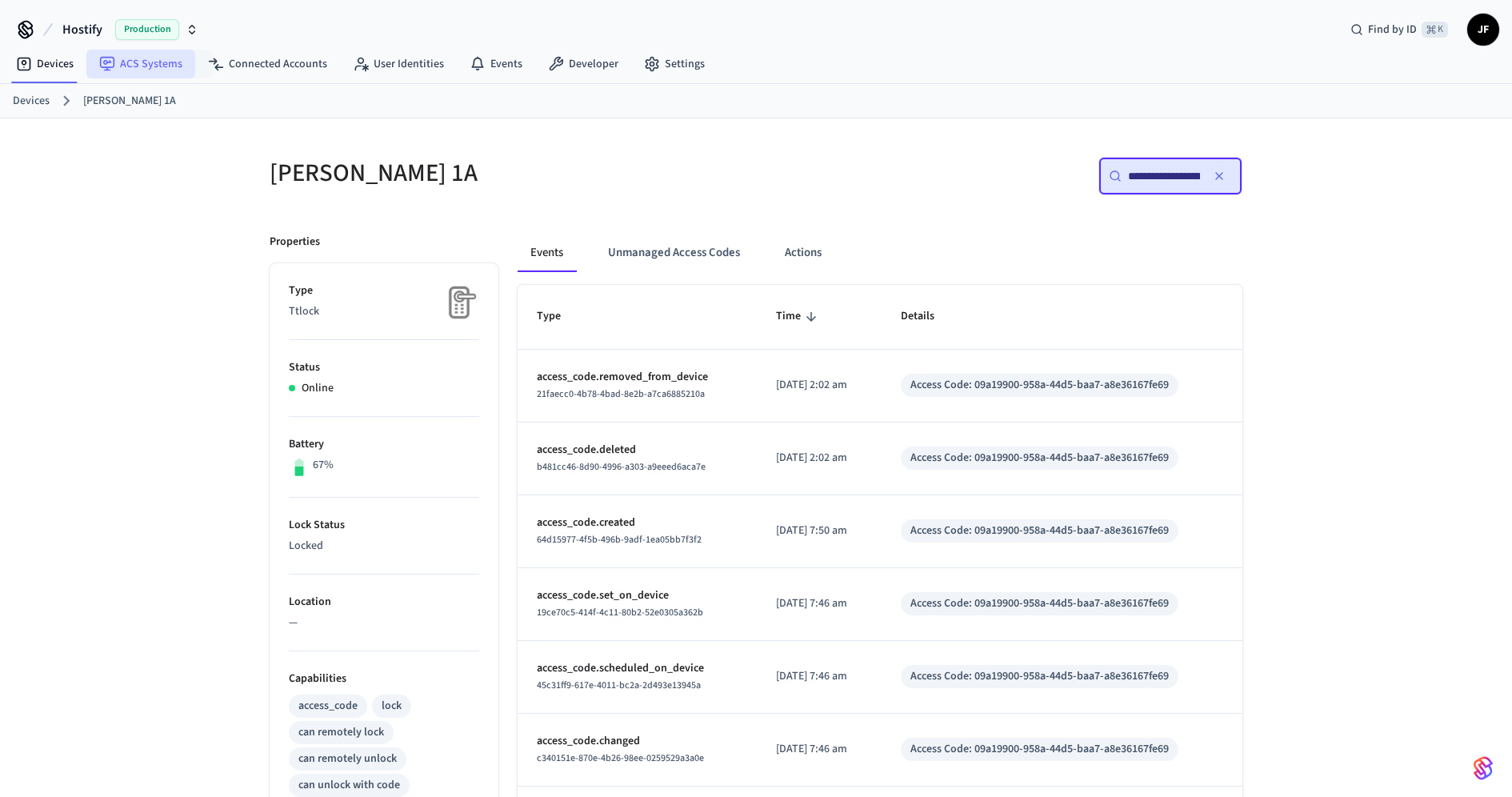
click at [118, 64] on link "ACS Systems" at bounding box center [140, 64] width 109 height 29
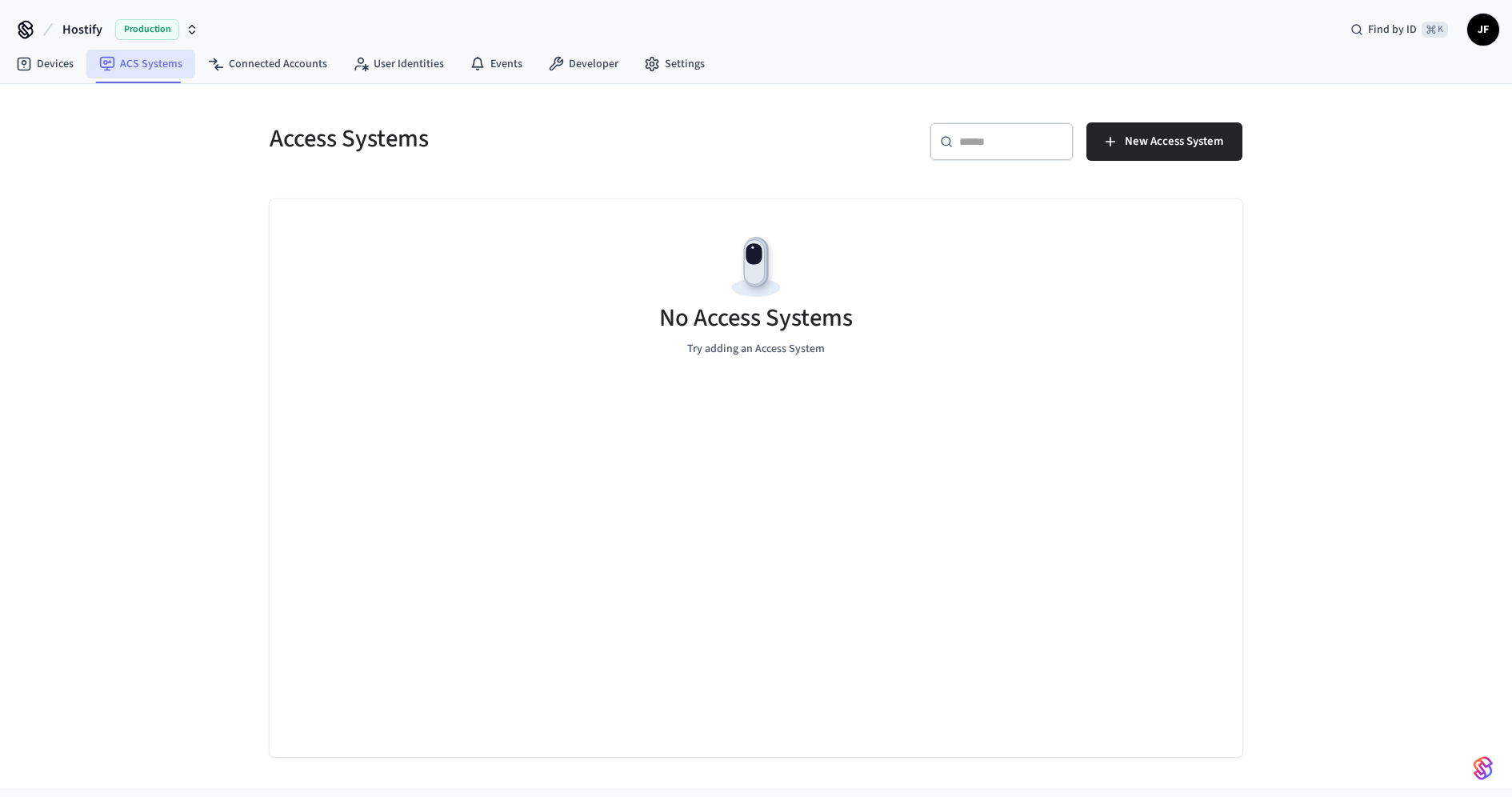
click at [134, 63] on link "ACS Systems" at bounding box center [140, 64] width 109 height 29
click at [21, 67] on icon at bounding box center [24, 63] width 16 height 16
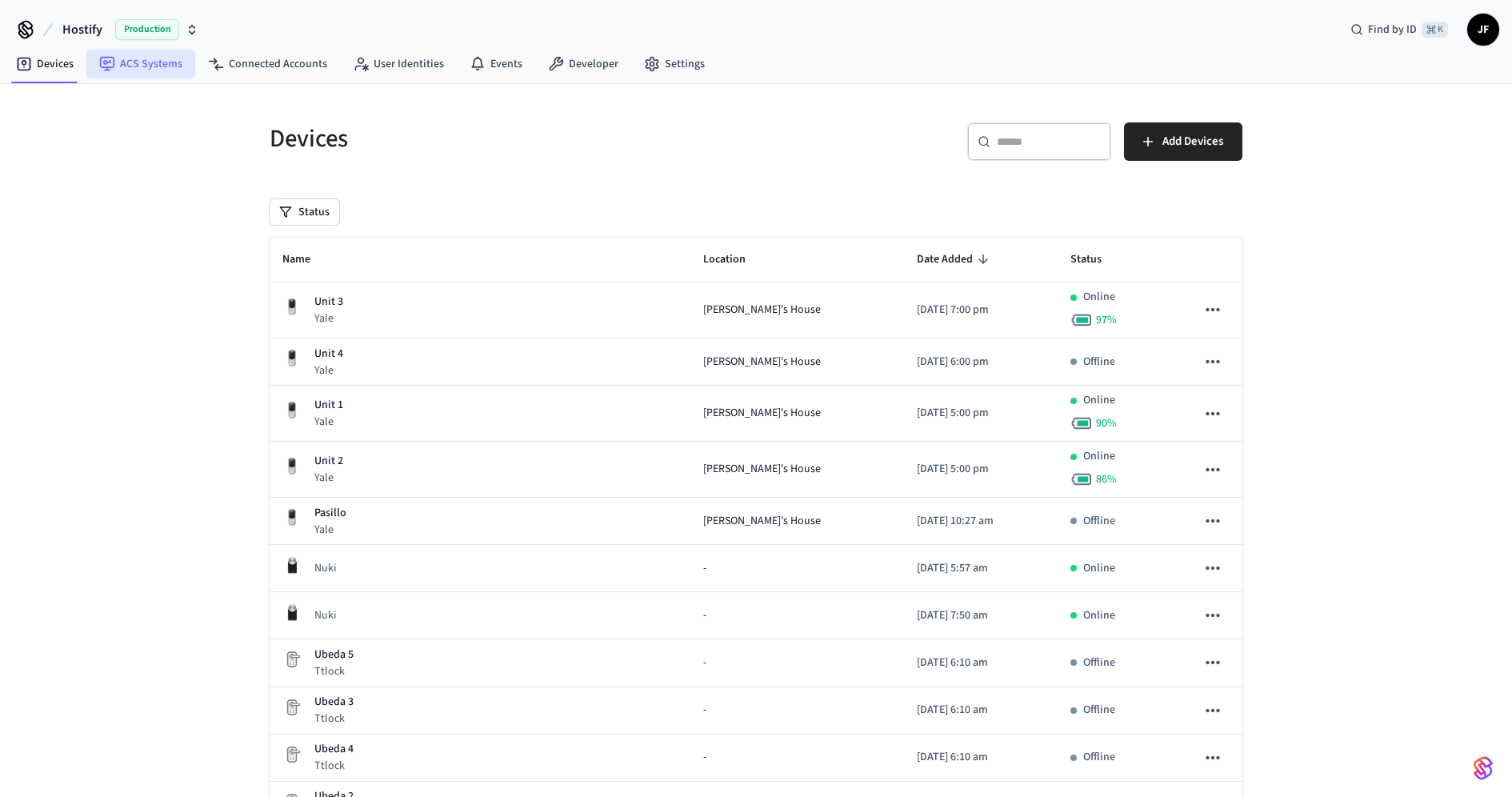
click at [130, 67] on link "ACS Systems" at bounding box center [140, 64] width 109 height 29
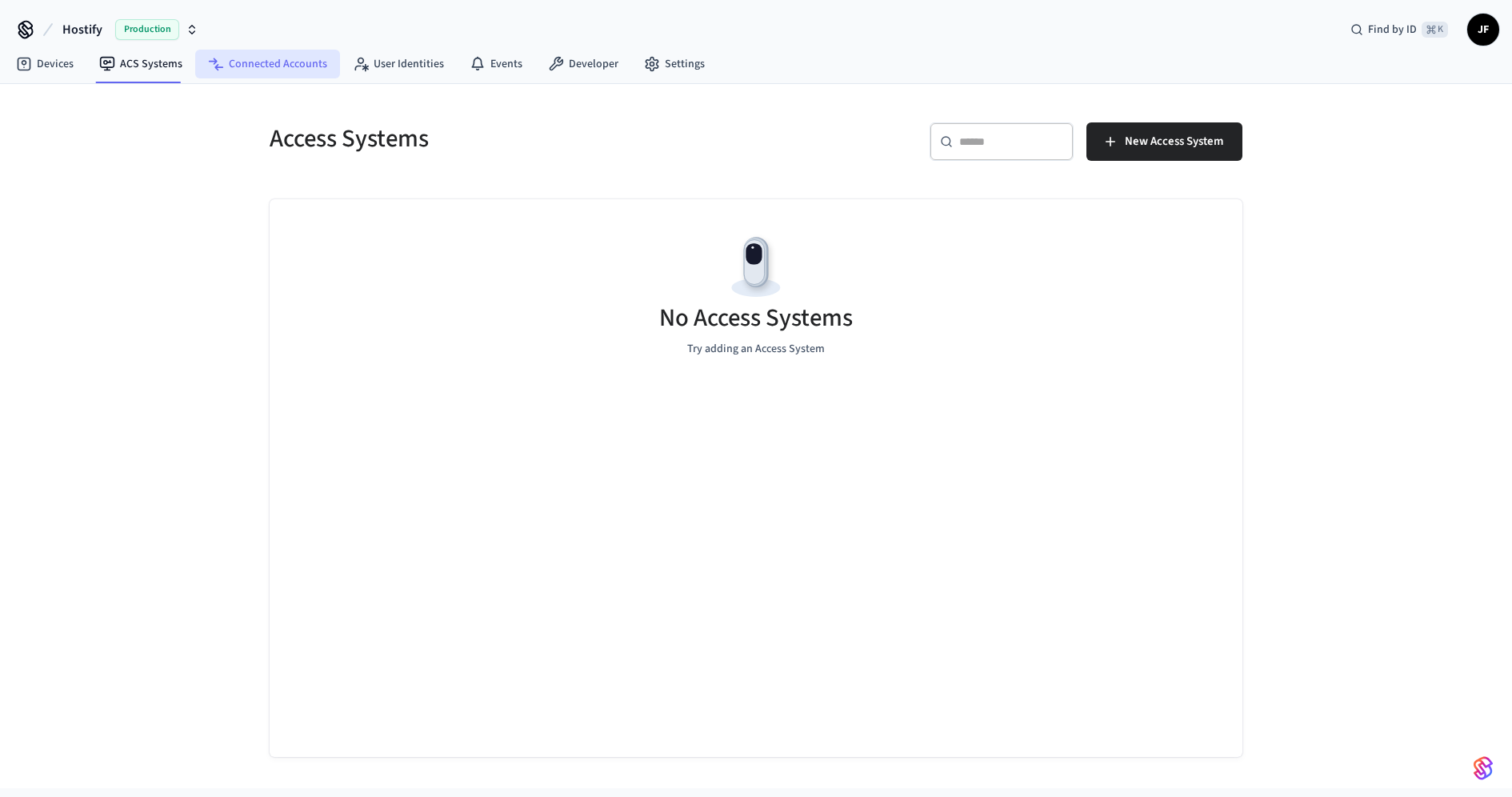
click at [232, 57] on link "Connected Accounts" at bounding box center [267, 64] width 145 height 29
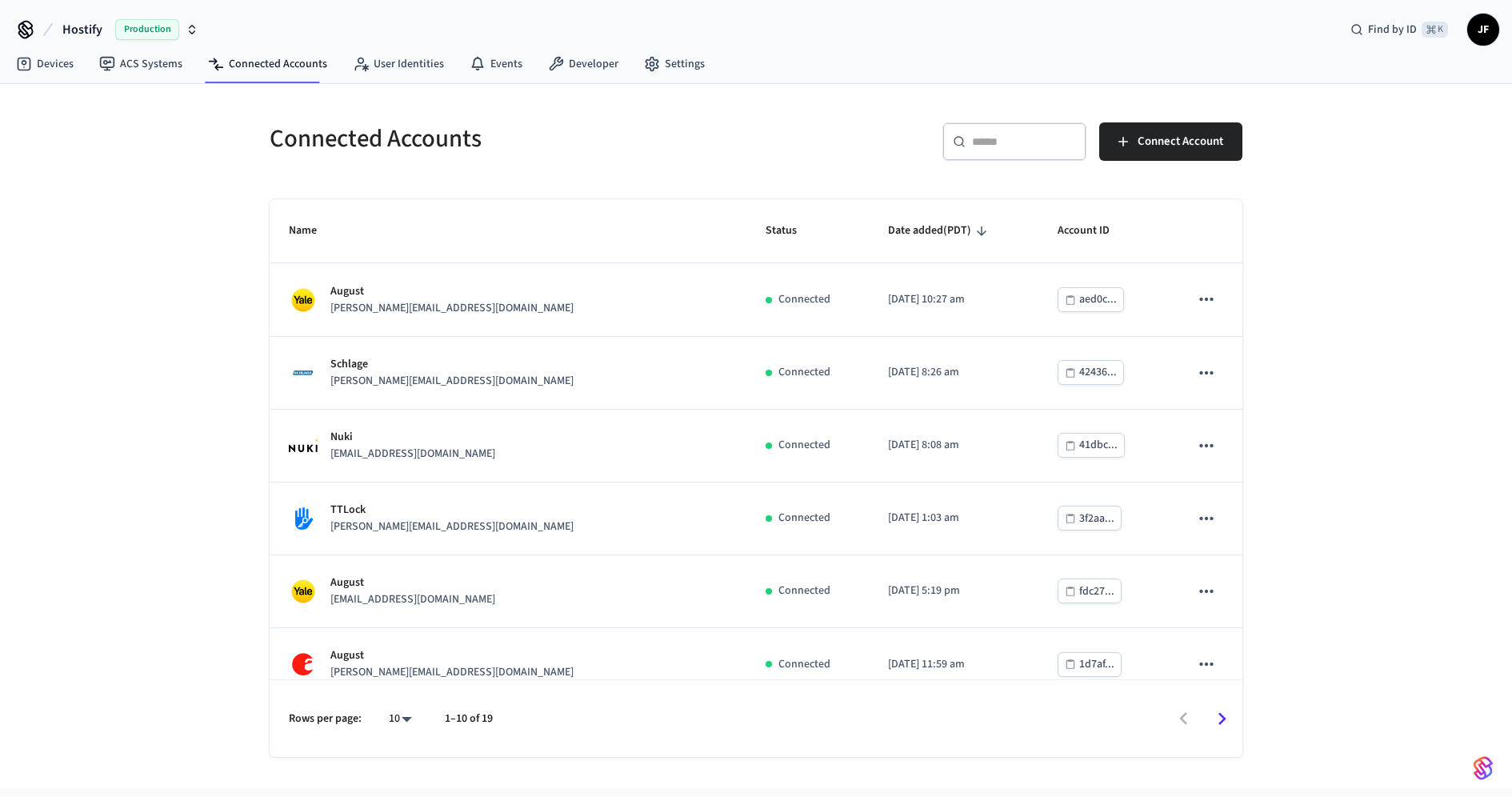
click at [103, 23] on button "Hostify Production" at bounding box center [130, 29] width 146 height 33
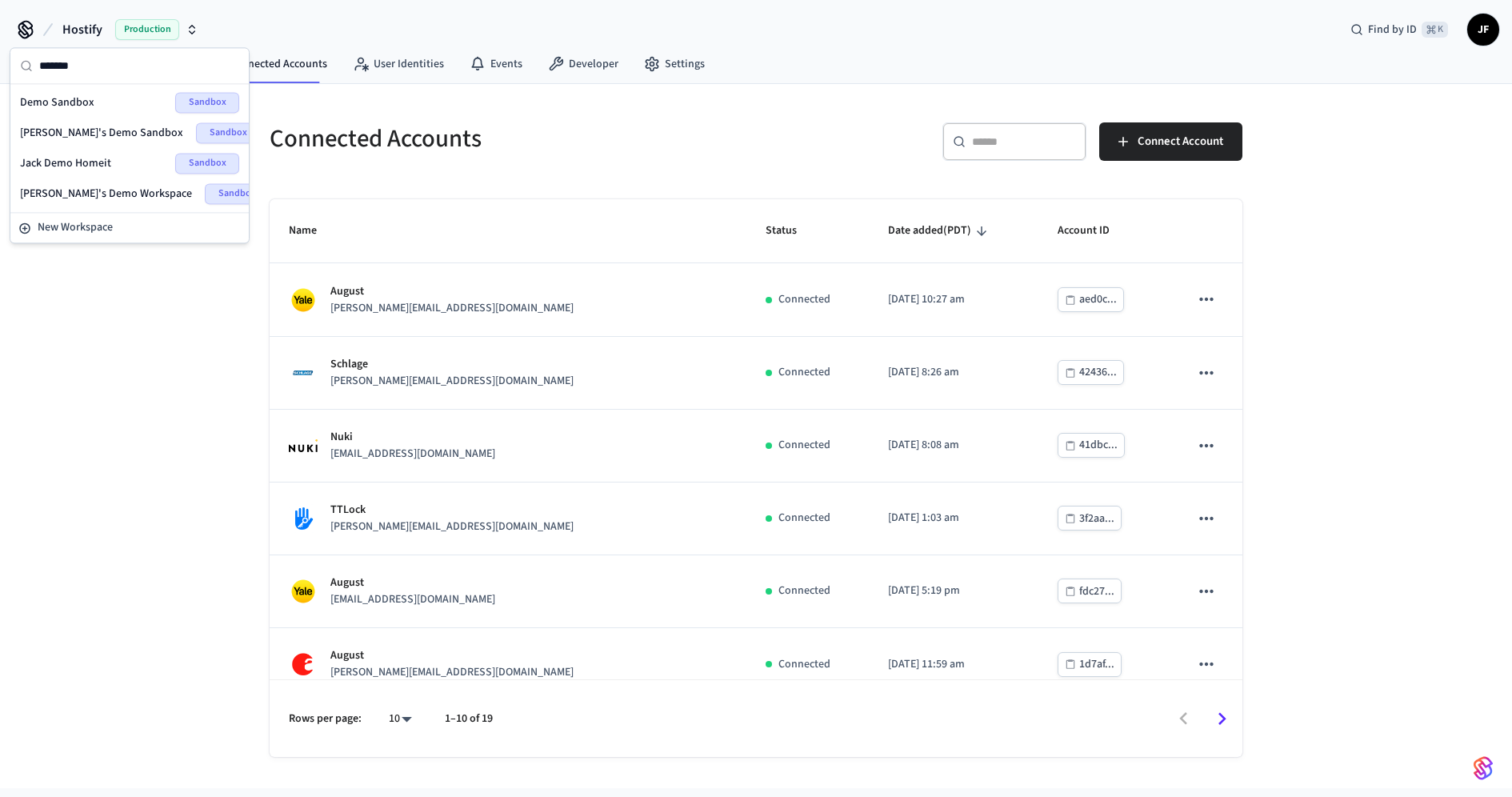
type input "*******"
click at [72, 106] on span "Demo Sandbox" at bounding box center [57, 102] width 75 height 16
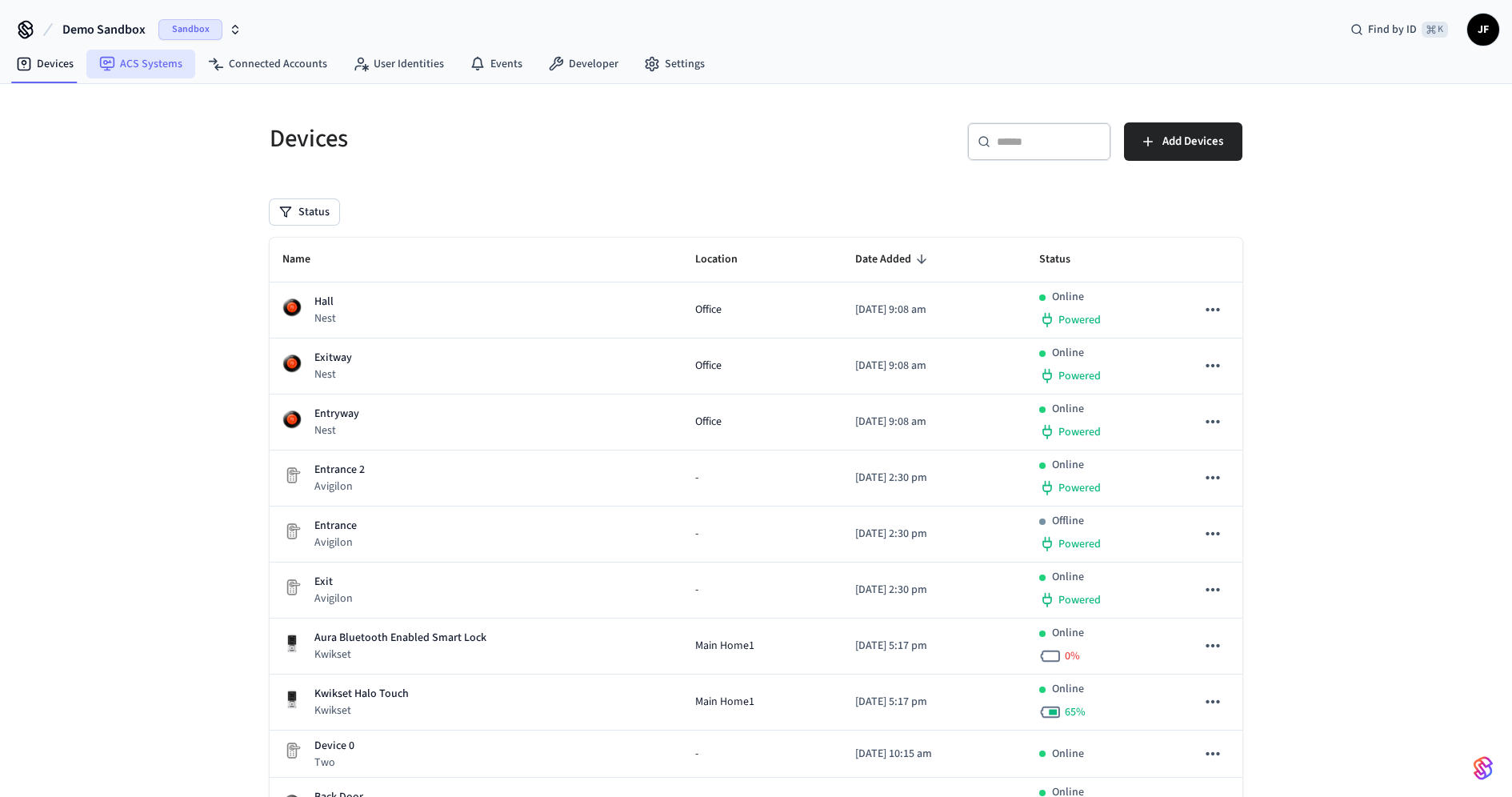
click at [176, 51] on link "ACS Systems" at bounding box center [140, 64] width 109 height 29
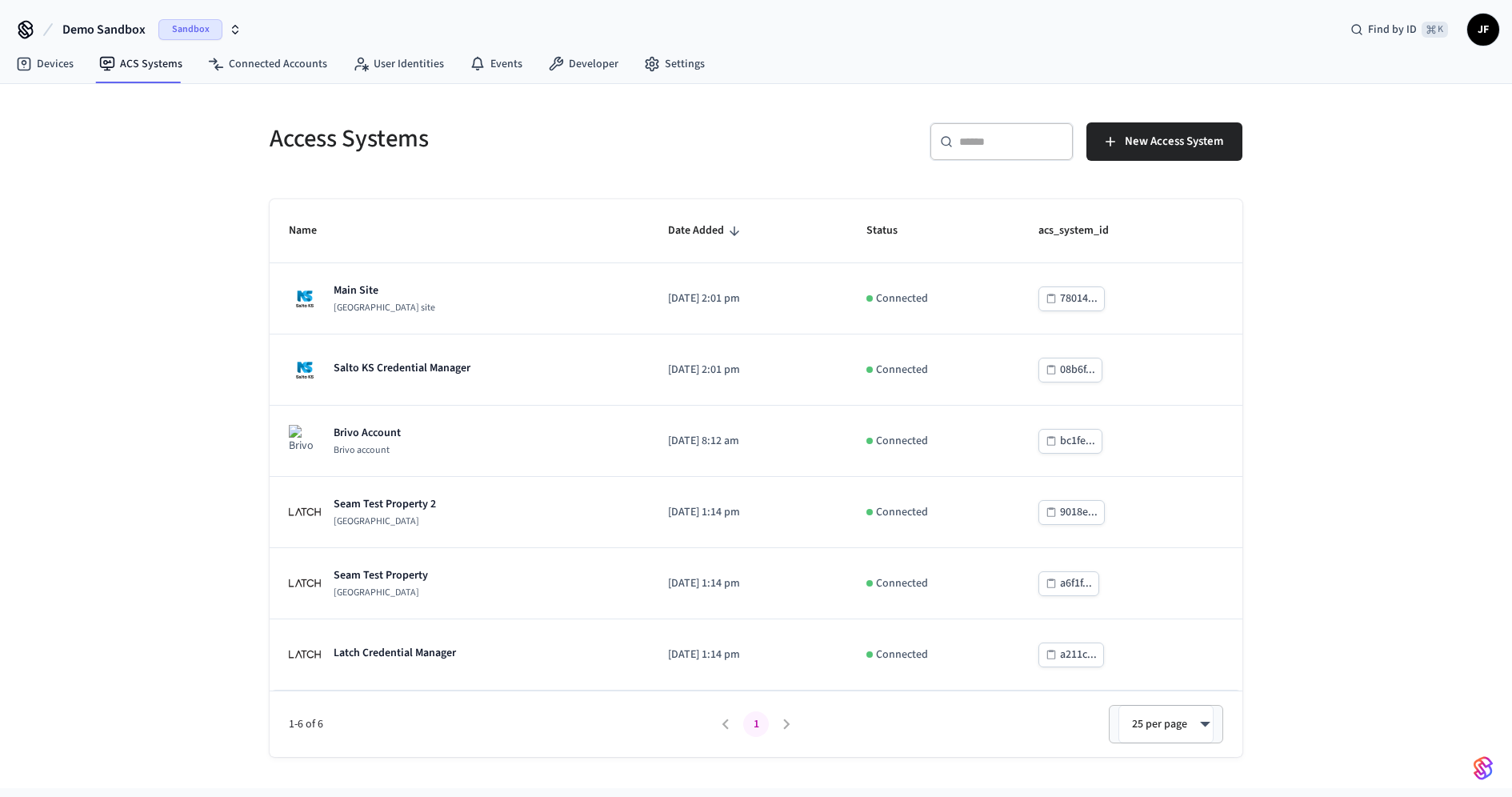
click at [600, 200] on th "Name" at bounding box center [459, 231] width 379 height 64
click at [588, 47] on nav "Devices ACS Systems Connected Accounts User Identities Events Developer Settings" at bounding box center [361, 64] width 714 height 37
click at [584, 52] on link "Developer" at bounding box center [583, 64] width 96 height 29
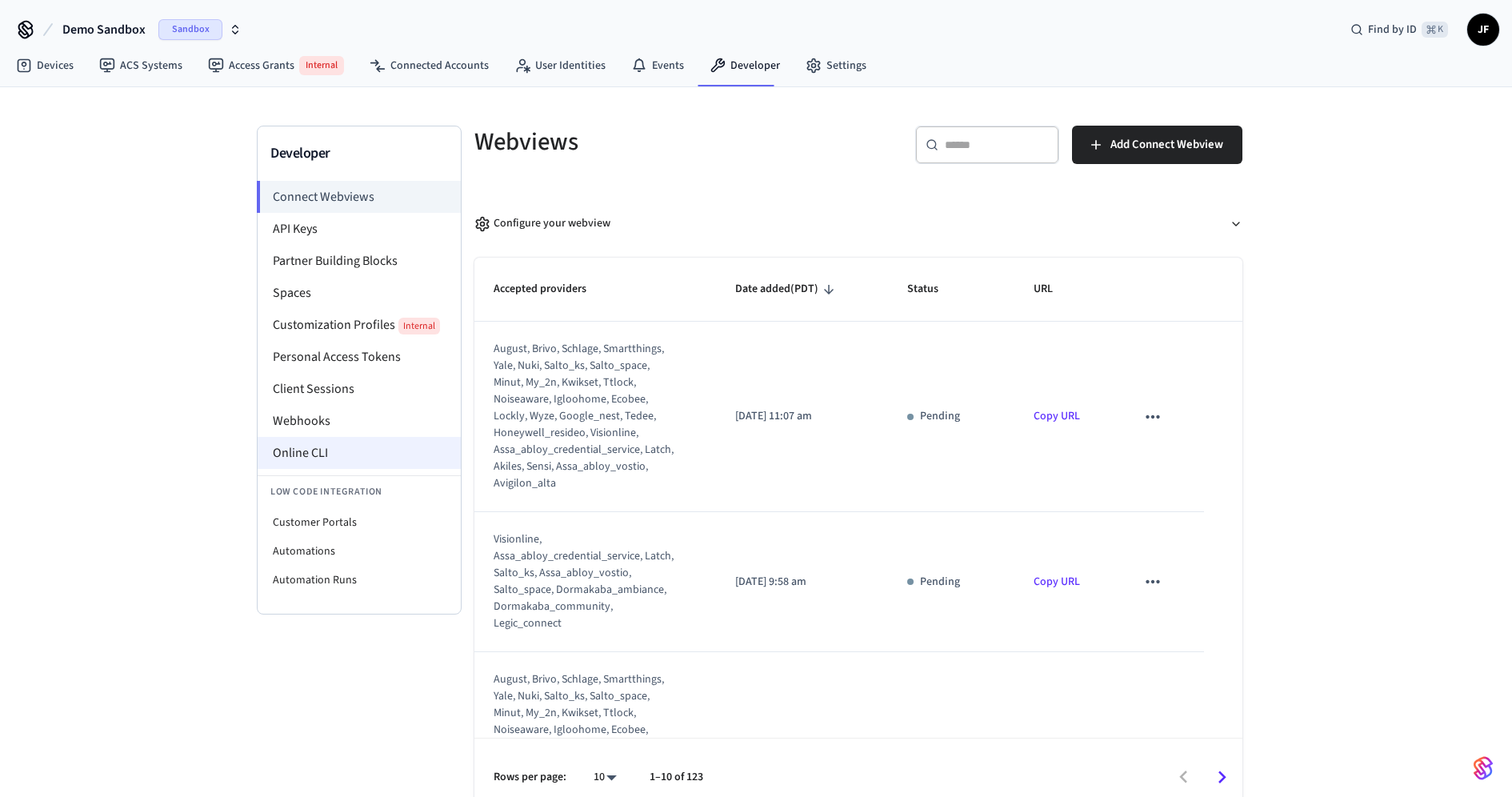
click at [346, 454] on li "Online CLI" at bounding box center [359, 452] width 203 height 32
click at [87, 26] on span "Demo Sandbox" at bounding box center [104, 29] width 83 height 19
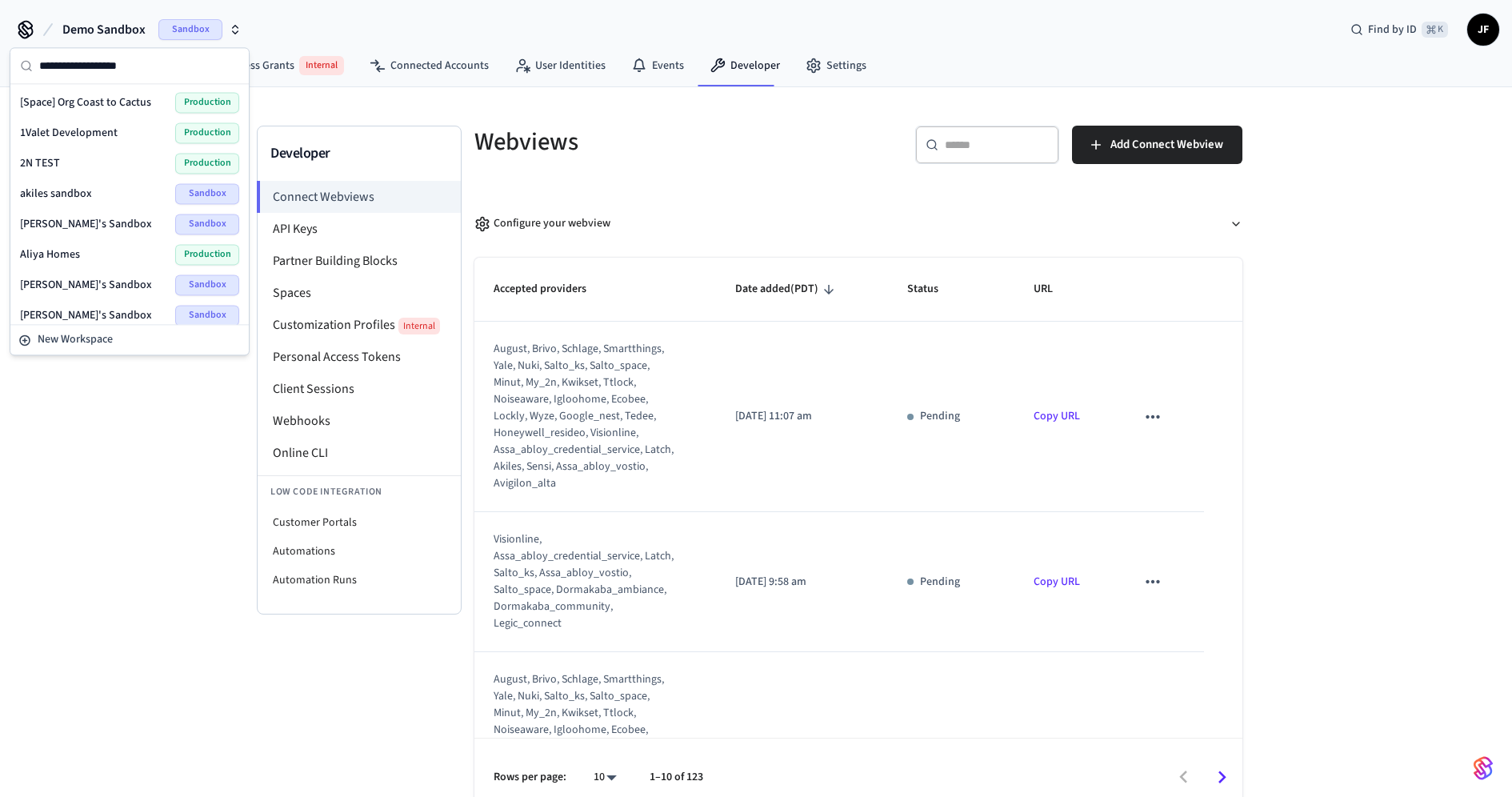
click at [109, 379] on div "Developer Connect Webviews API Keys Partner Building Blocks Spaces Customizatio…" at bounding box center [756, 452] width 1512 height 728
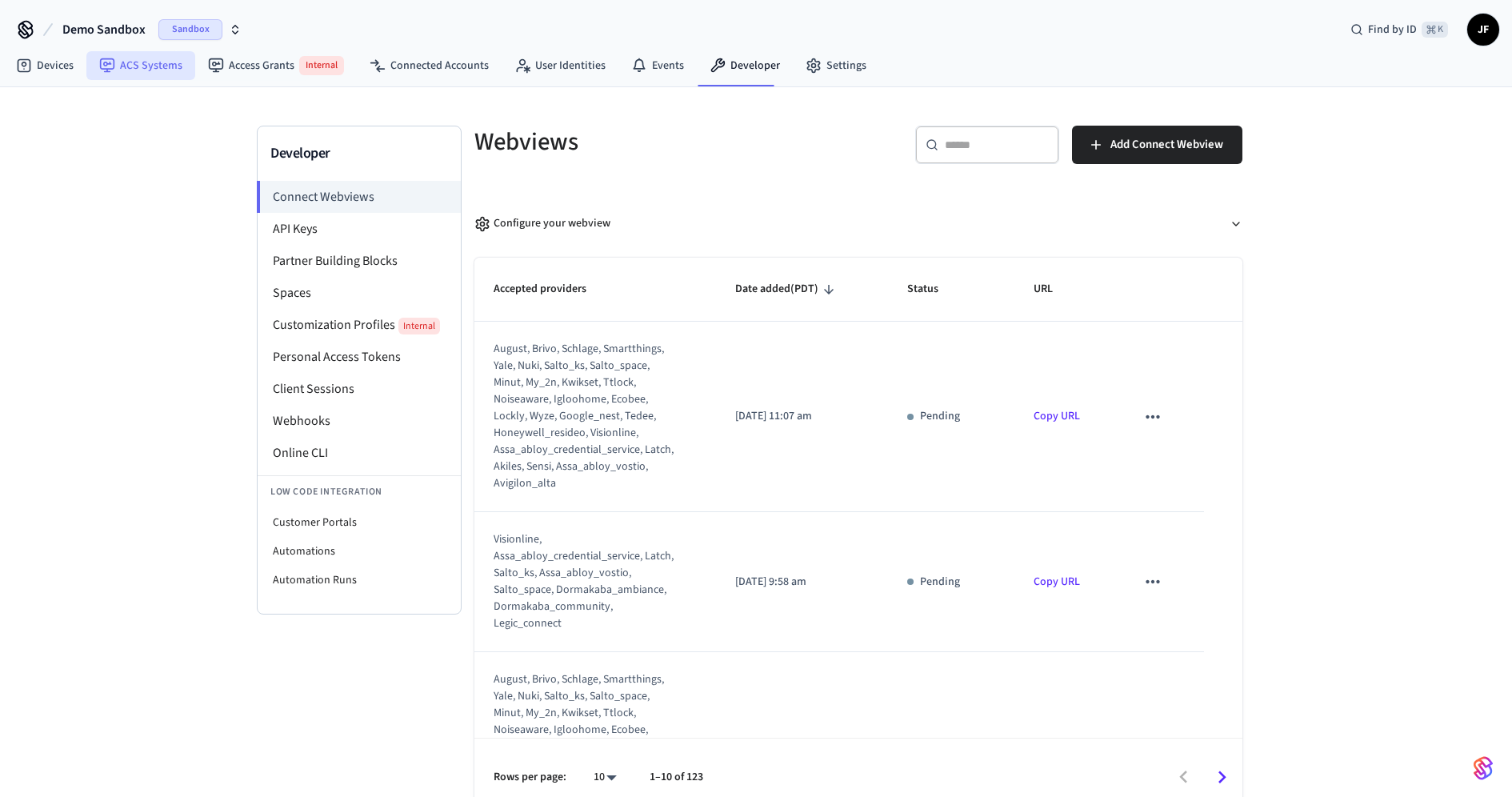
click at [138, 72] on link "ACS Systems" at bounding box center [140, 66] width 109 height 29
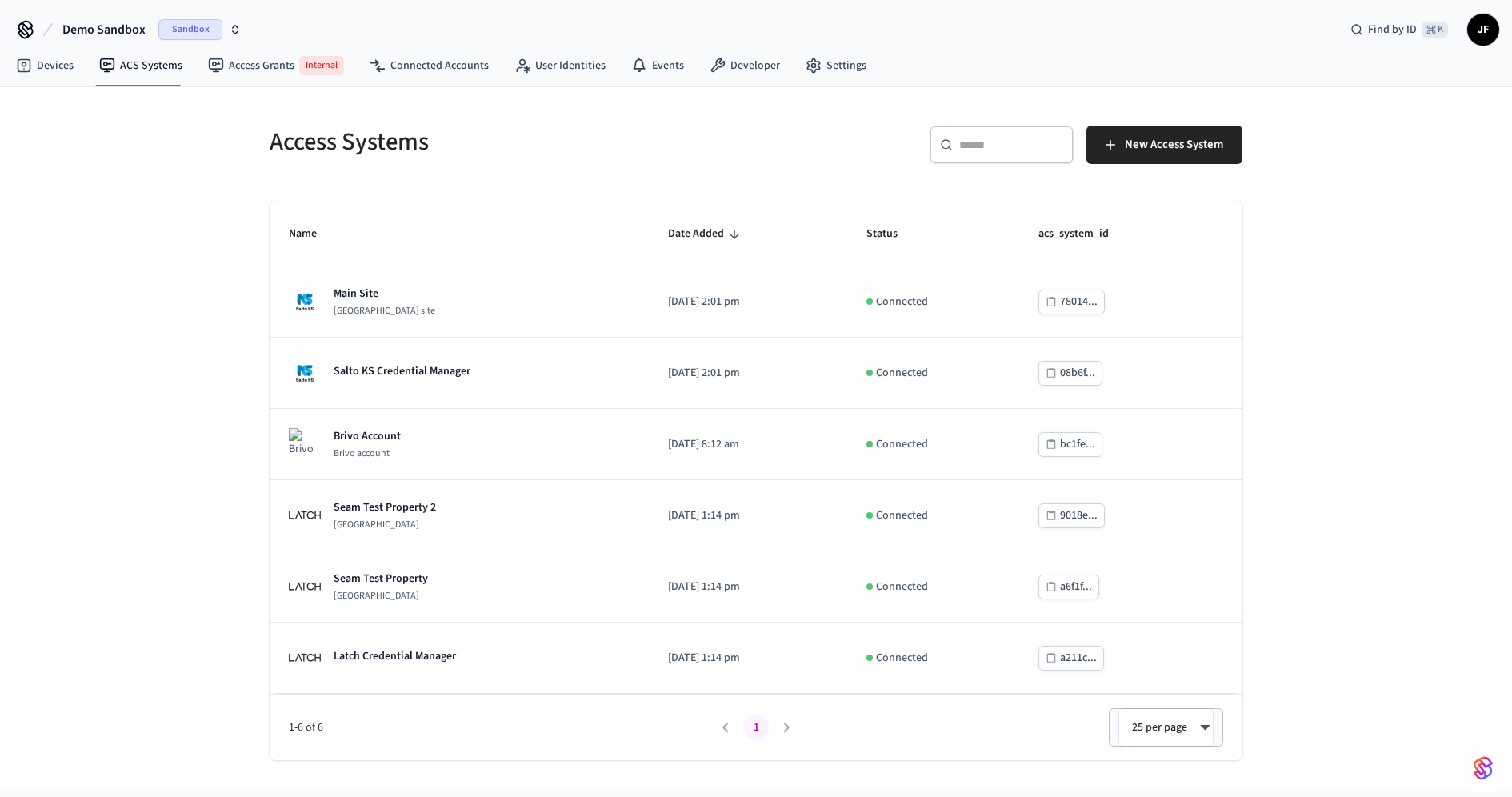
click at [603, 155] on h5 "Access Systems" at bounding box center [508, 142] width 477 height 33
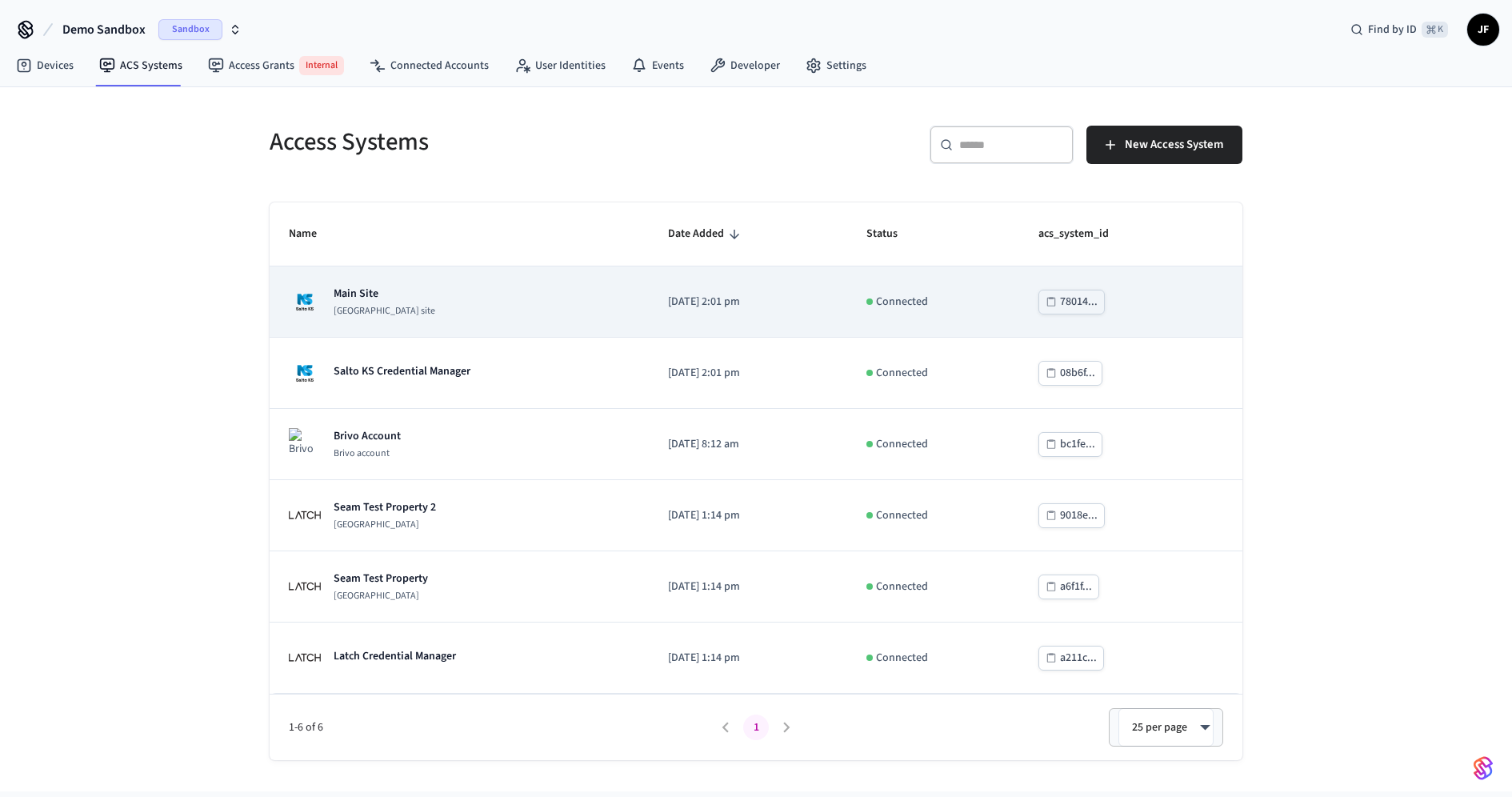
click at [513, 279] on td "Main Site Salto KS site" at bounding box center [459, 302] width 379 height 71
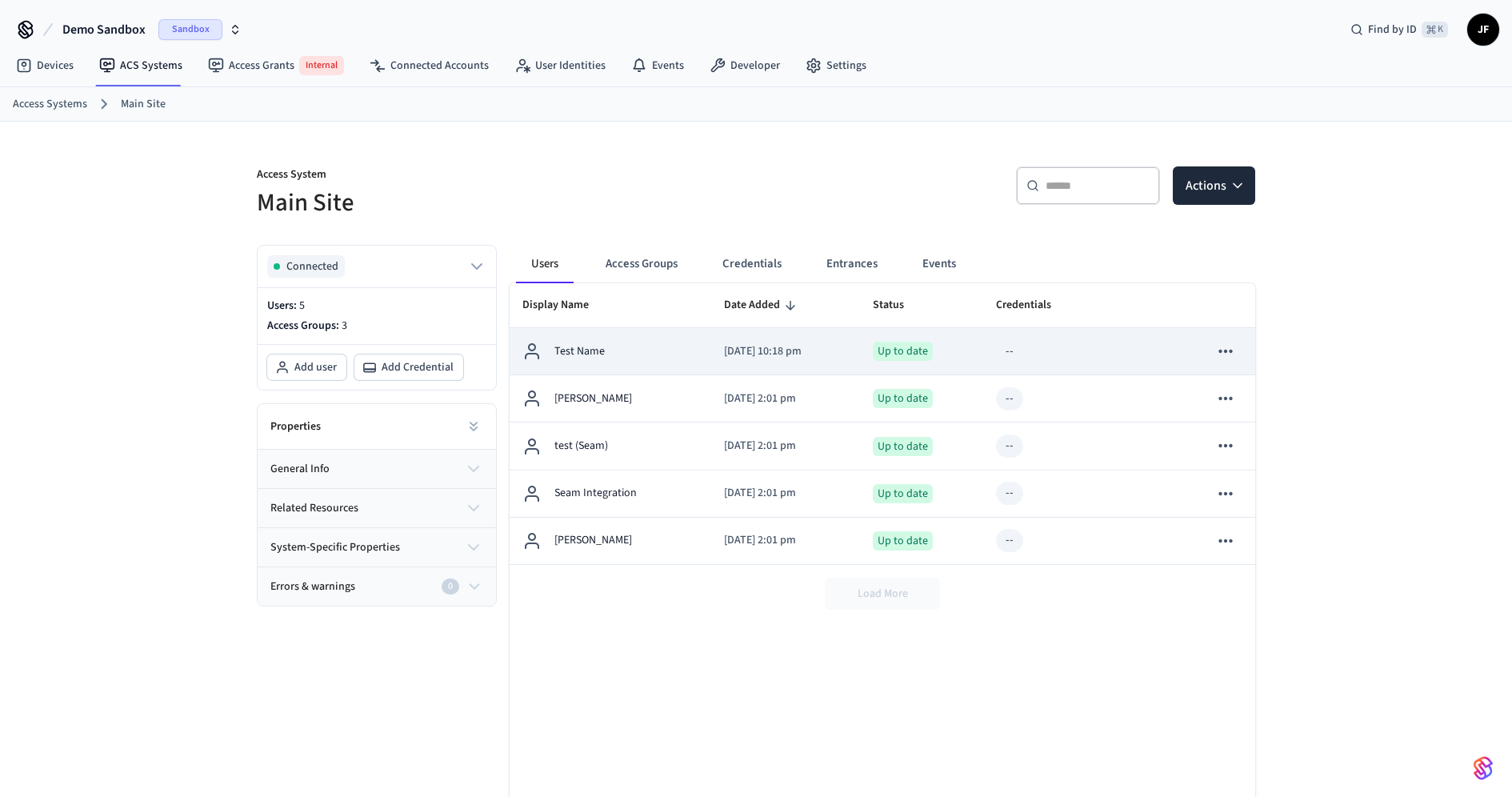
click at [638, 345] on div "Test Name" at bounding box center [610, 351] width 176 height 19
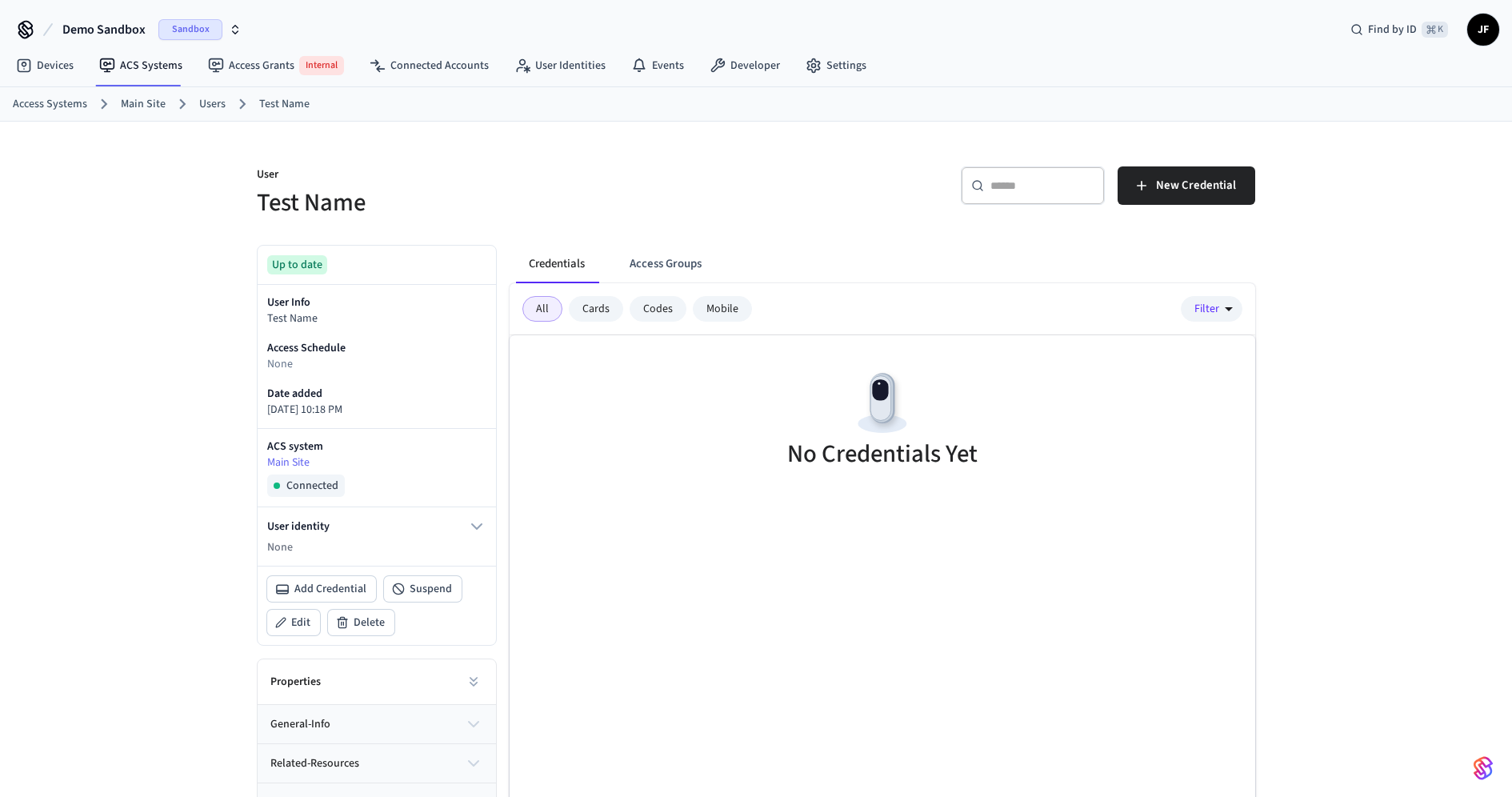
click at [542, 189] on h5 "Test Name" at bounding box center [502, 203] width 490 height 33
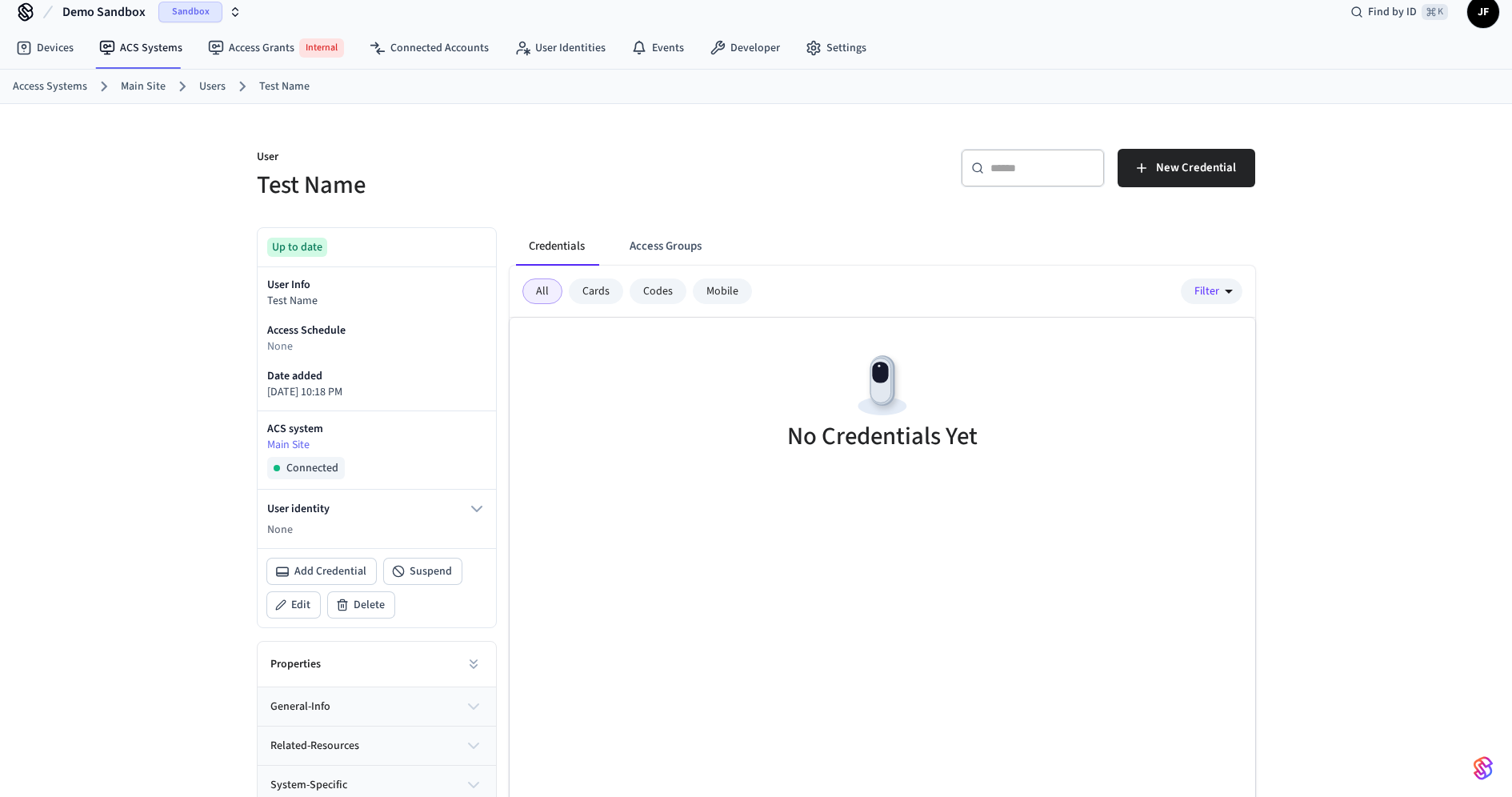
scroll to position [94, 0]
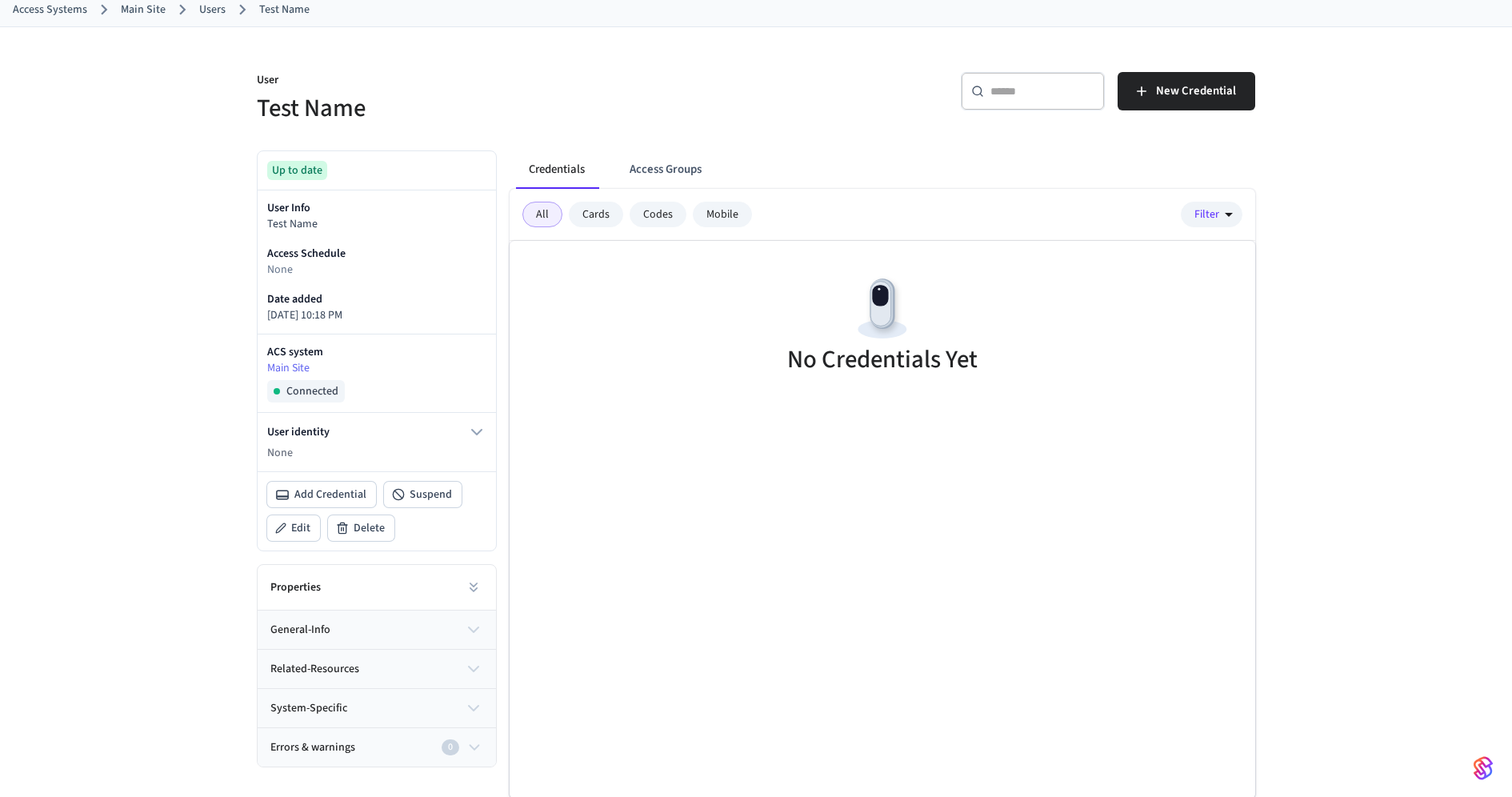
click at [363, 597] on div "Properties" at bounding box center [377, 587] width 238 height 45
click at [469, 607] on div "Properties" at bounding box center [377, 587] width 238 height 45
click at [277, 524] on icon at bounding box center [280, 528] width 11 height 11
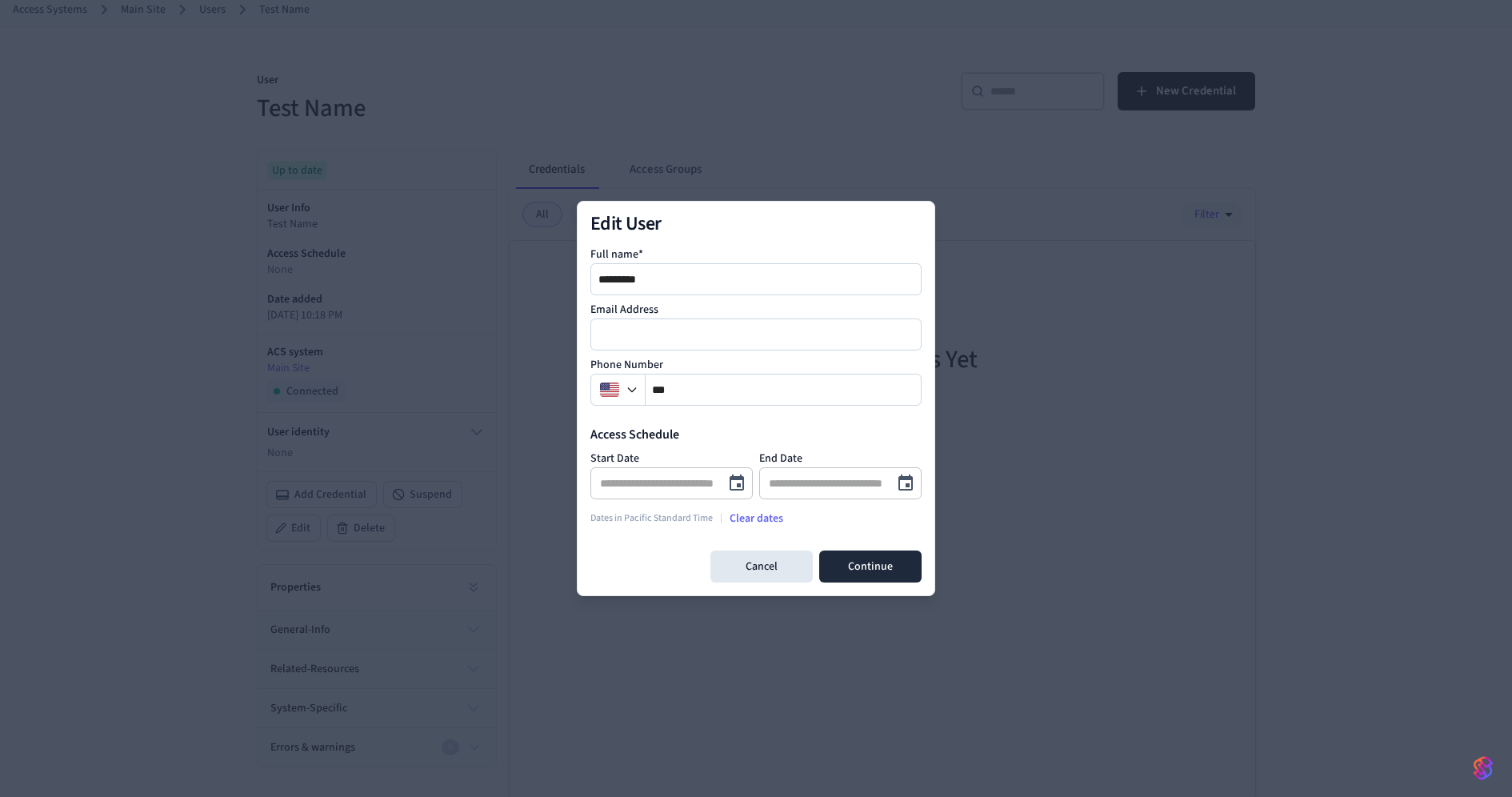
click at [736, 219] on h2 "Edit User" at bounding box center [756, 224] width 332 height 19
click at [804, 564] on button "Cancel" at bounding box center [762, 566] width 103 height 32
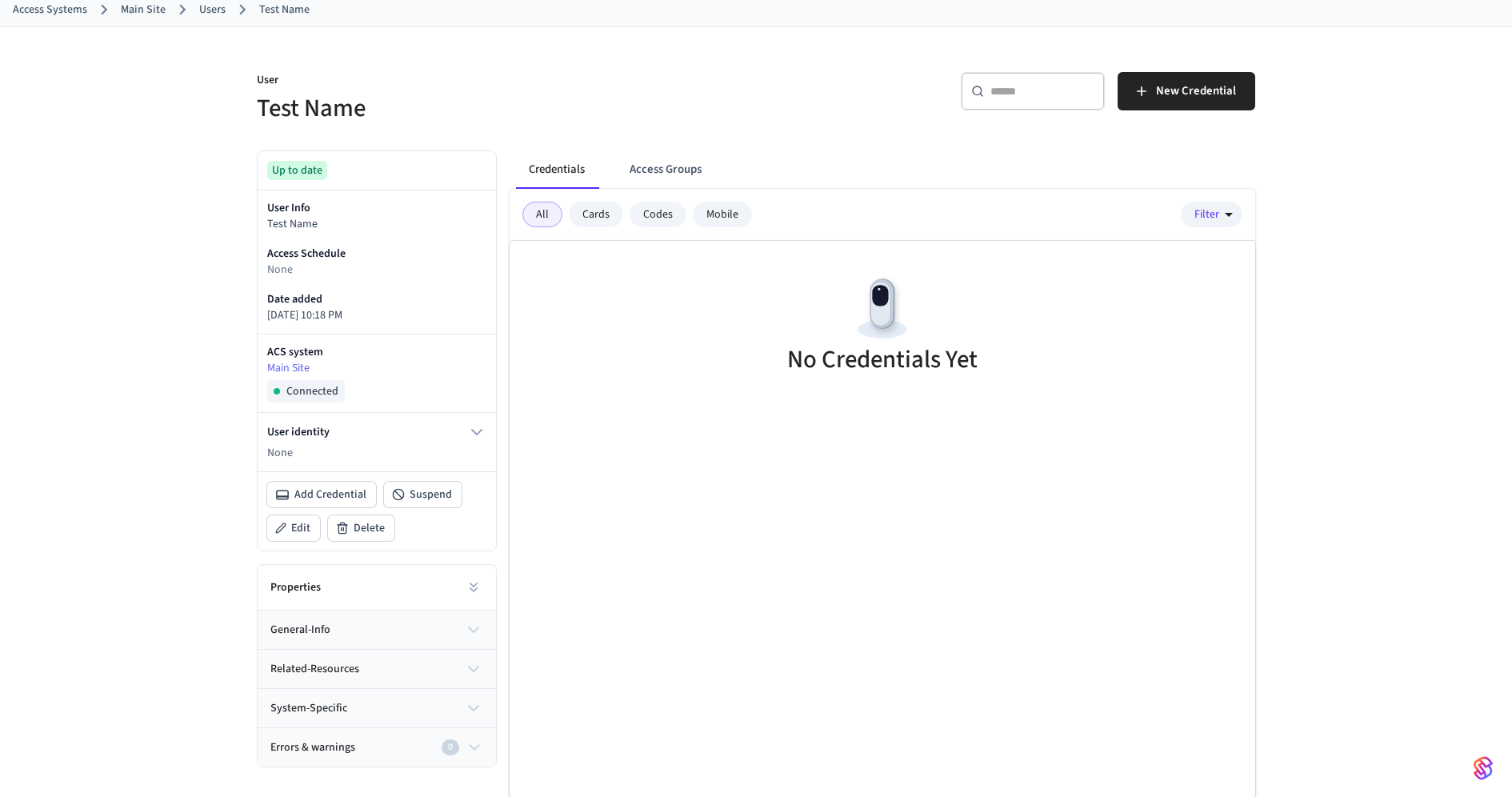
click at [465, 413] on div "User identity None" at bounding box center [377, 442] width 238 height 58
click at [467, 425] on icon "button" at bounding box center [476, 432] width 19 height 19
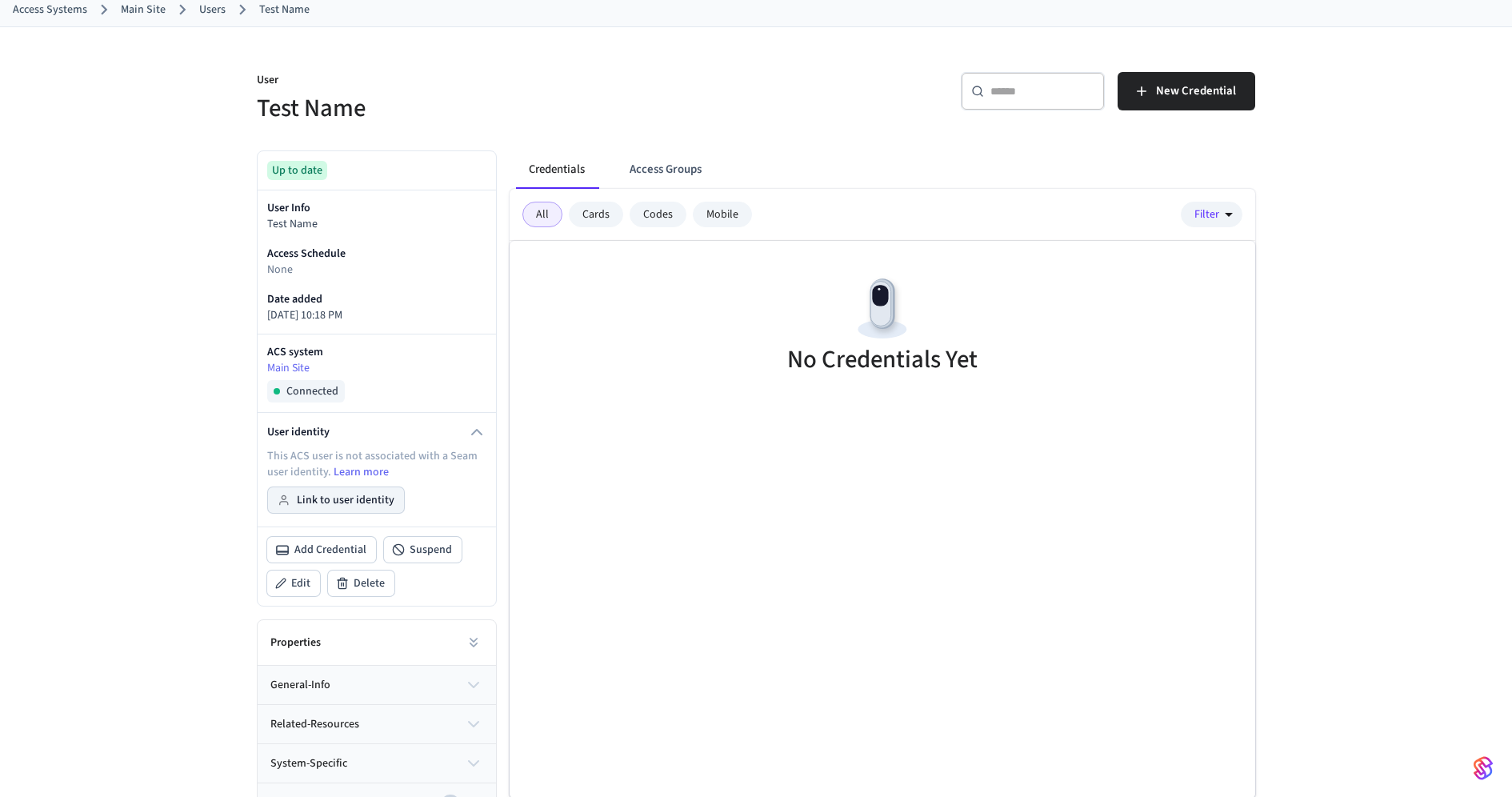
click at [334, 507] on button "Link to user identity" at bounding box center [336, 500] width 136 height 26
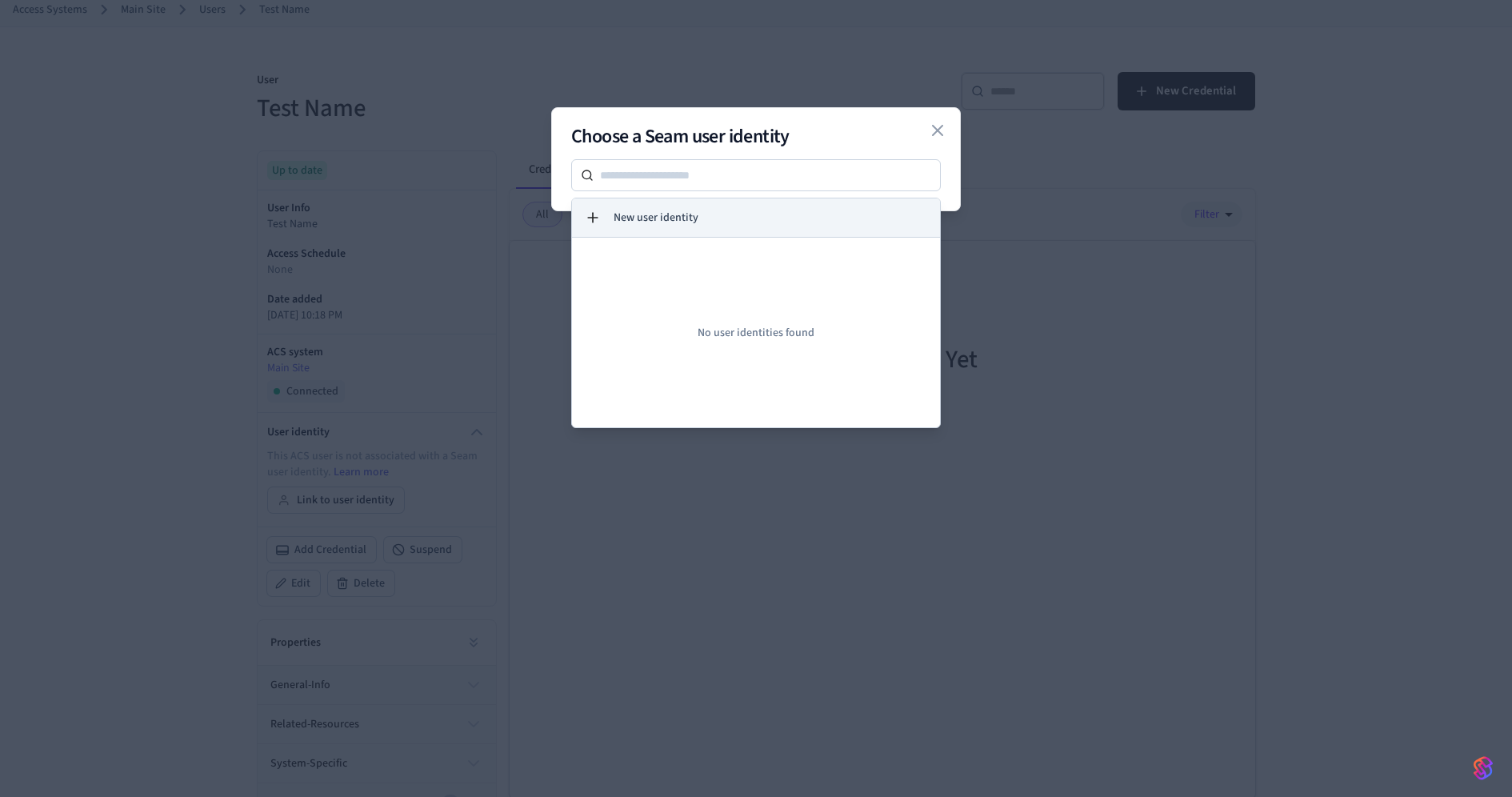
click at [688, 215] on span "New user identity" at bounding box center [655, 218] width 85 height 16
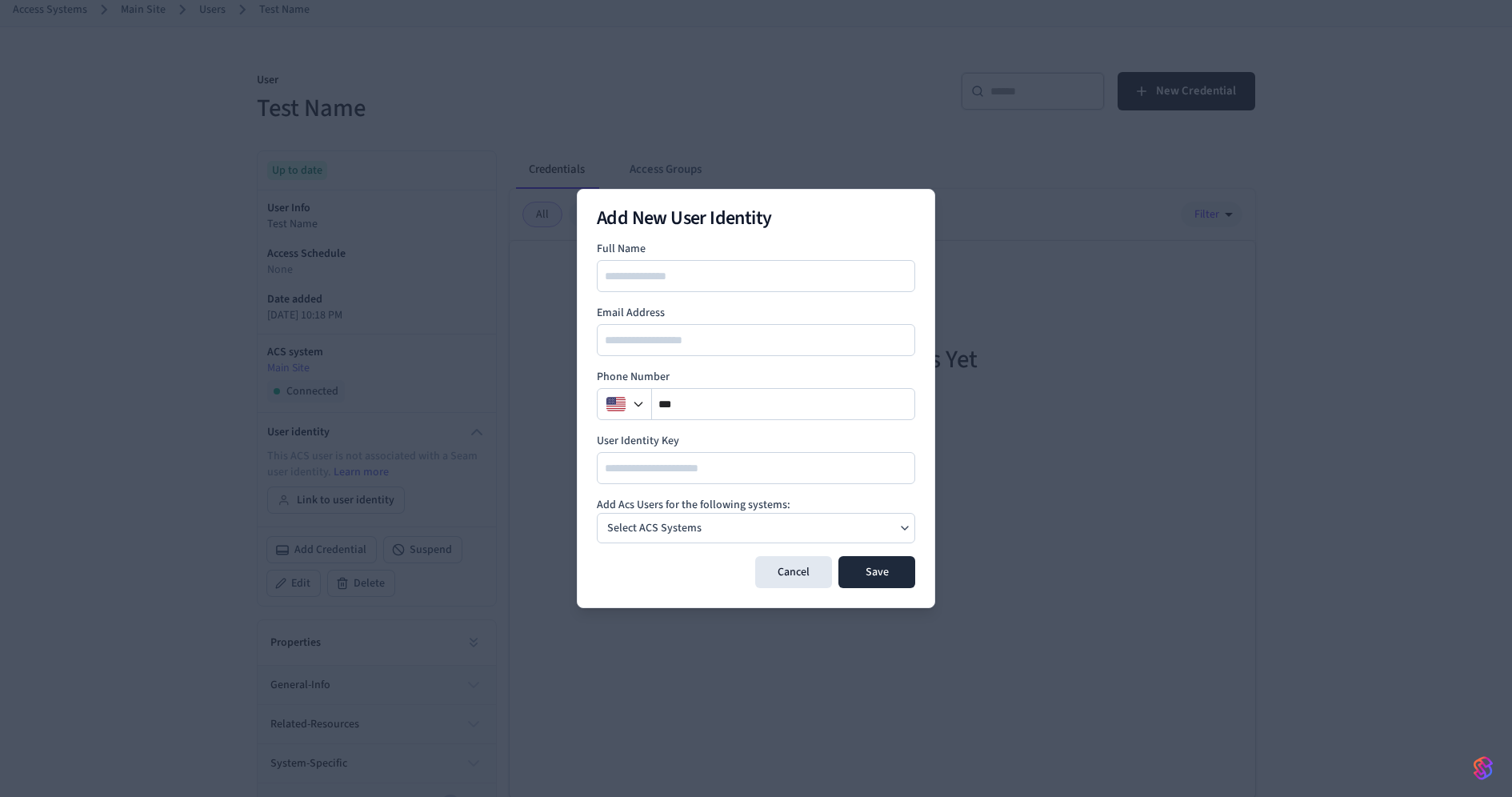
click at [712, 278] on input at bounding box center [757, 276] width 317 height 19
click at [777, 213] on h2 "Add New User Identity" at bounding box center [756, 219] width 319 height 19
click at [792, 589] on div "Add New User Identity Full Name Email Address Phone Number ** User Identity Key…" at bounding box center [756, 398] width 358 height 419
click at [792, 576] on button "Cancel" at bounding box center [794, 572] width 77 height 32
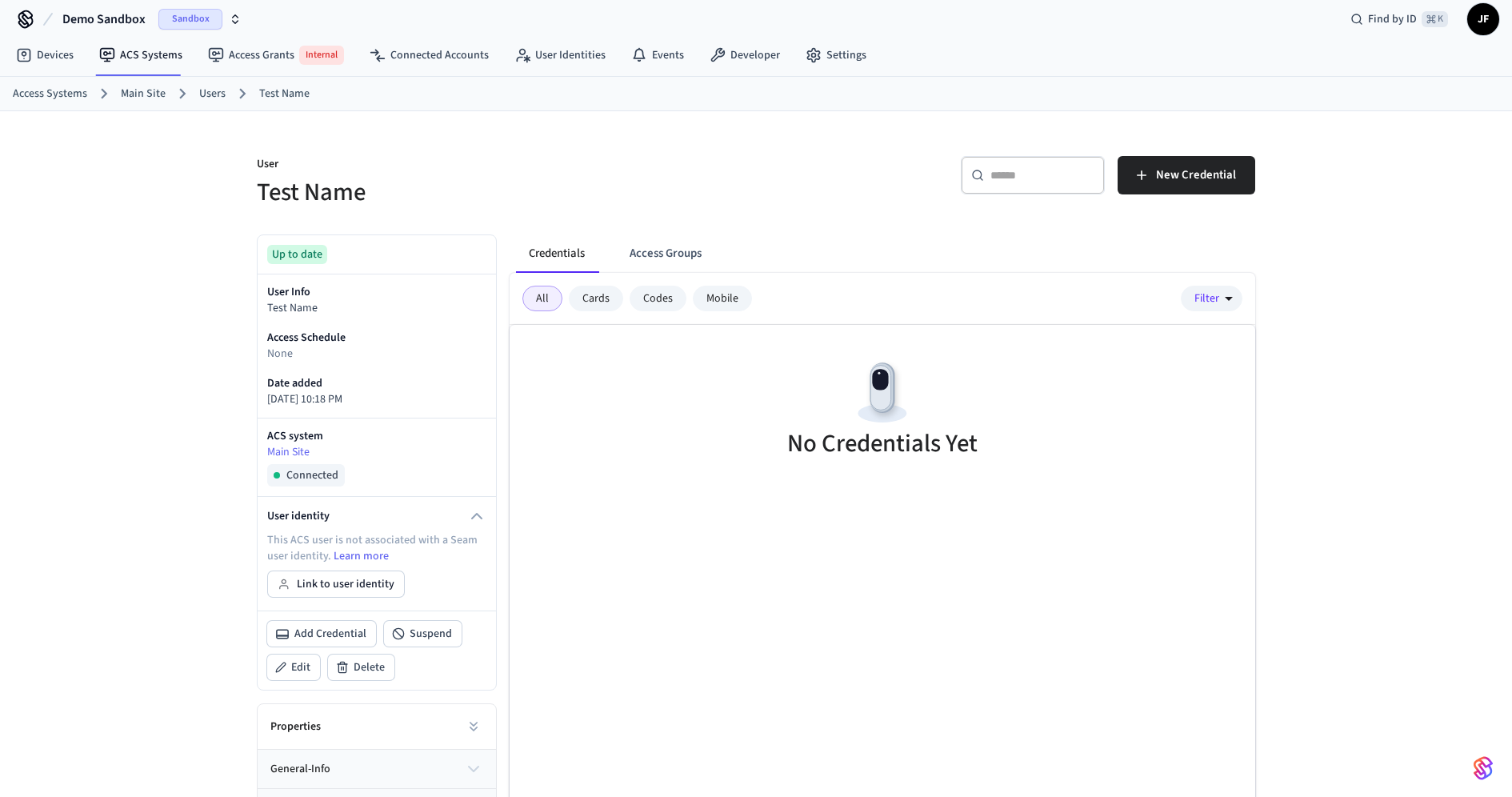
scroll to position [0, 0]
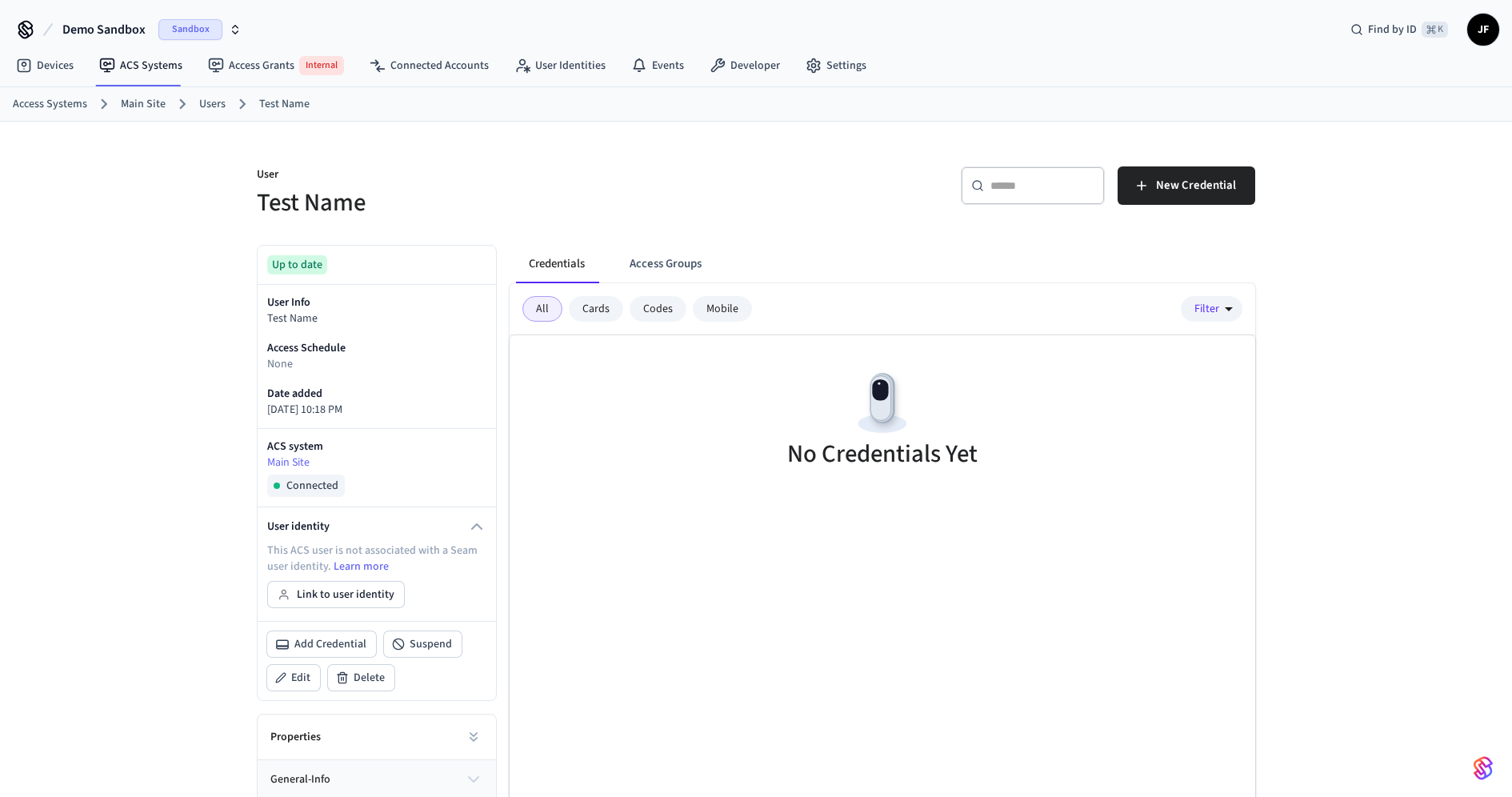
click at [386, 179] on p "User" at bounding box center [502, 176] width 490 height 20
click at [296, 462] on link "Main Site" at bounding box center [377, 464] width 219 height 17
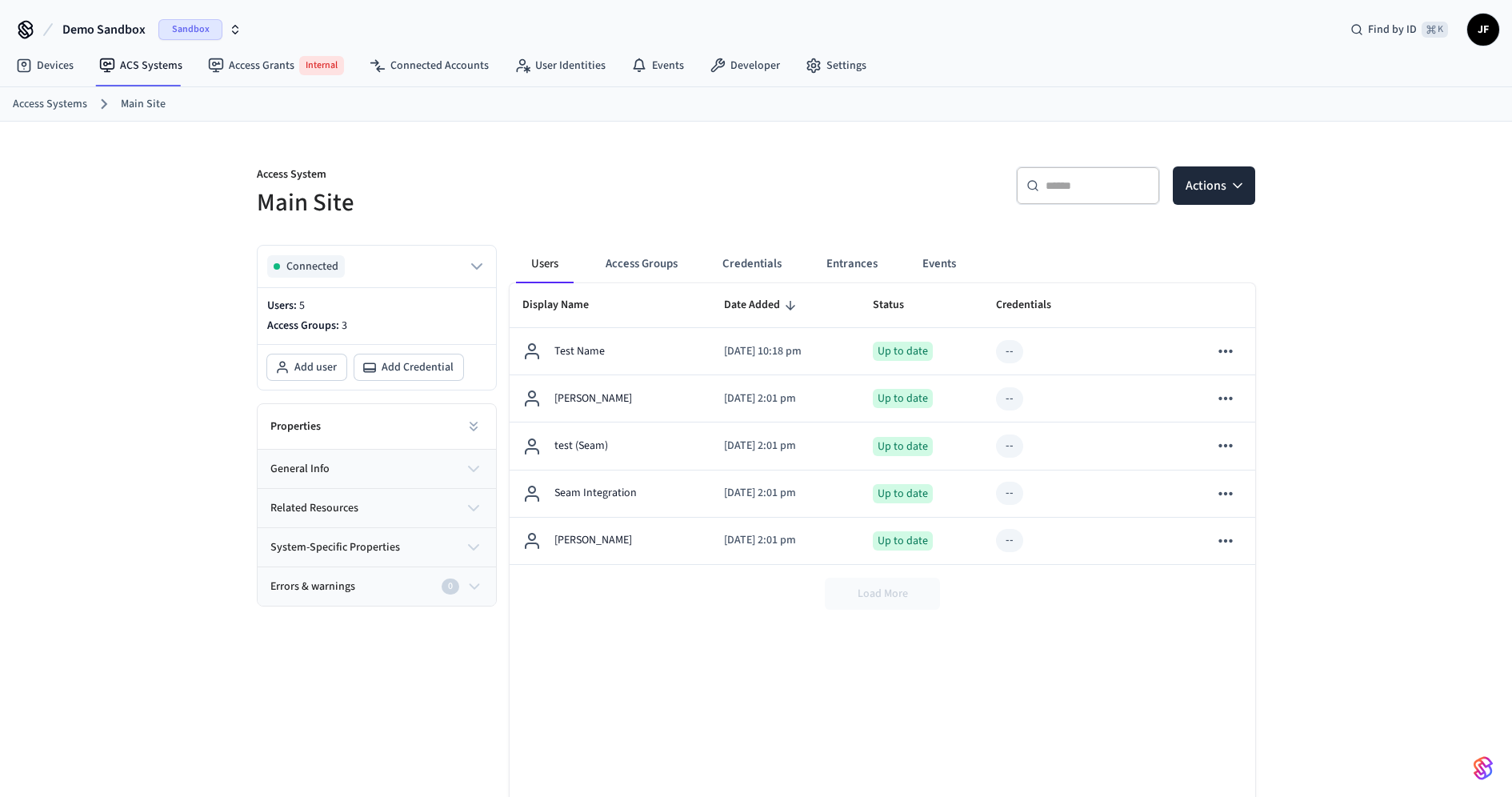
click at [474, 463] on icon "button" at bounding box center [474, 469] width 19 height 19
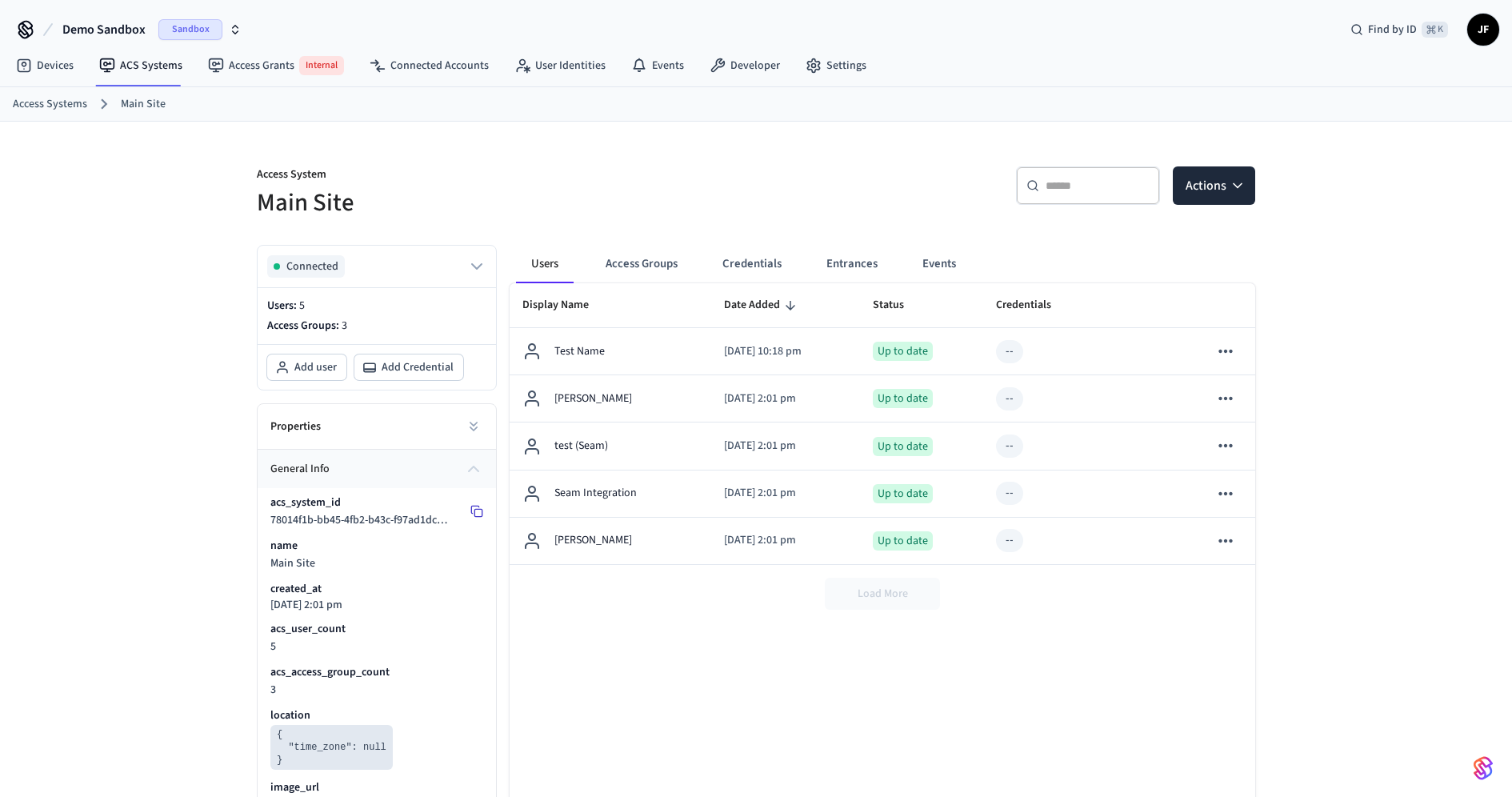
click at [481, 512] on icon at bounding box center [476, 511] width 13 height 13
click at [27, 96] on link "Access Systems" at bounding box center [50, 105] width 75 height 17
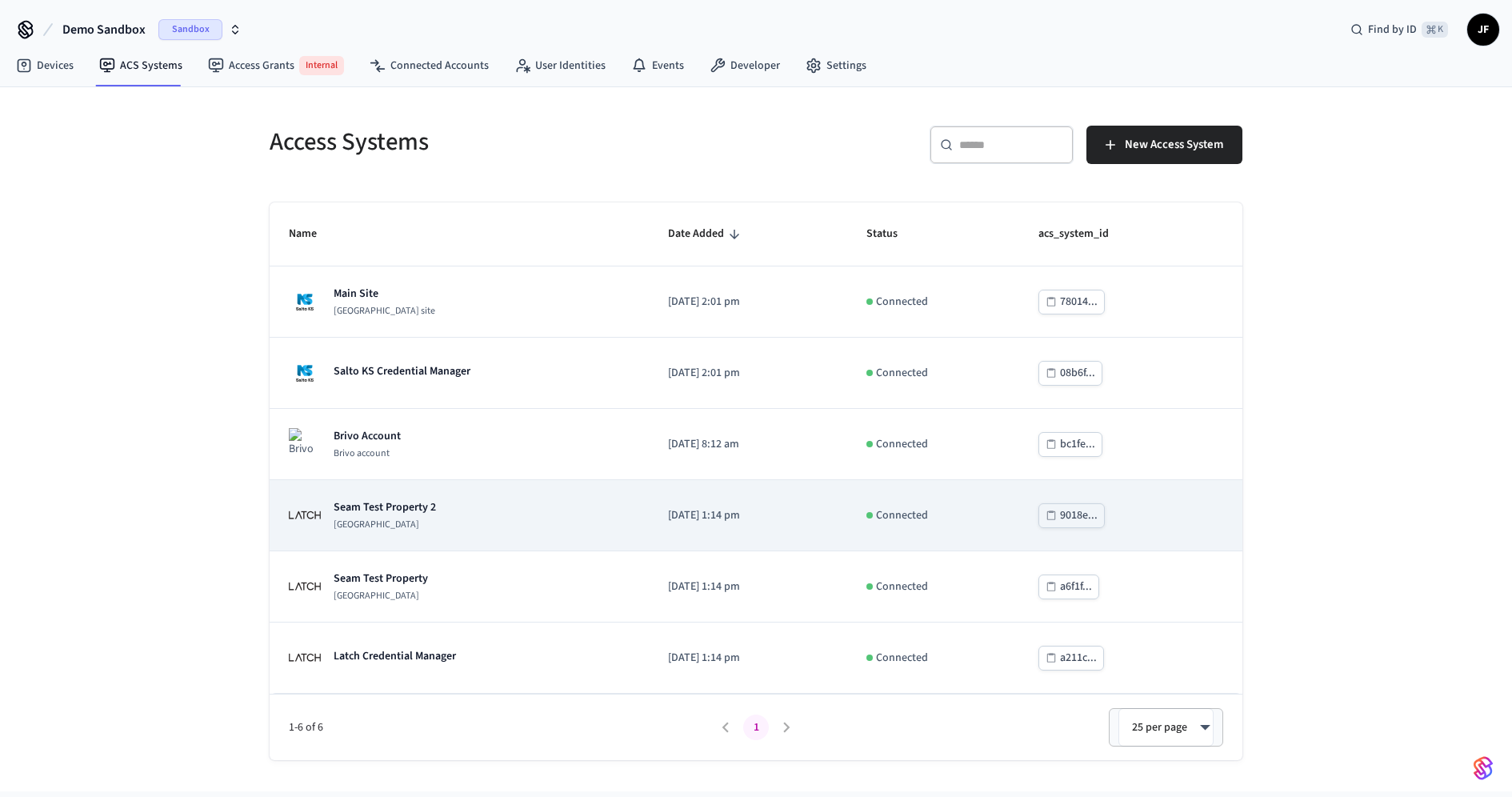
click at [488, 527] on div "Seam Test Property 2 Latch Building" at bounding box center [459, 515] width 341 height 32
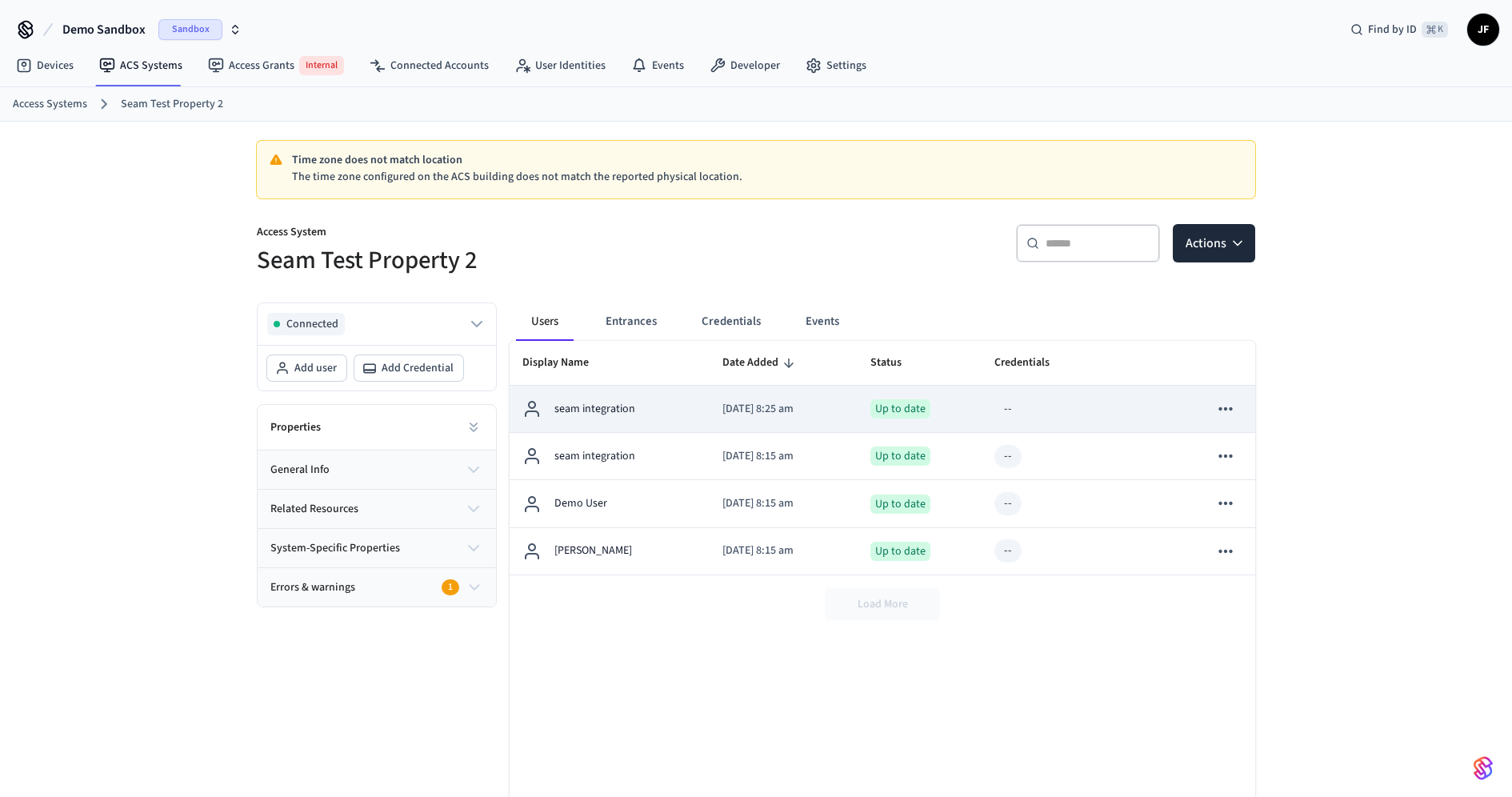
click at [608, 410] on p "seam integration" at bounding box center [595, 410] width 81 height 17
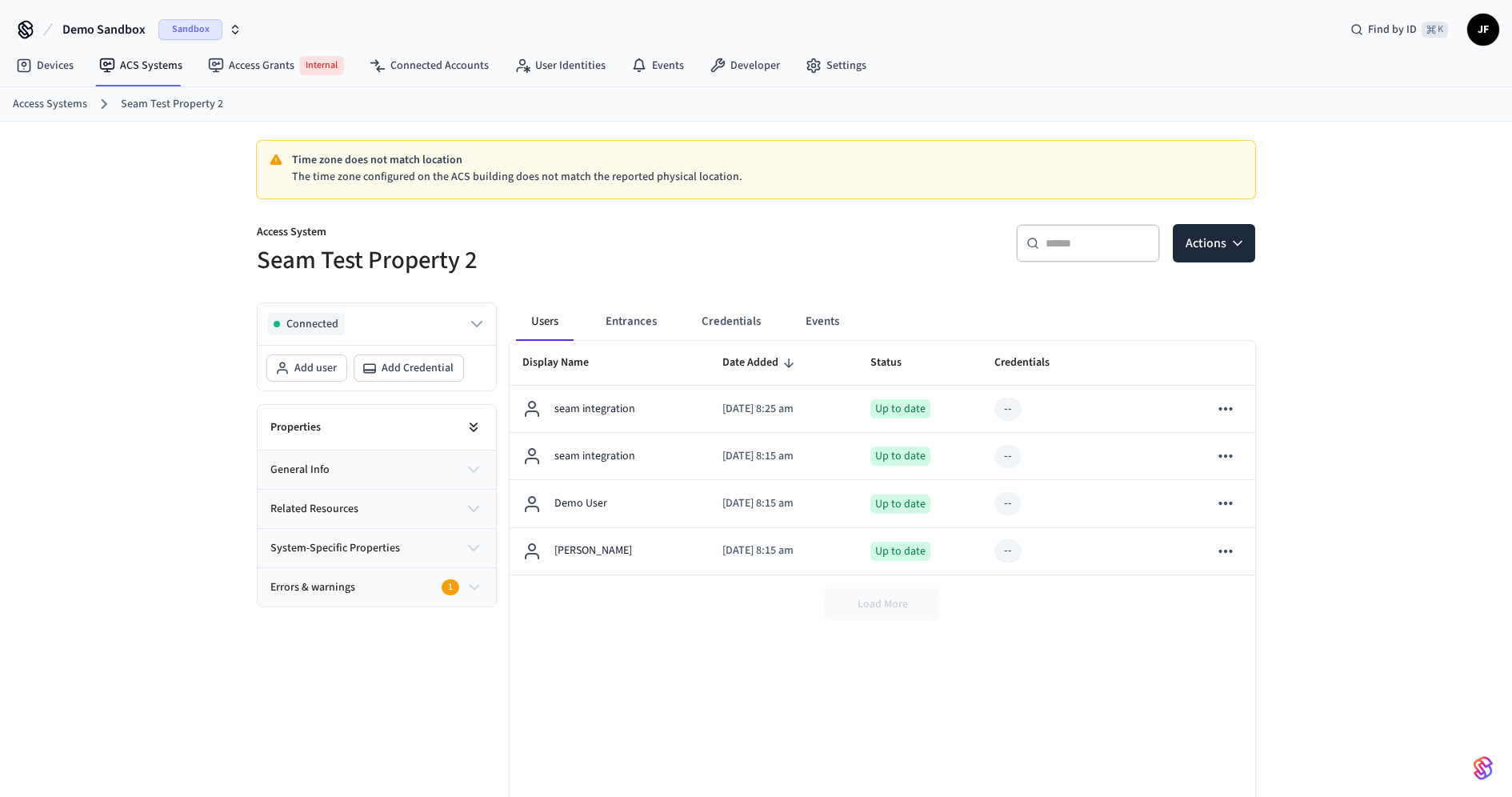
click at [462, 423] on button at bounding box center [473, 427] width 32 height 32
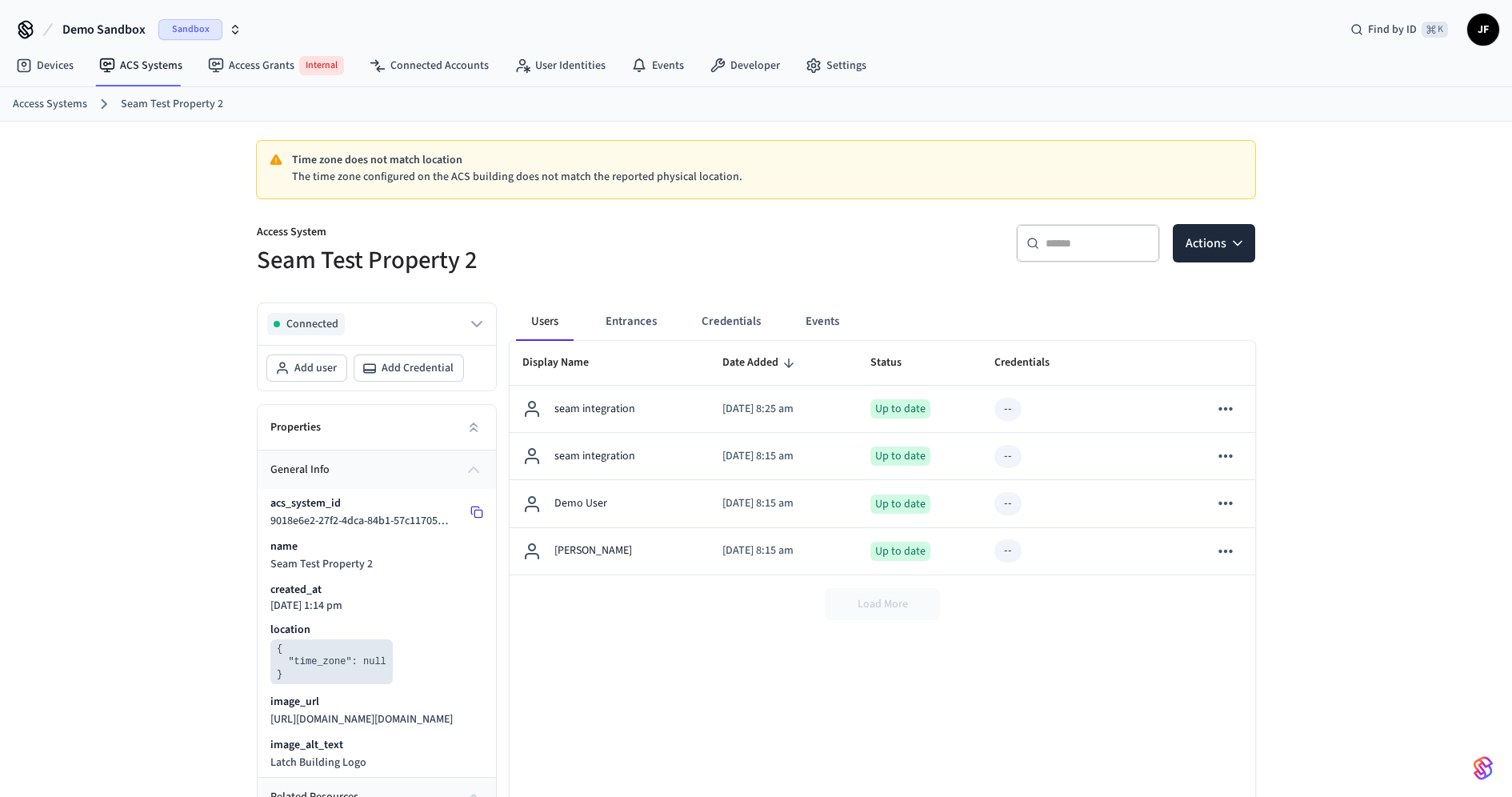
click at [477, 512] on icon at bounding box center [476, 512] width 13 height 13
click at [69, 27] on span "Demo Sandbox" at bounding box center [104, 29] width 83 height 19
type input "*******"
click at [75, 94] on span "Lab Accounts" at bounding box center [51, 102] width 64 height 16
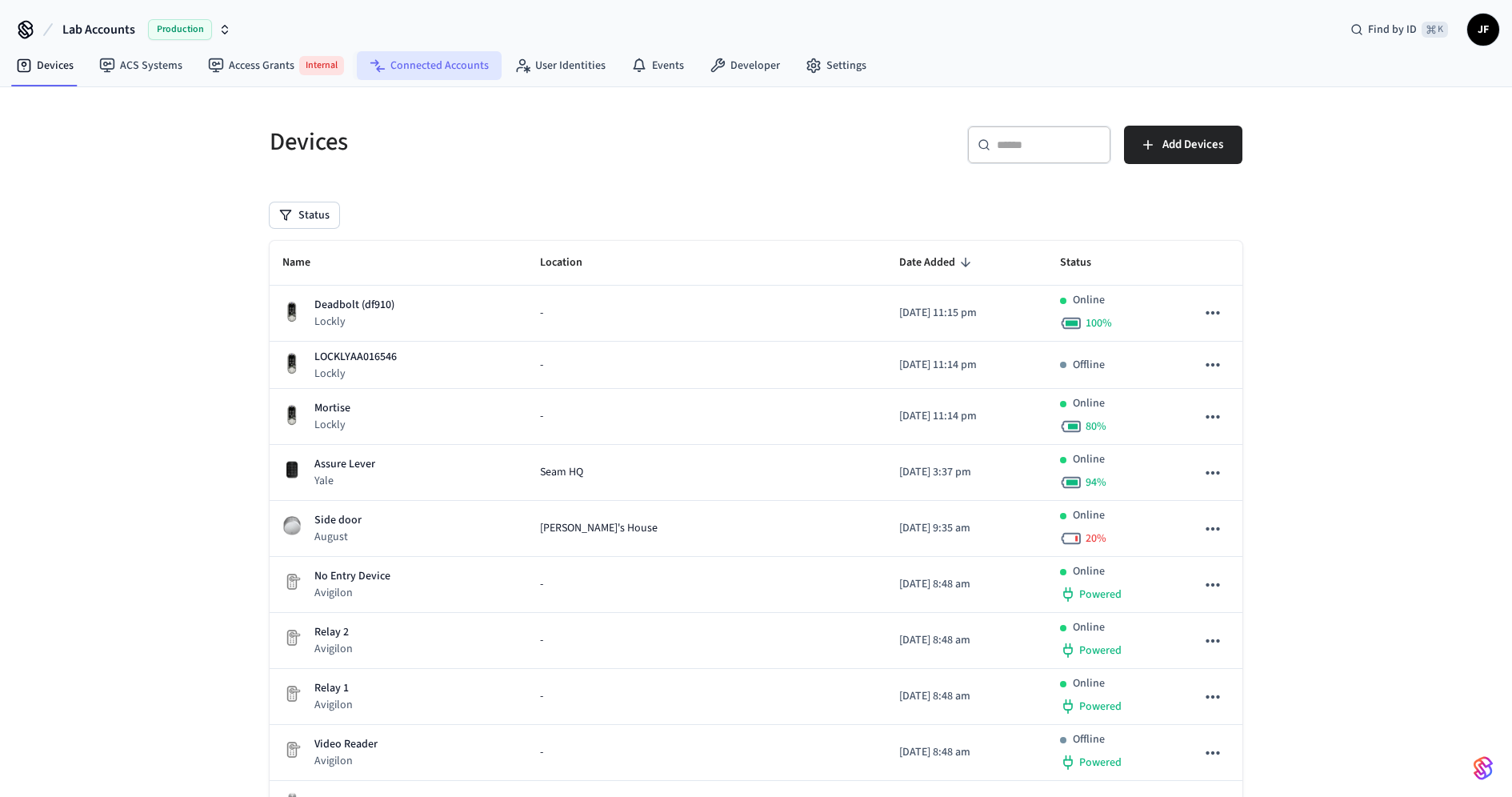
click at [391, 71] on link "Connected Accounts" at bounding box center [429, 66] width 145 height 29
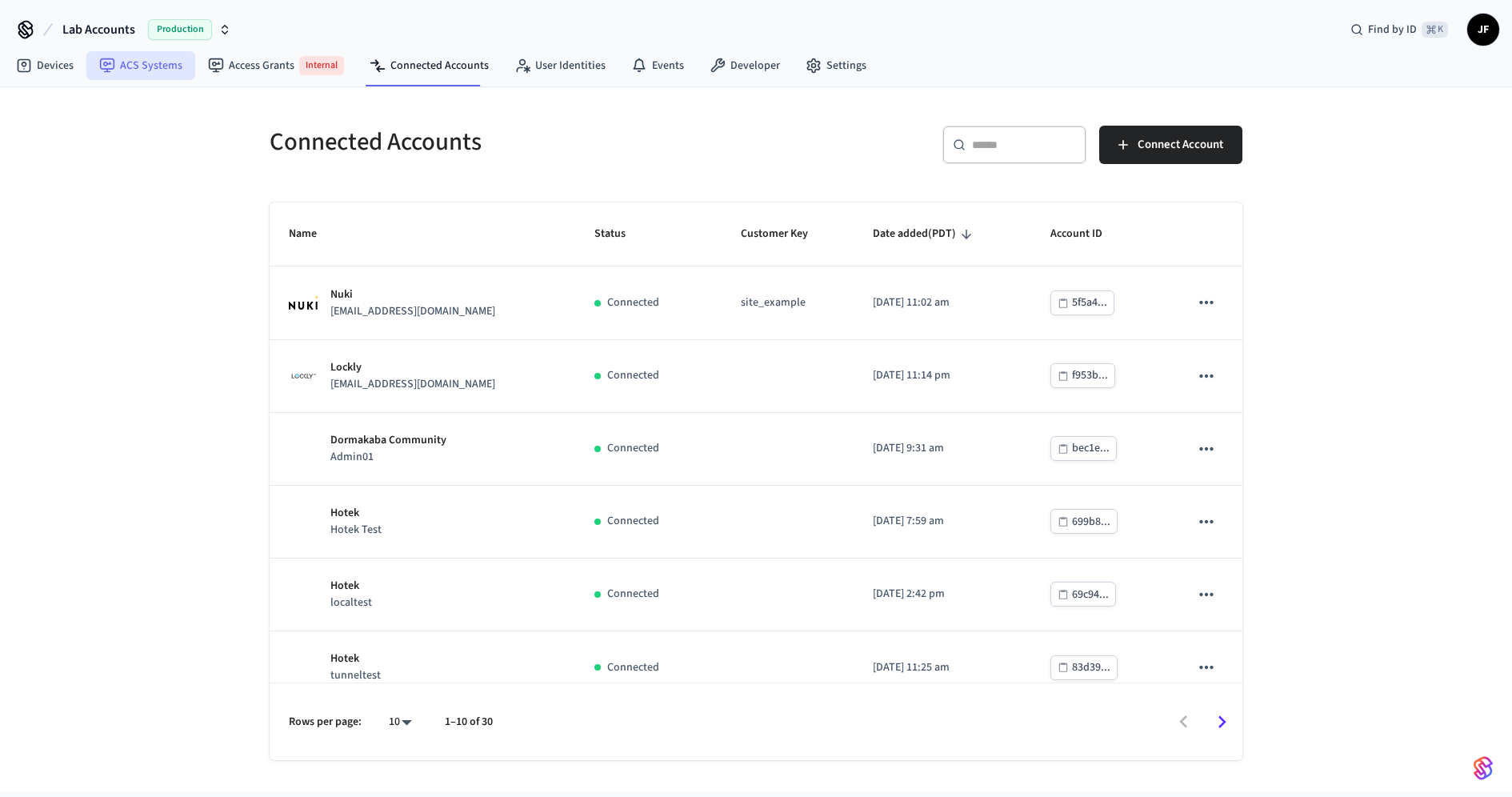
click at [152, 75] on link "ACS Systems" at bounding box center [140, 66] width 109 height 29
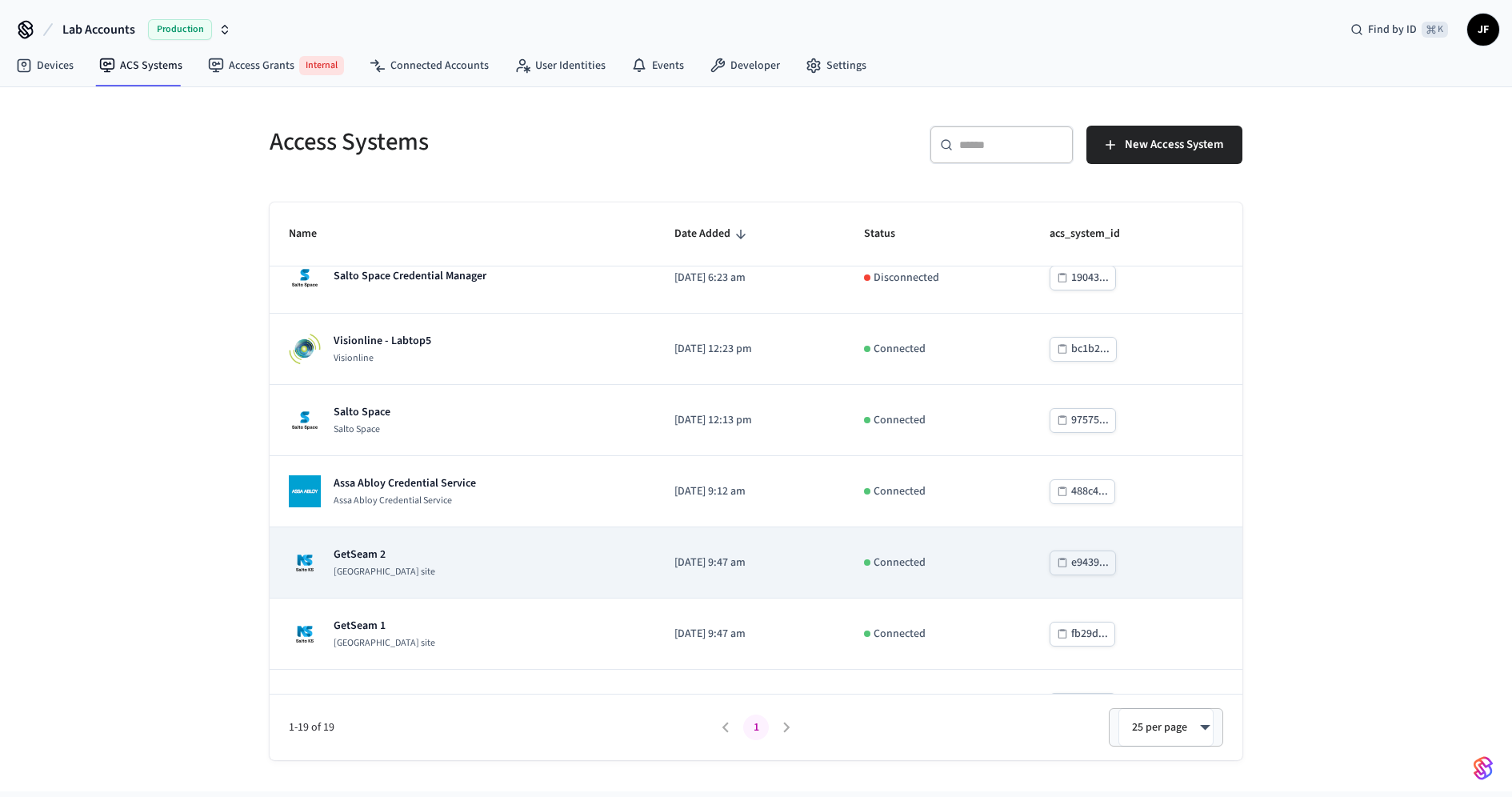
scroll to position [804, 0]
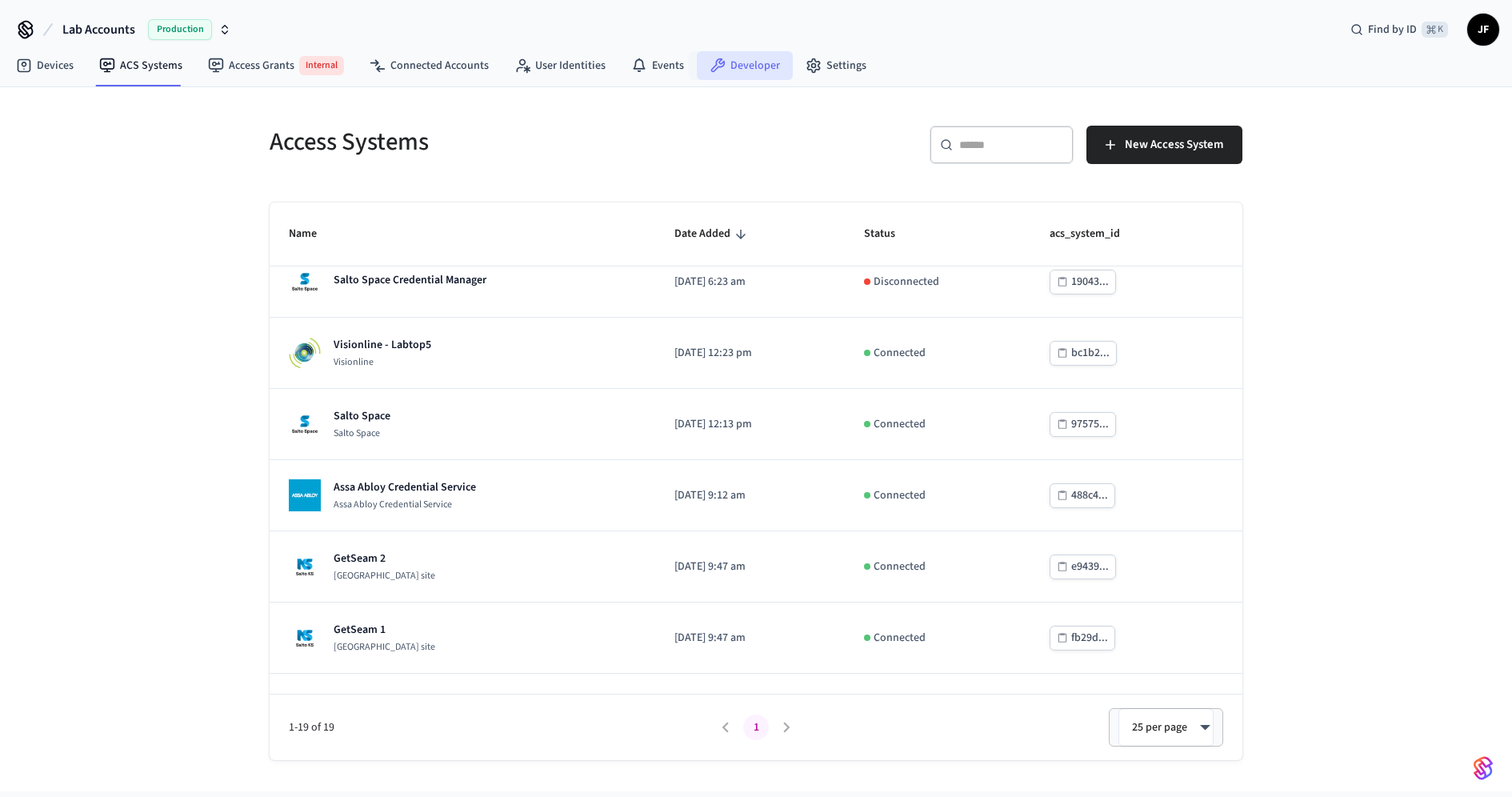
click at [726, 67] on link "Developer" at bounding box center [745, 66] width 96 height 29
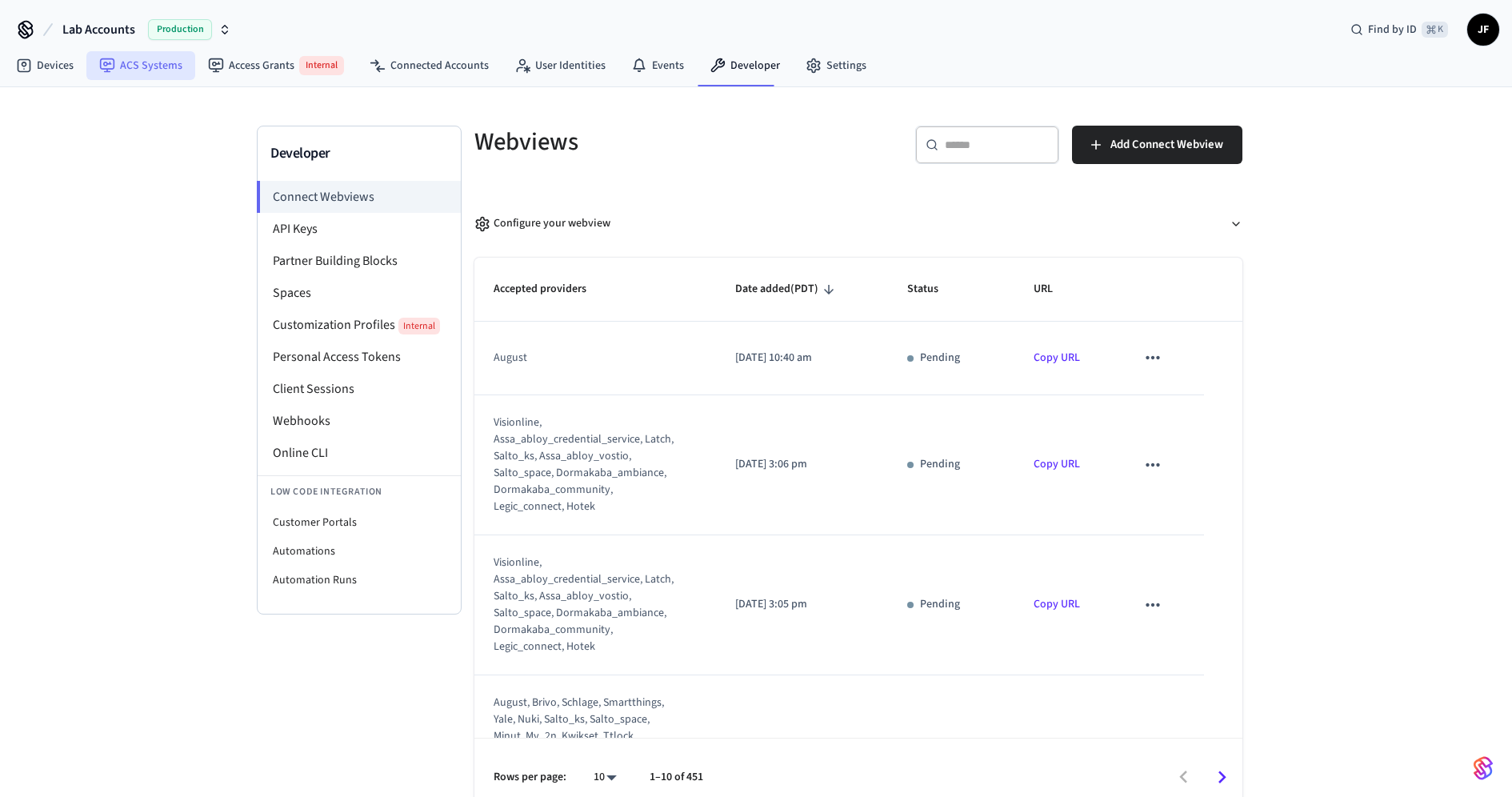
click at [153, 79] on nav "Devices ACS Systems Access Grants Internal Connected Accounts User Identities E…" at bounding box center [441, 66] width 876 height 40
click at [153, 78] on link "ACS Systems" at bounding box center [140, 66] width 109 height 29
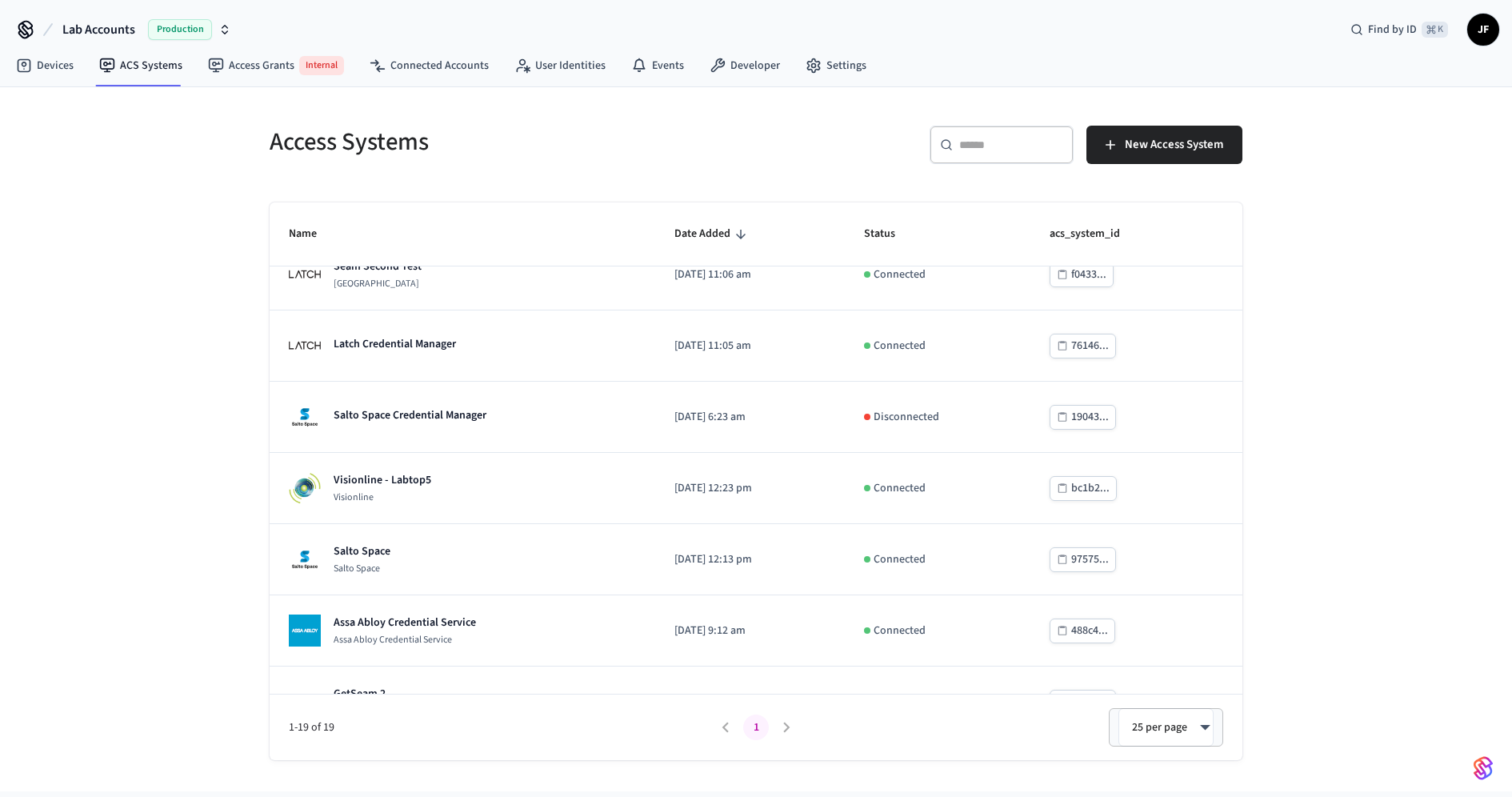
scroll to position [677, 0]
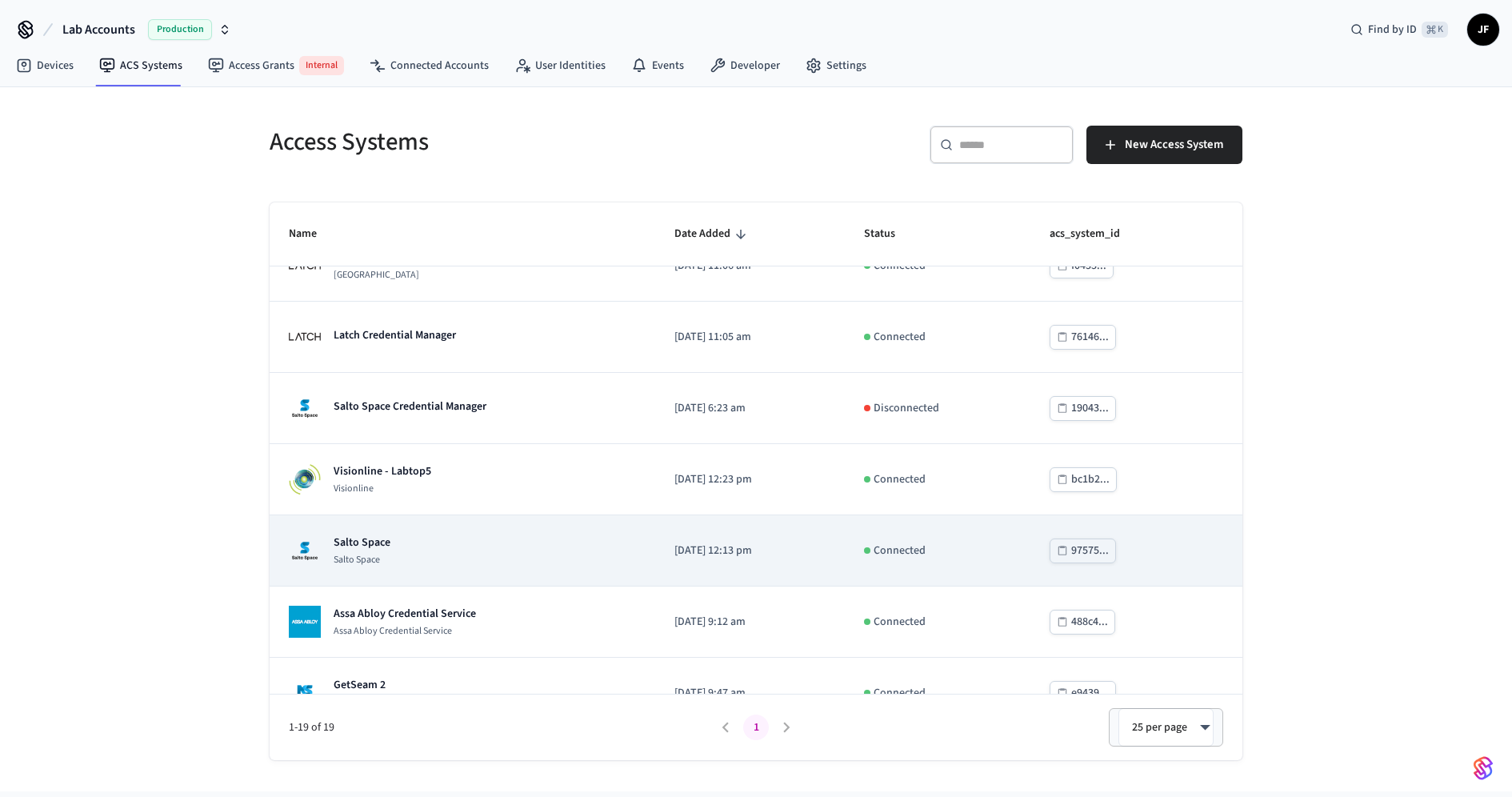
click at [505, 543] on div "Salto Space Salto Space" at bounding box center [462, 550] width 347 height 32
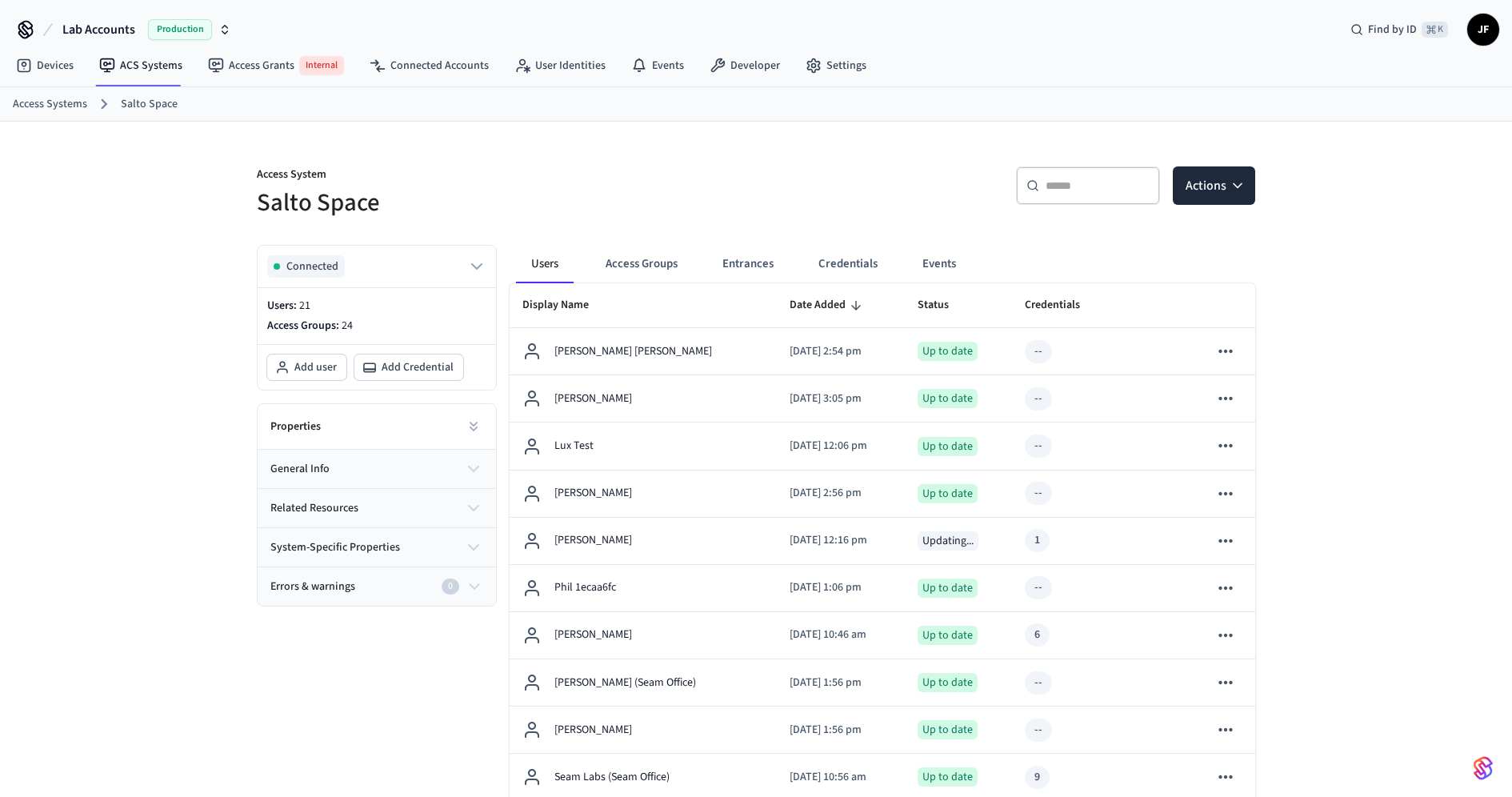
click at [413, 450] on button "general info" at bounding box center [377, 469] width 238 height 39
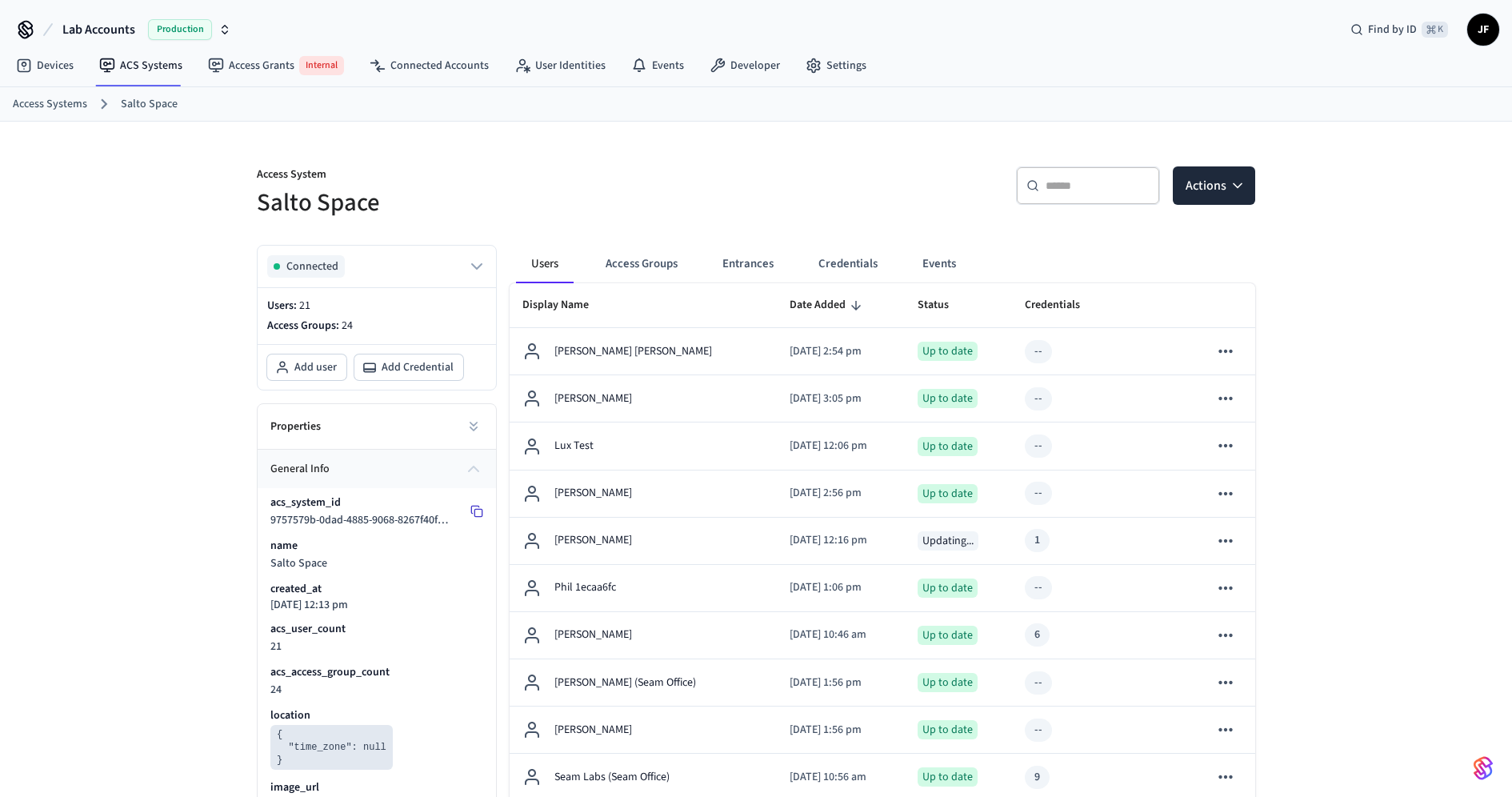
click at [476, 509] on icon at bounding box center [476, 511] width 13 height 13
click at [732, 69] on link "Developer" at bounding box center [745, 66] width 96 height 29
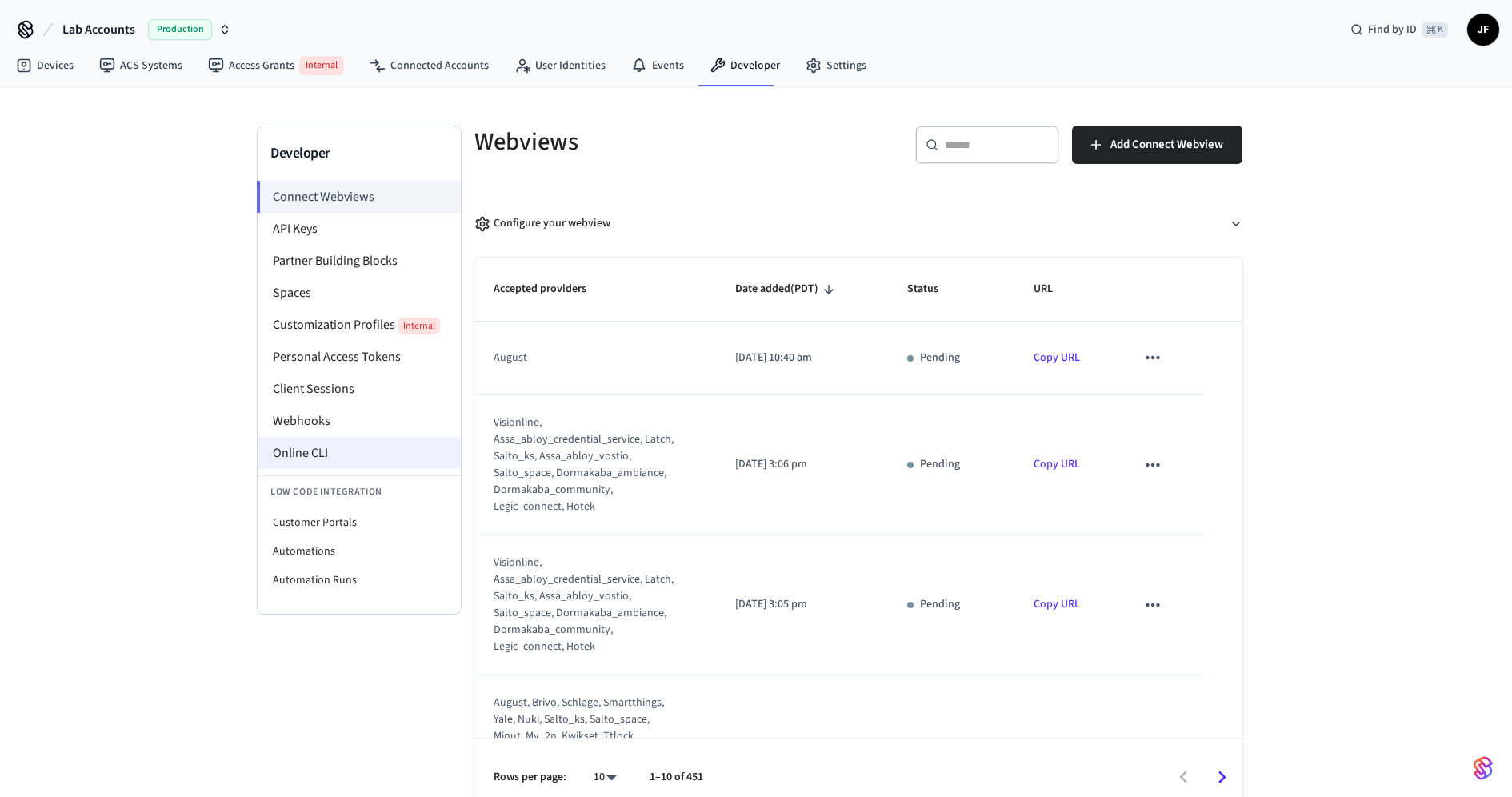
click at [374, 446] on li "Online CLI" at bounding box center [359, 452] width 203 height 32
click at [141, 70] on link "ACS Systems" at bounding box center [140, 66] width 109 height 29
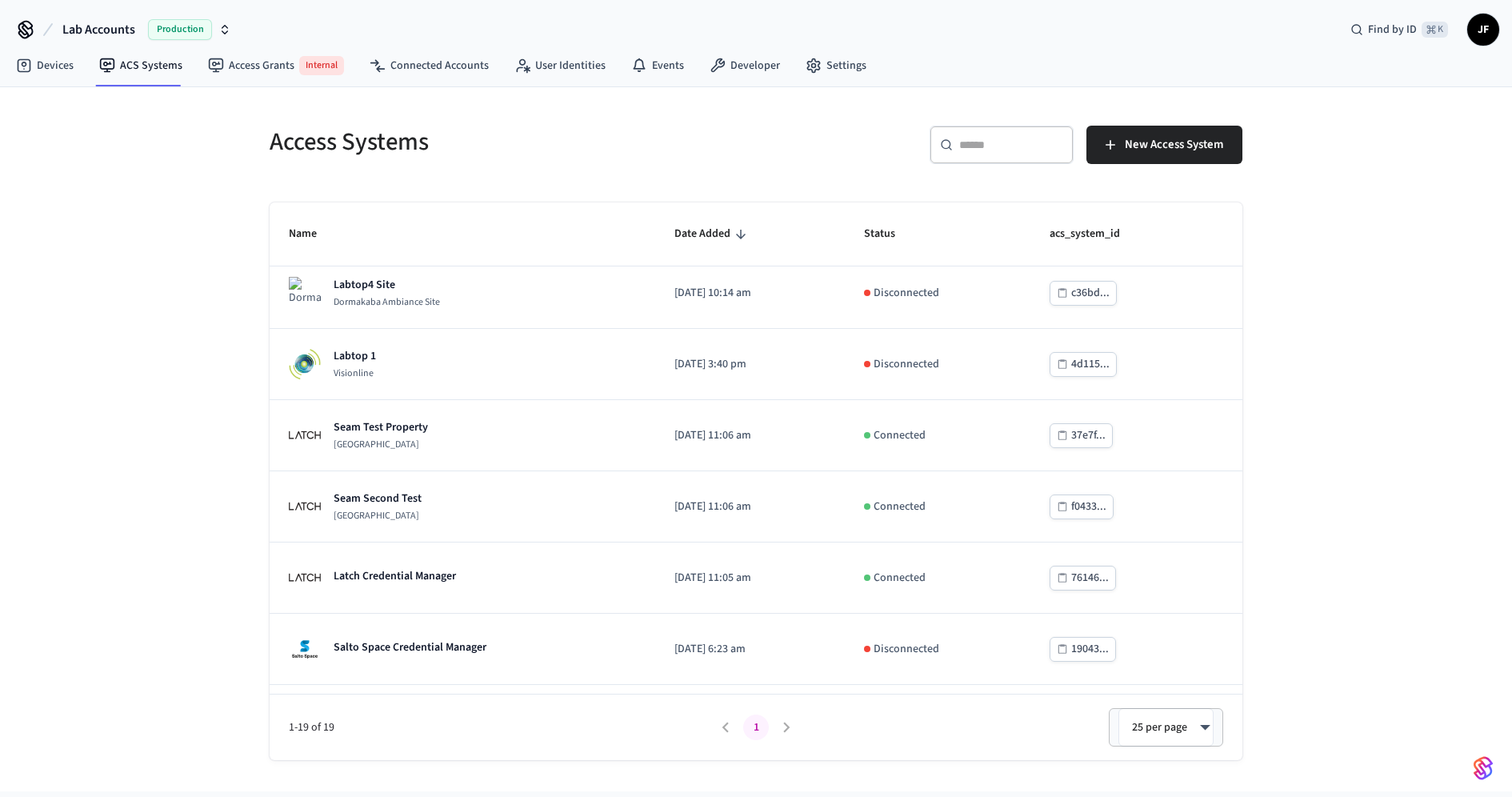
scroll to position [593, 0]
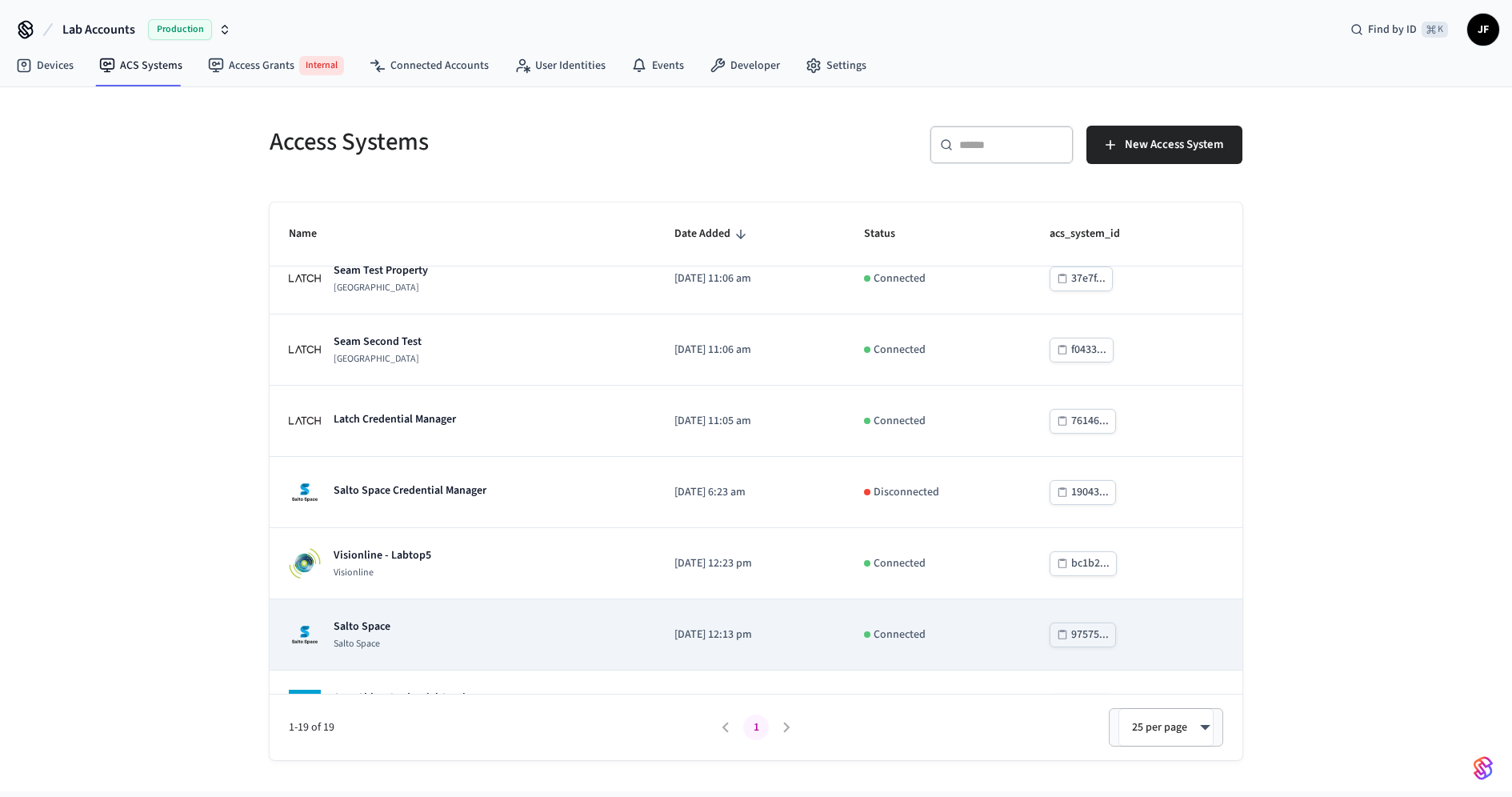
click at [444, 609] on td "Salto Space Salto Space" at bounding box center [463, 635] width 385 height 71
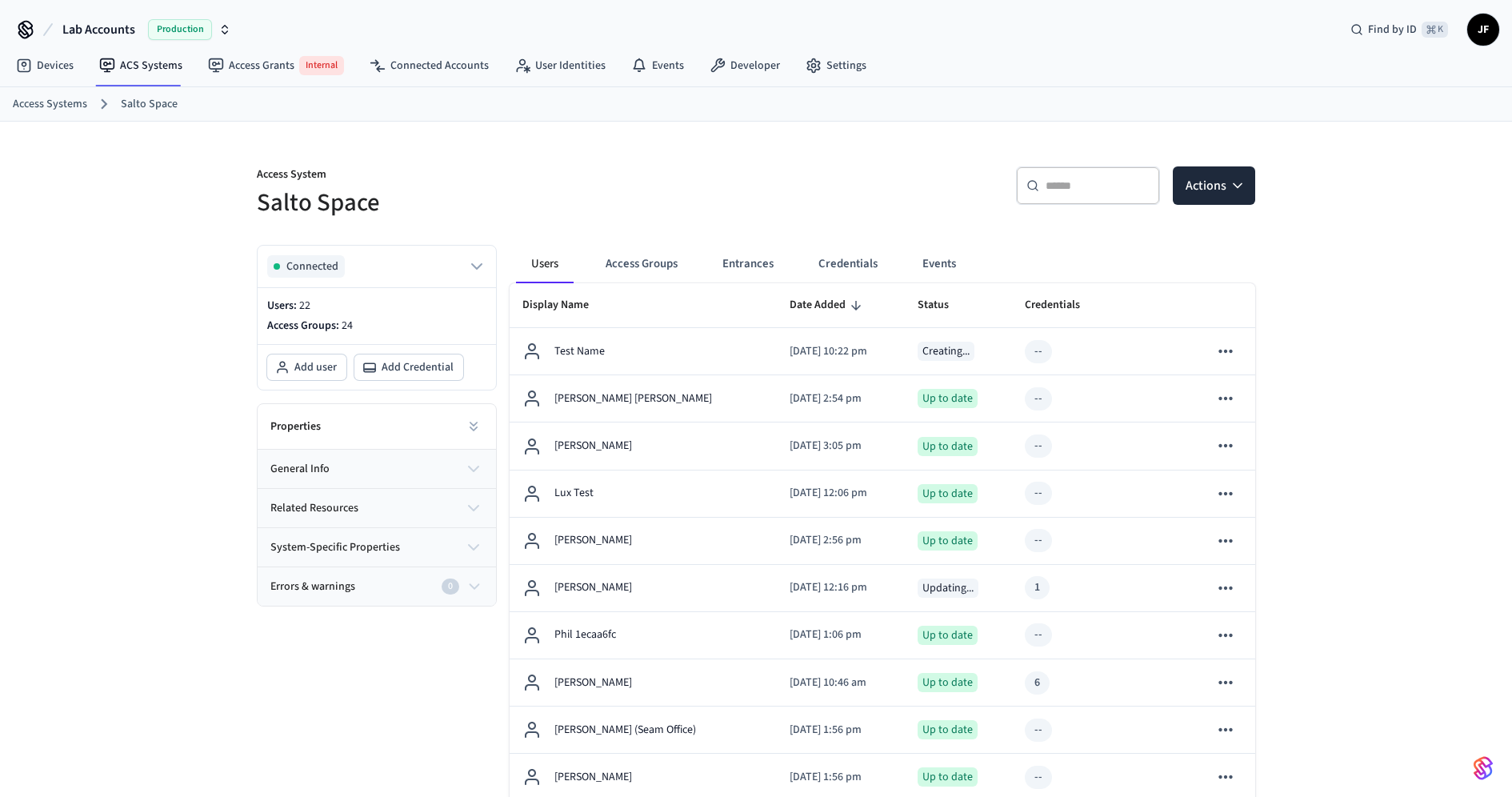
click at [620, 205] on h5 "Salto Space" at bounding box center [502, 203] width 490 height 33
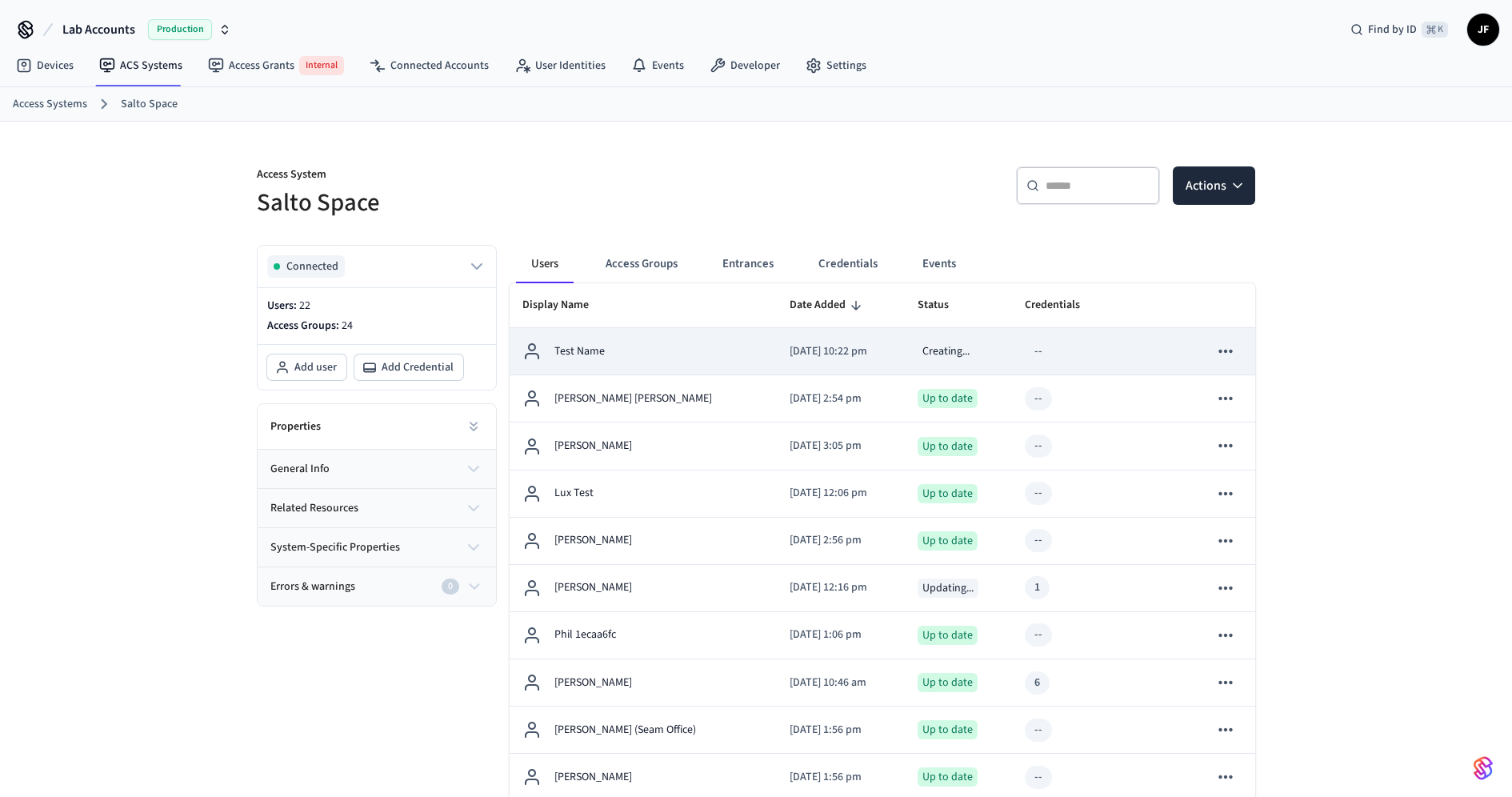
click at [615, 342] on div "Test Name" at bounding box center [643, 351] width 242 height 19
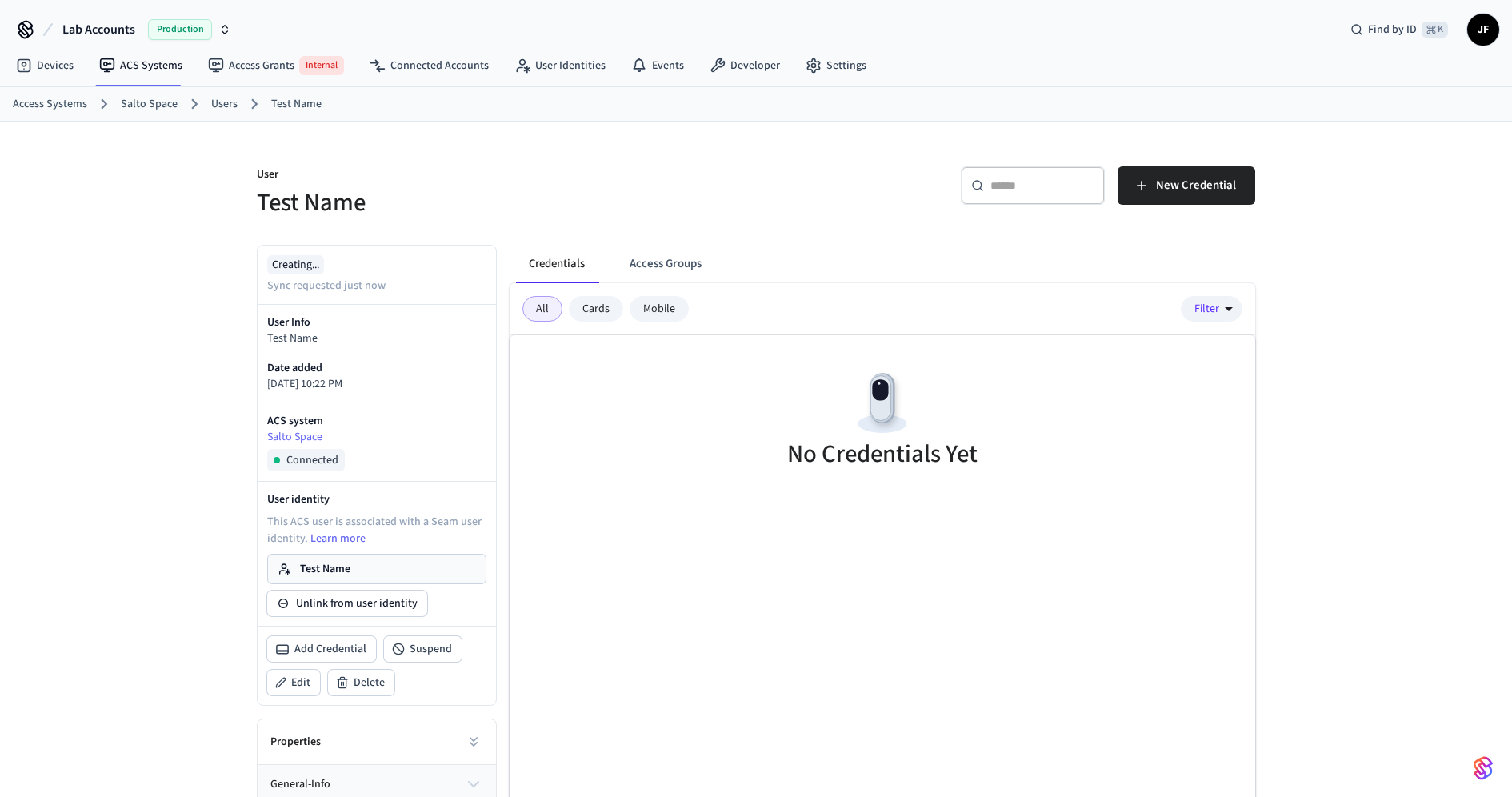
click at [182, 534] on div "User Test Name ​ ​ New Credential Creating... Sync requested just now User Info…" at bounding box center [756, 522] width 1512 height 800
click at [50, 110] on link "Access Systems" at bounding box center [50, 105] width 75 height 17
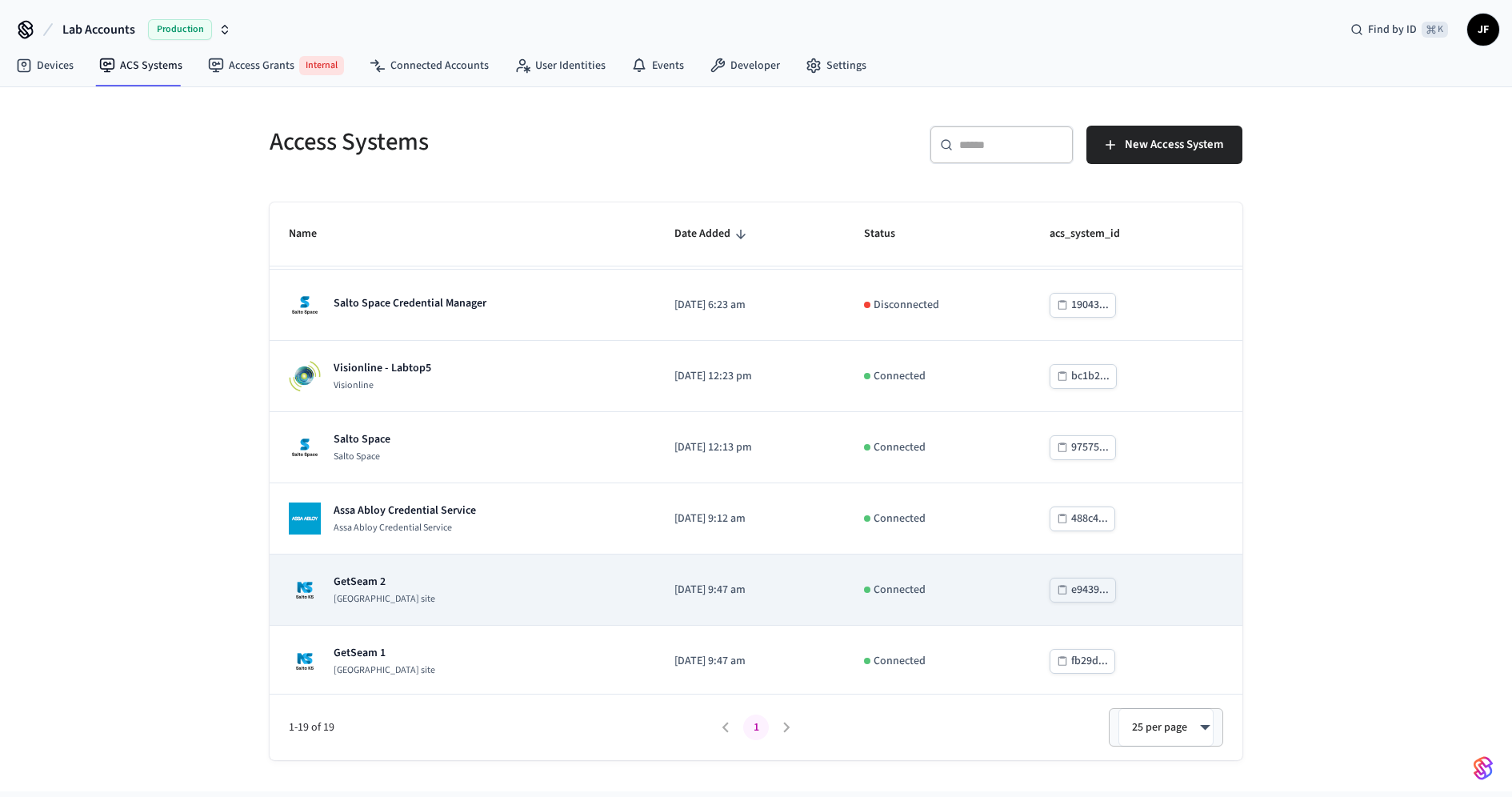
scroll to position [794, 0]
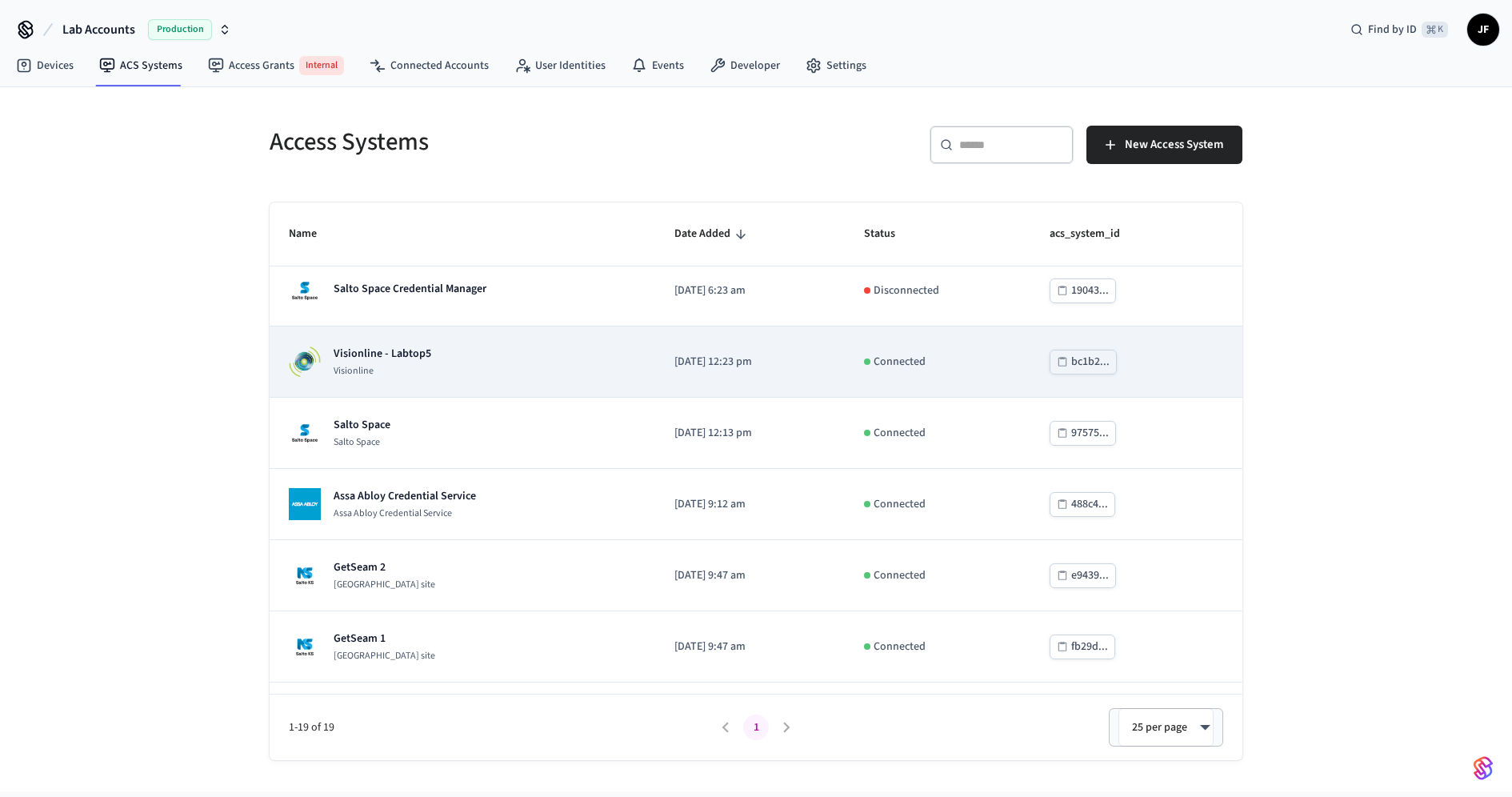
click at [472, 338] on td "Visionline - Labtop5 Visionline" at bounding box center [463, 362] width 385 height 71
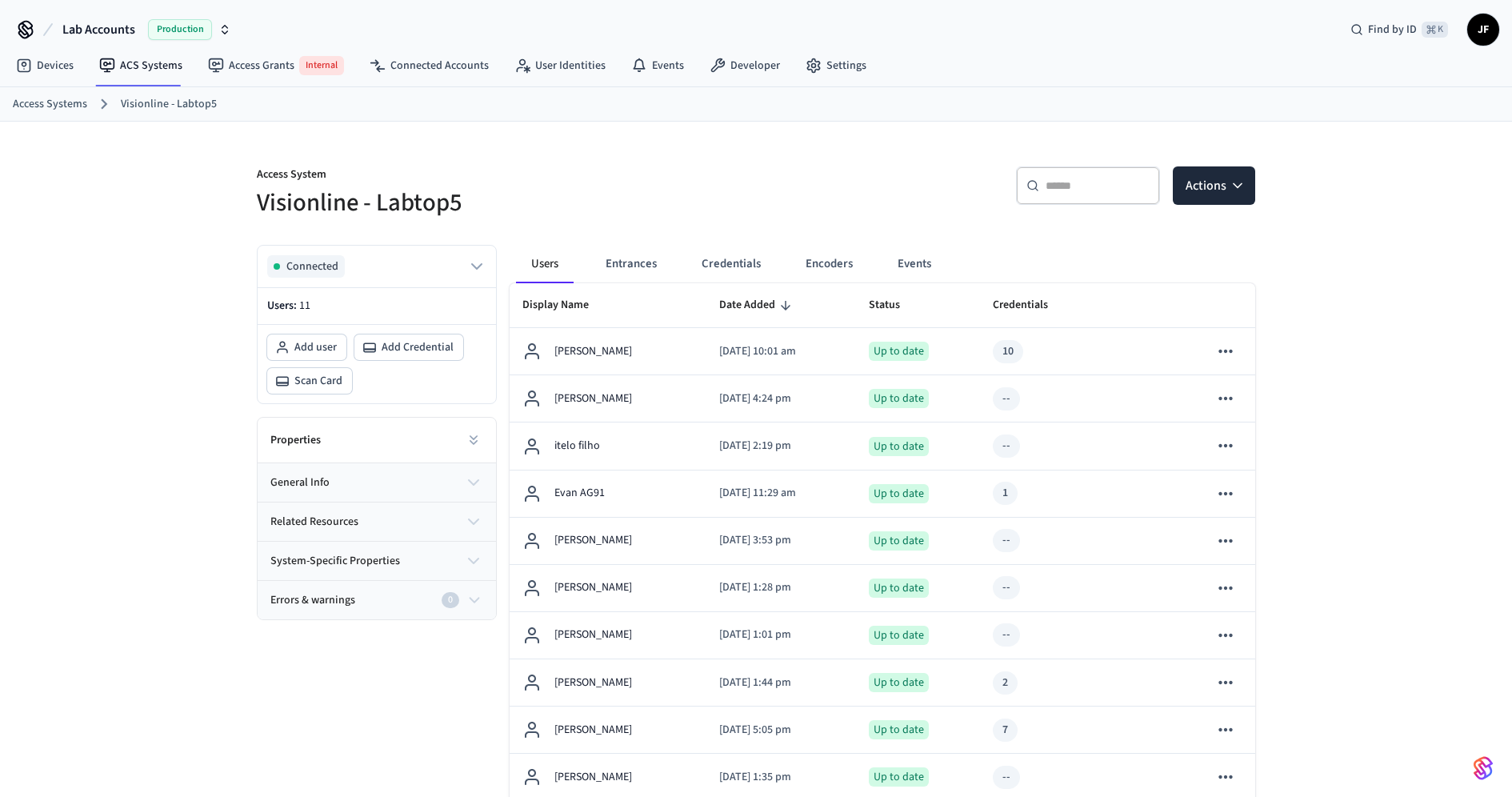
click at [666, 192] on h5 "Visionline - Labtop5" at bounding box center [502, 203] width 490 height 33
click at [374, 476] on button "general info" at bounding box center [377, 482] width 238 height 39
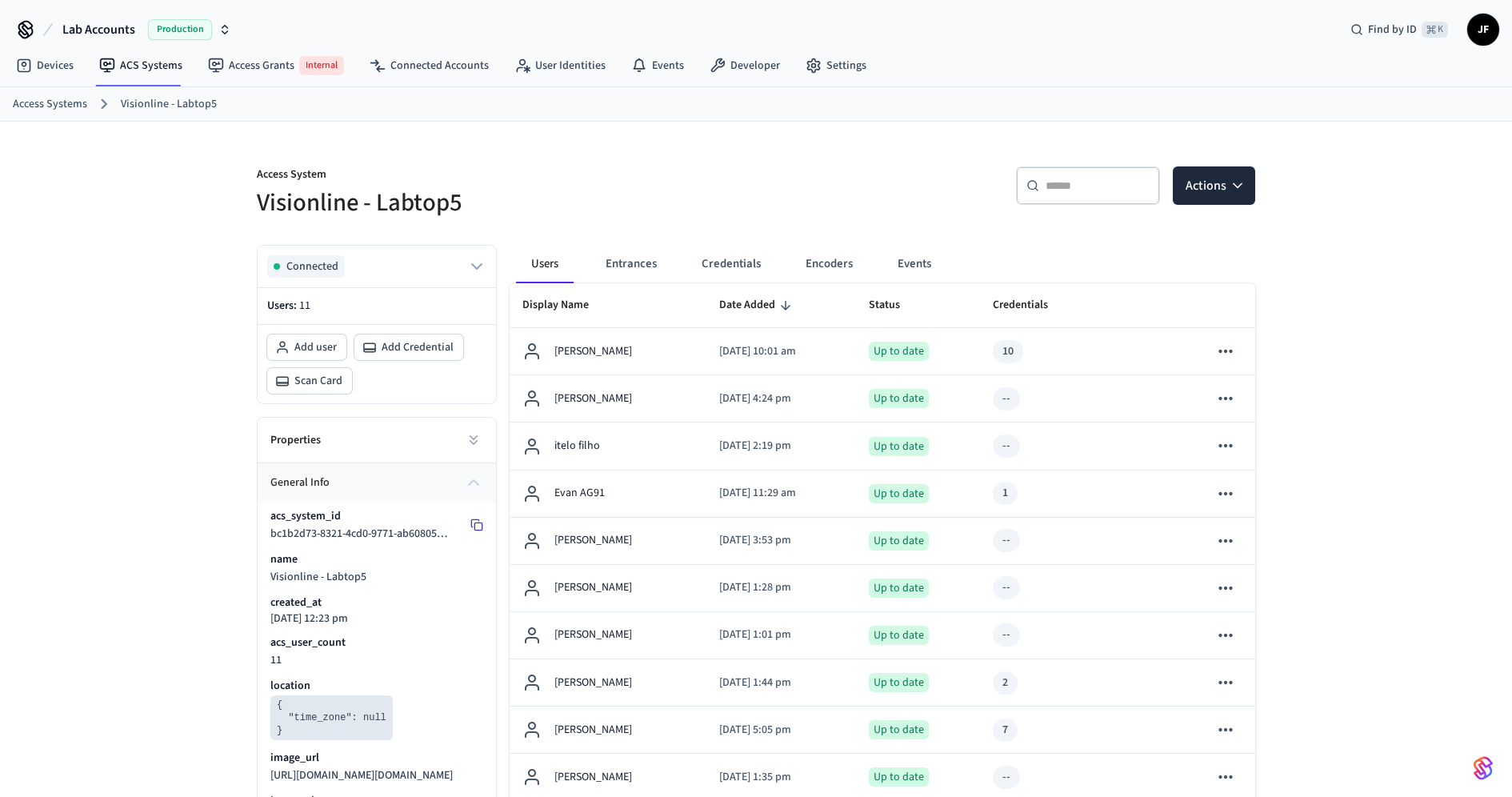
click at [474, 527] on icon at bounding box center [476, 524] width 13 height 13
click at [479, 522] on icon at bounding box center [476, 524] width 13 height 13
click at [65, 102] on link "Access Systems" at bounding box center [50, 105] width 75 height 17
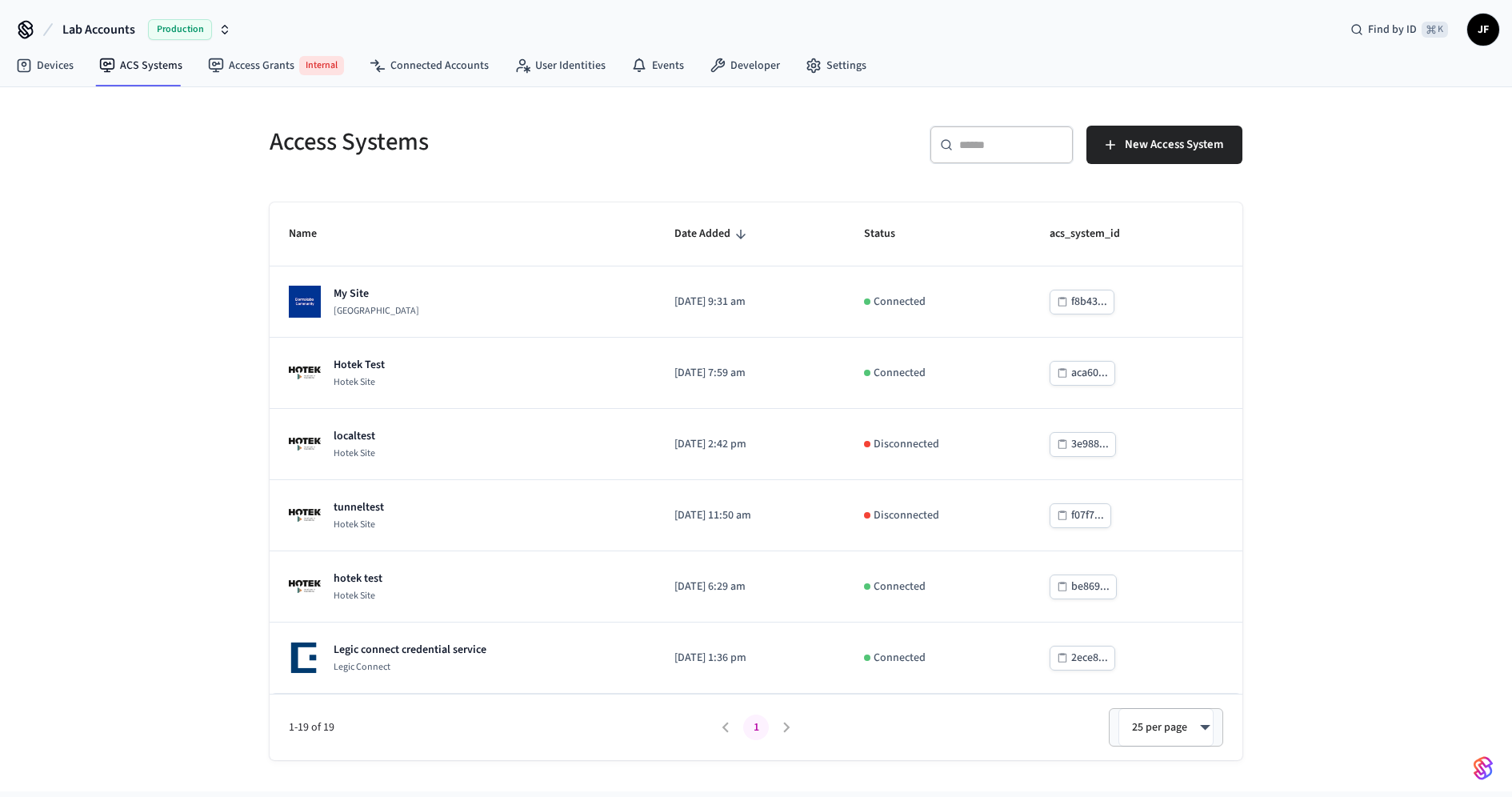
click at [965, 152] on div "​ ​" at bounding box center [1001, 145] width 144 height 39
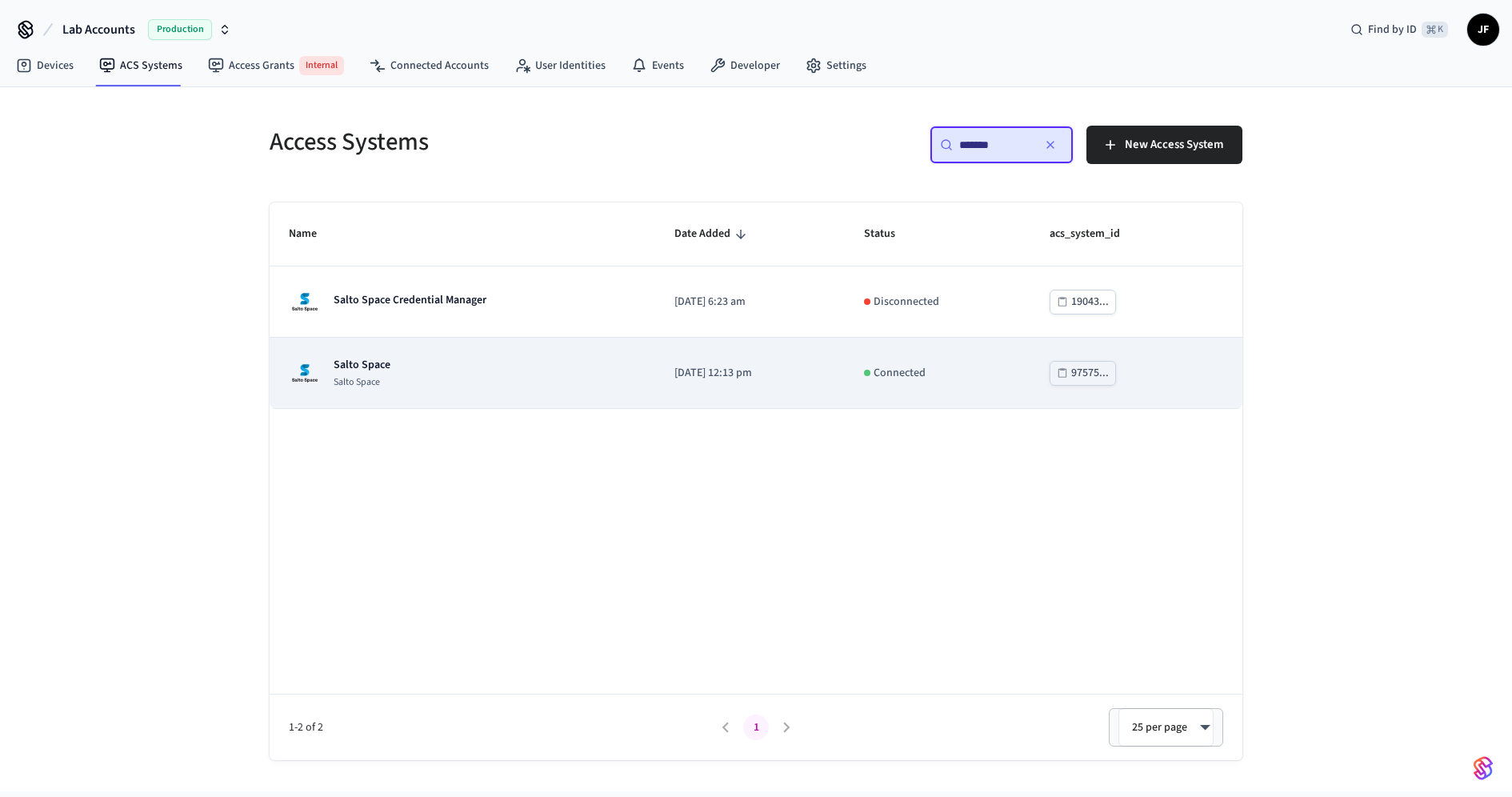
type input "*******"
click at [466, 394] on td "Salto Space Salto Space" at bounding box center [463, 373] width 385 height 71
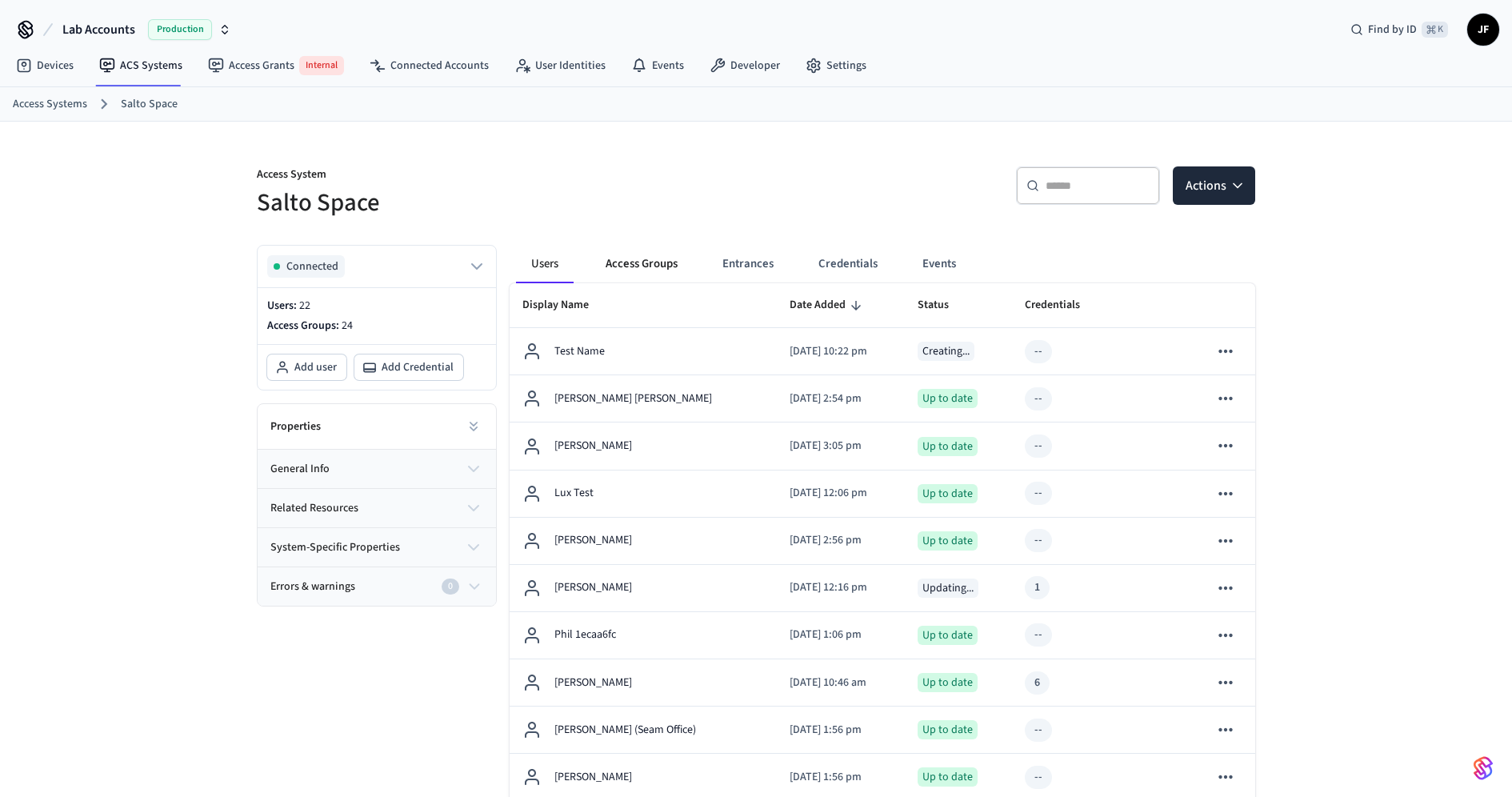
drag, startPoint x: 738, startPoint y: 273, endPoint x: 664, endPoint y: 269, distance: 74.1
click at [664, 269] on button "Access Groups" at bounding box center [642, 264] width 98 height 39
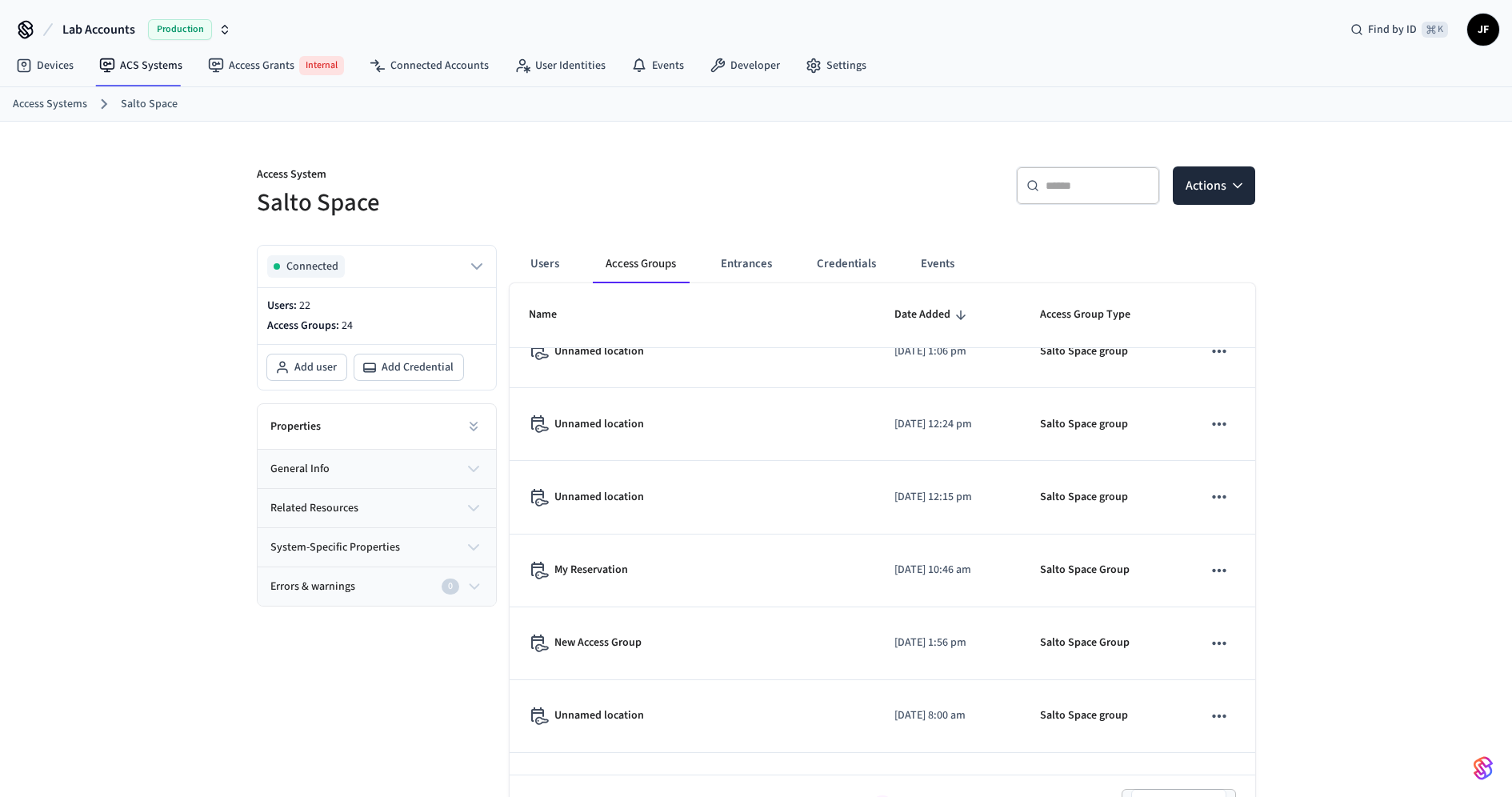
scroll to position [43, 0]
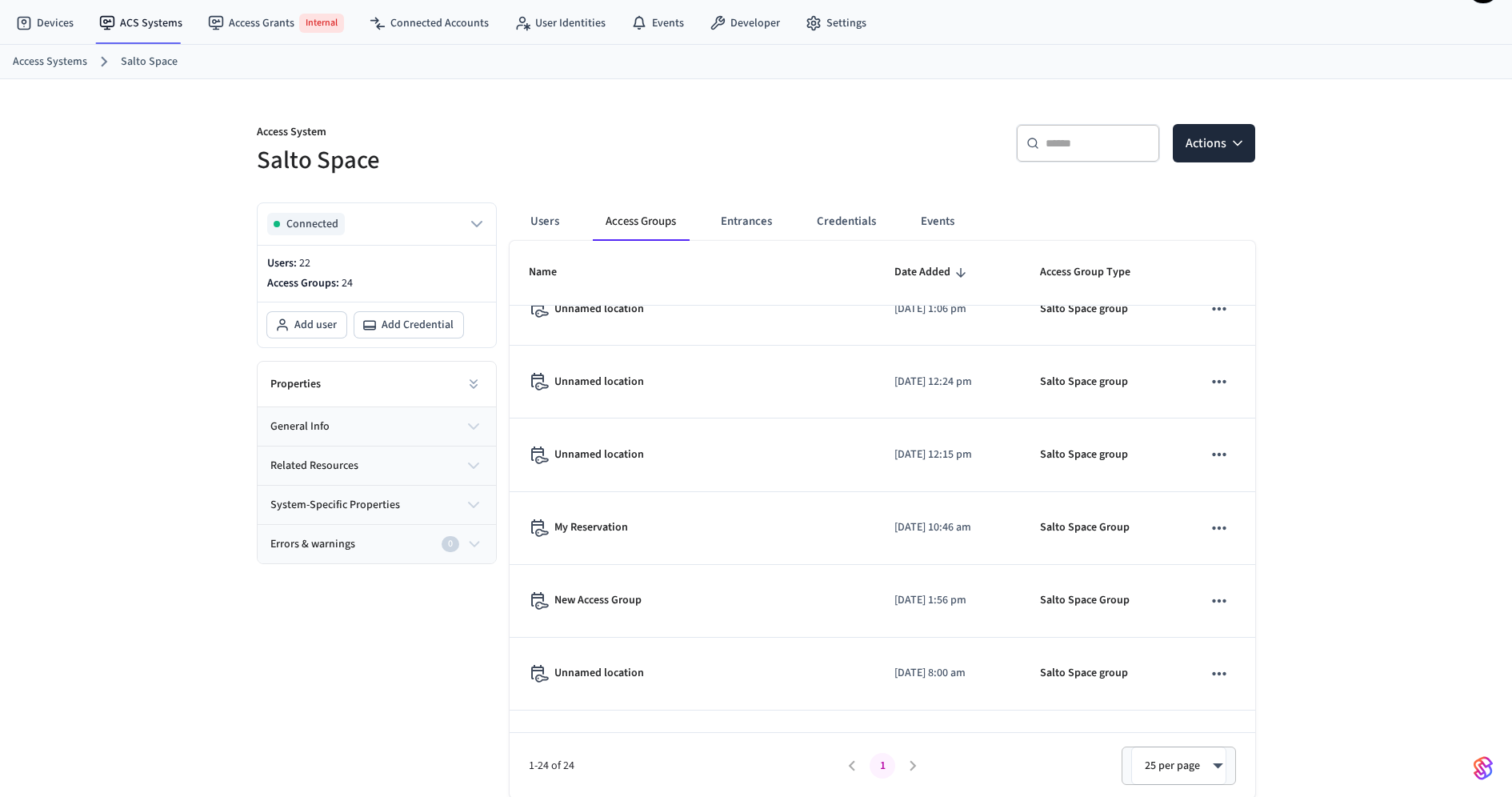
click at [67, 58] on link "Access Systems" at bounding box center [50, 63] width 75 height 17
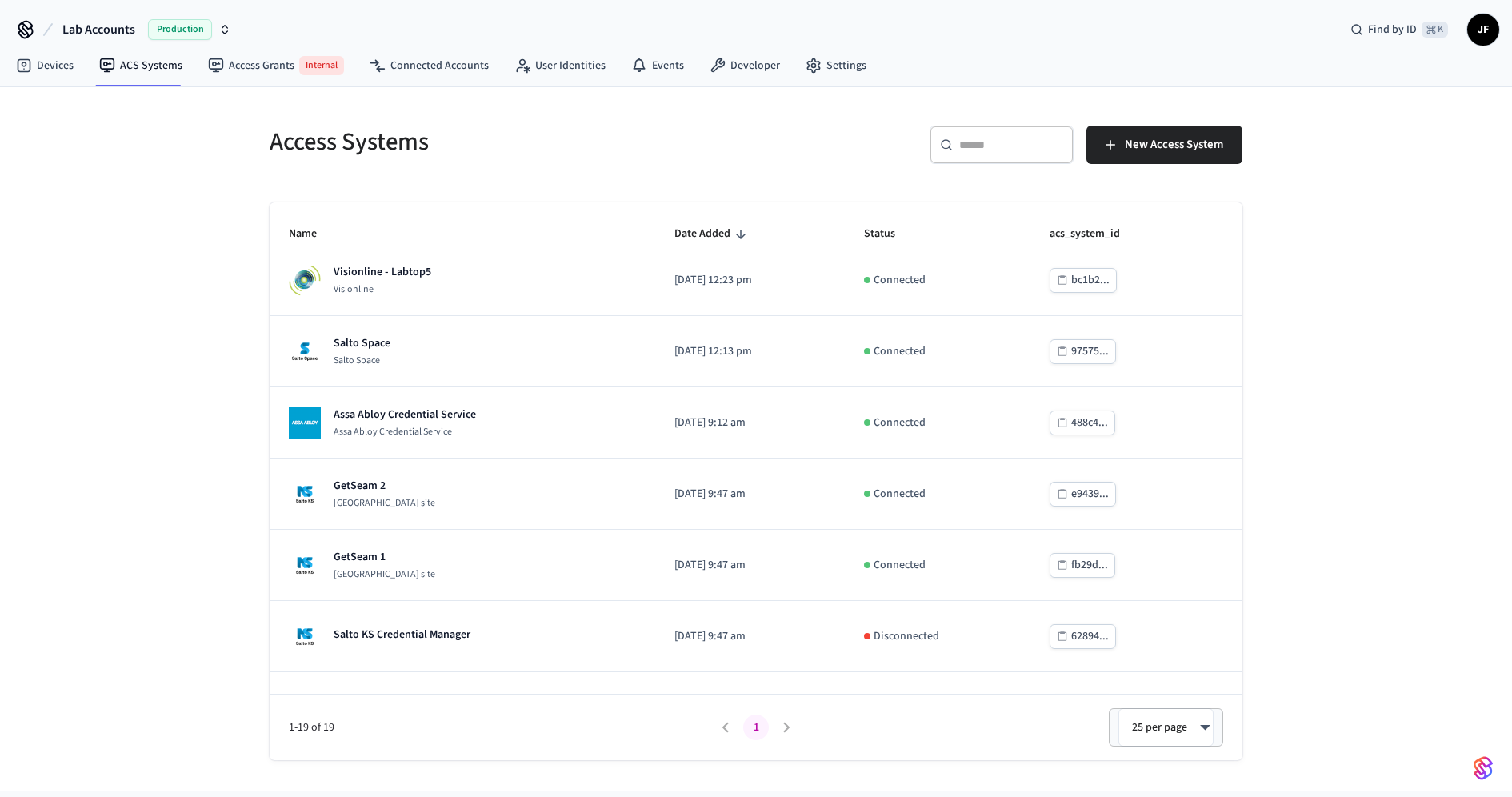
scroll to position [920, 0]
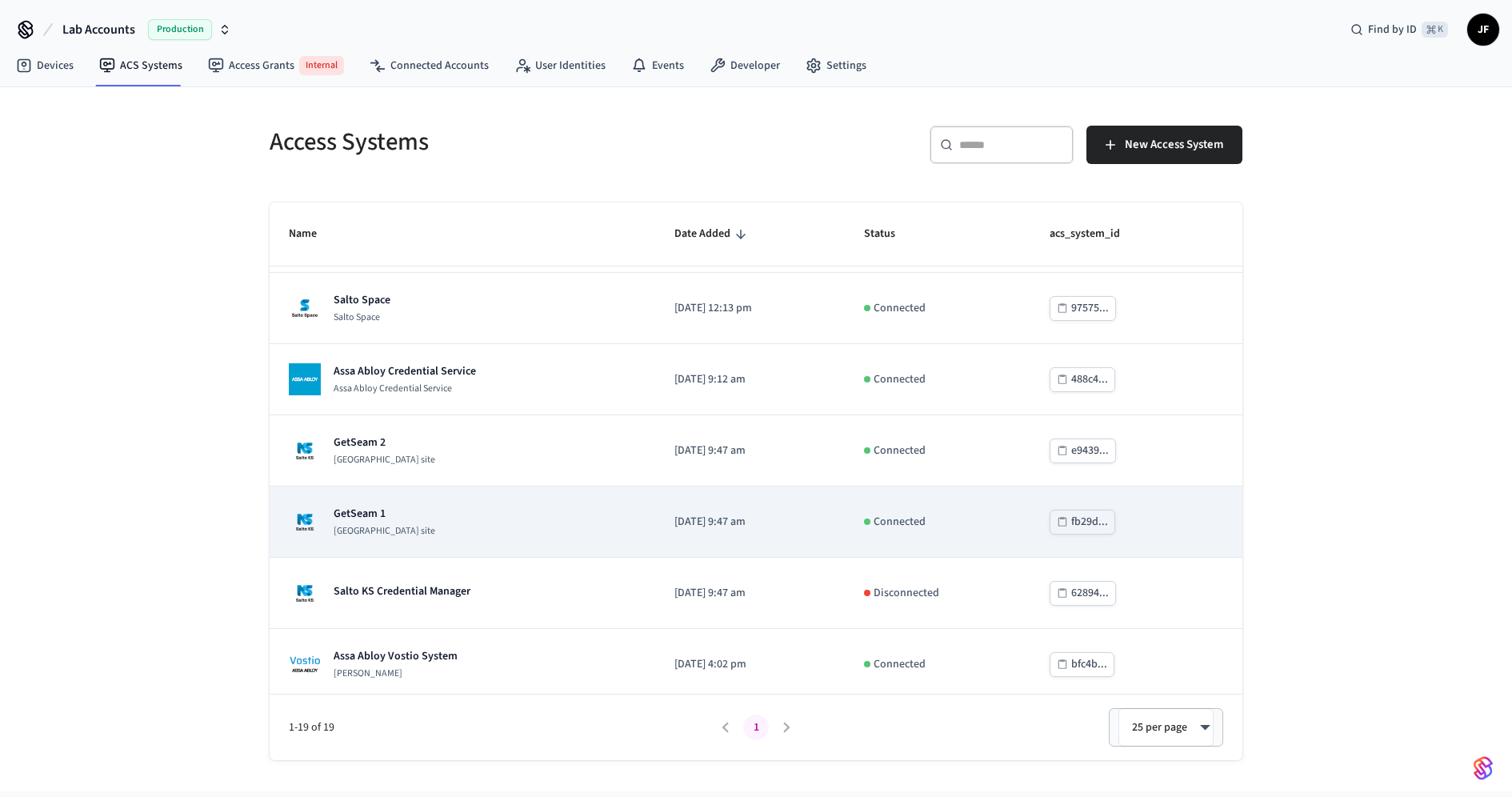
click at [512, 529] on div "GetSeam 1 Salto KS site" at bounding box center [462, 521] width 347 height 32
click at [455, 520] on div "GetSeam 1 Salto KS site" at bounding box center [462, 521] width 347 height 32
click at [451, 530] on div "GetSeam 1 Salto KS site" at bounding box center [462, 521] width 347 height 32
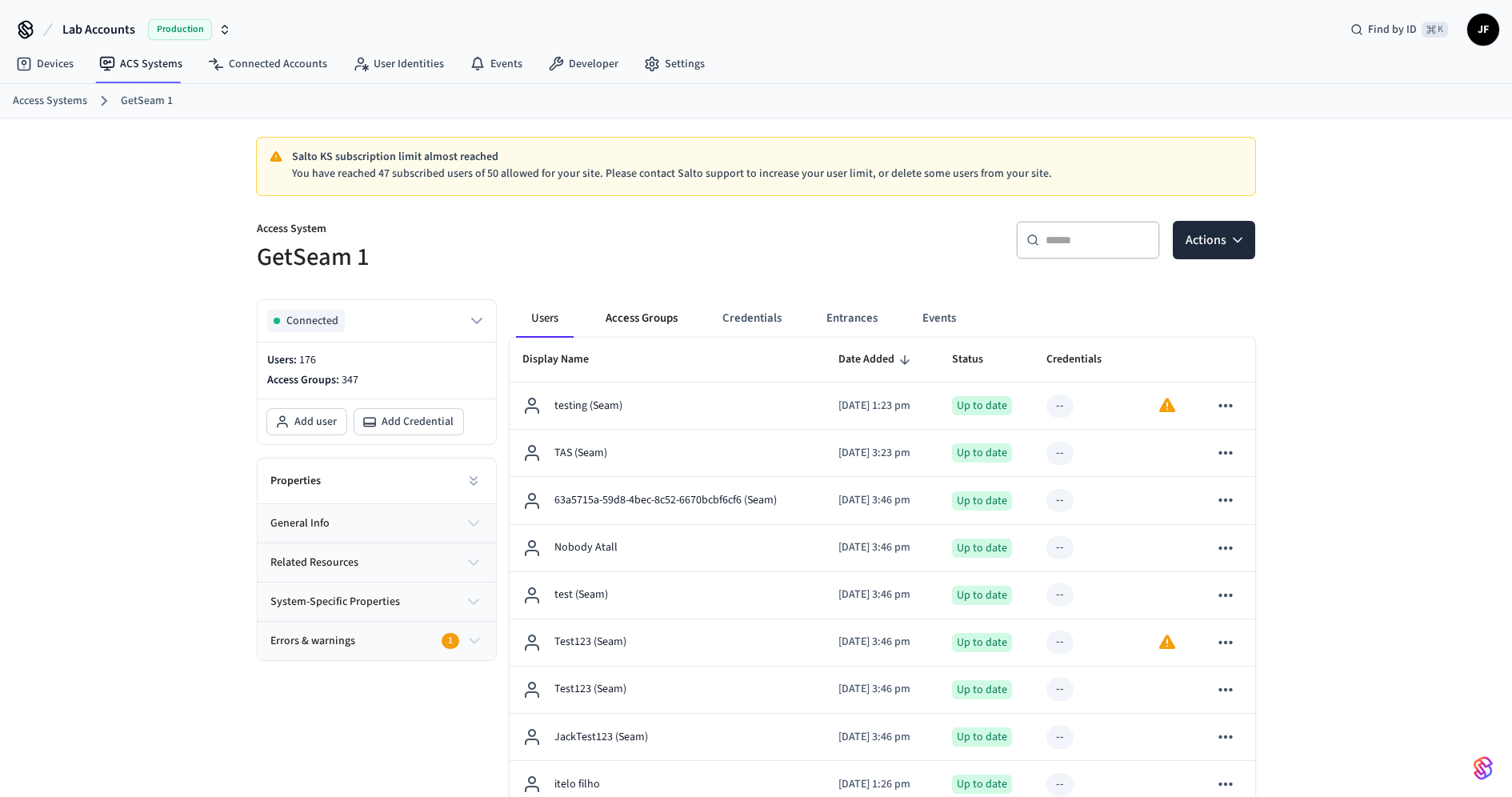
click at [654, 323] on button "Access Groups" at bounding box center [642, 318] width 98 height 39
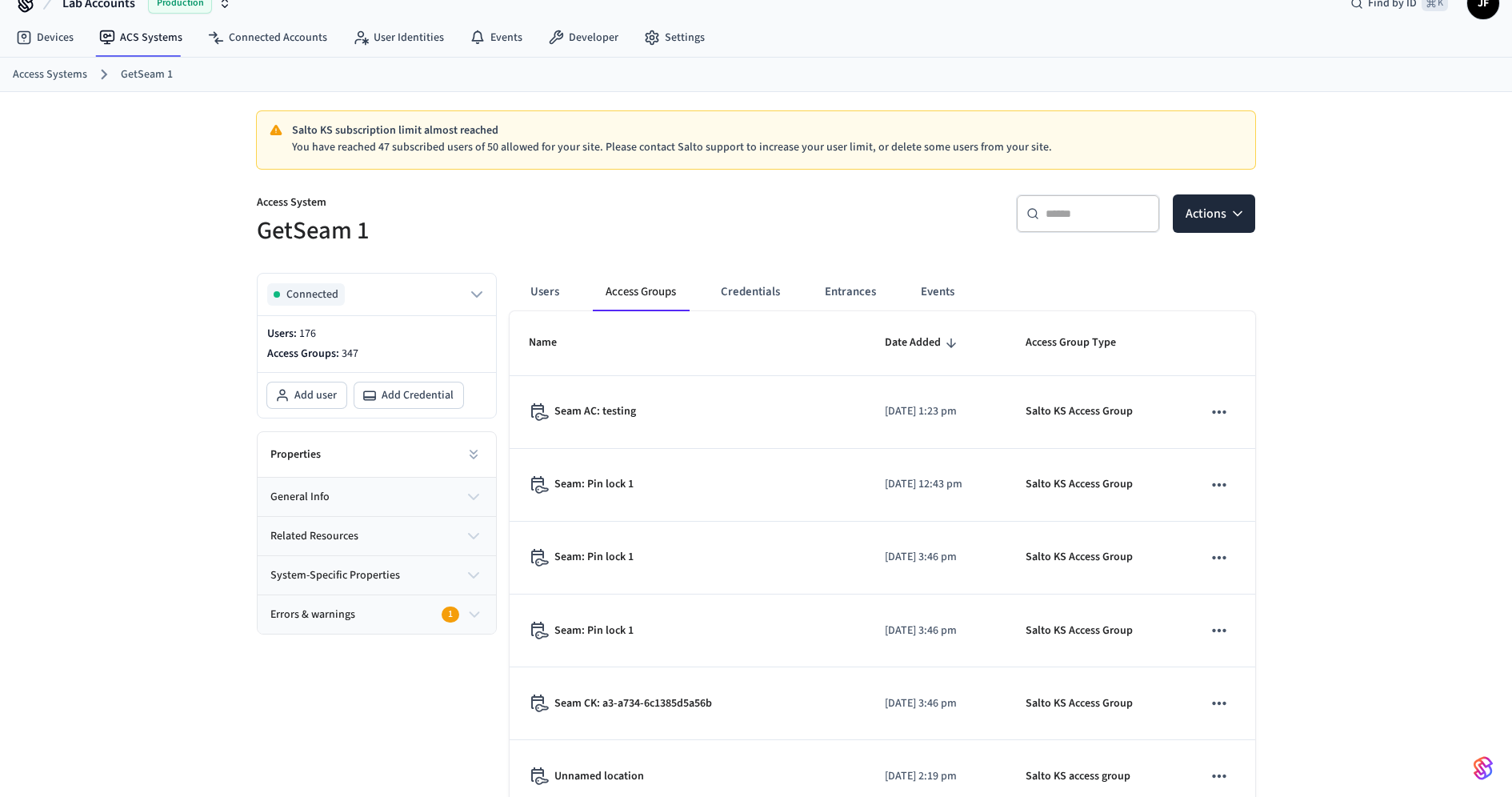
scroll to position [30, 0]
